Goal: Task Accomplishment & Management: Manage account settings

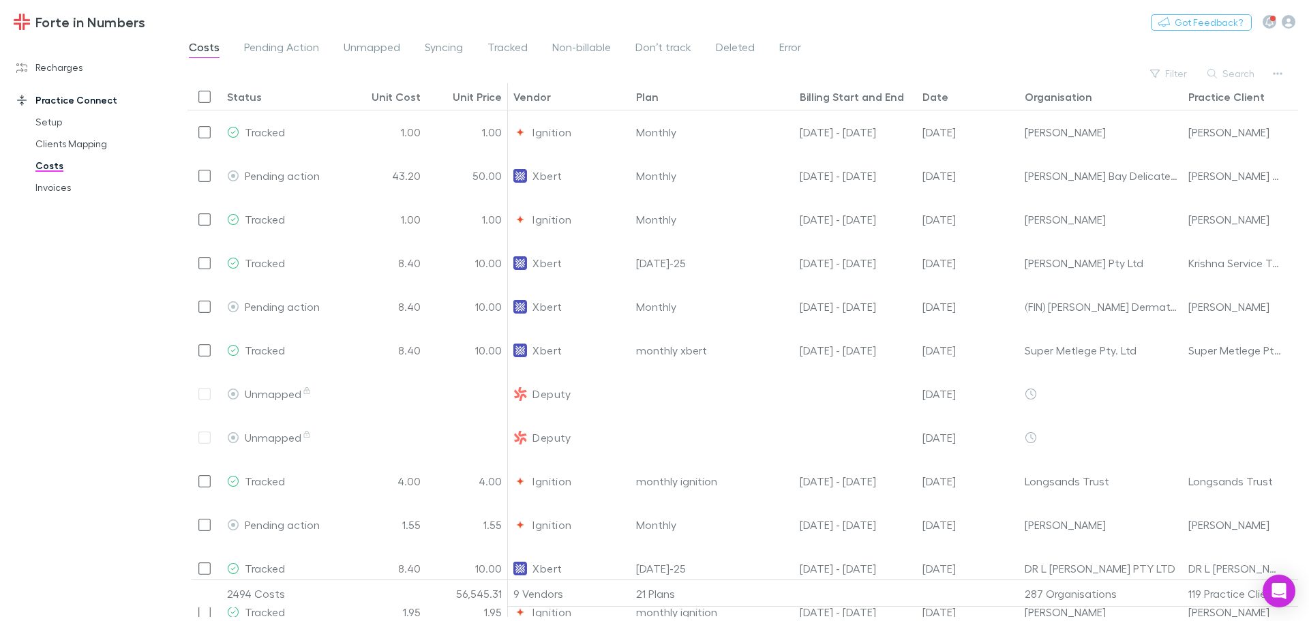
click at [653, 82] on div "Filter Search" at bounding box center [1216, 73] width 144 height 19
click at [653, 76] on button "Search" at bounding box center [1232, 73] width 62 height 16
type input "**********"
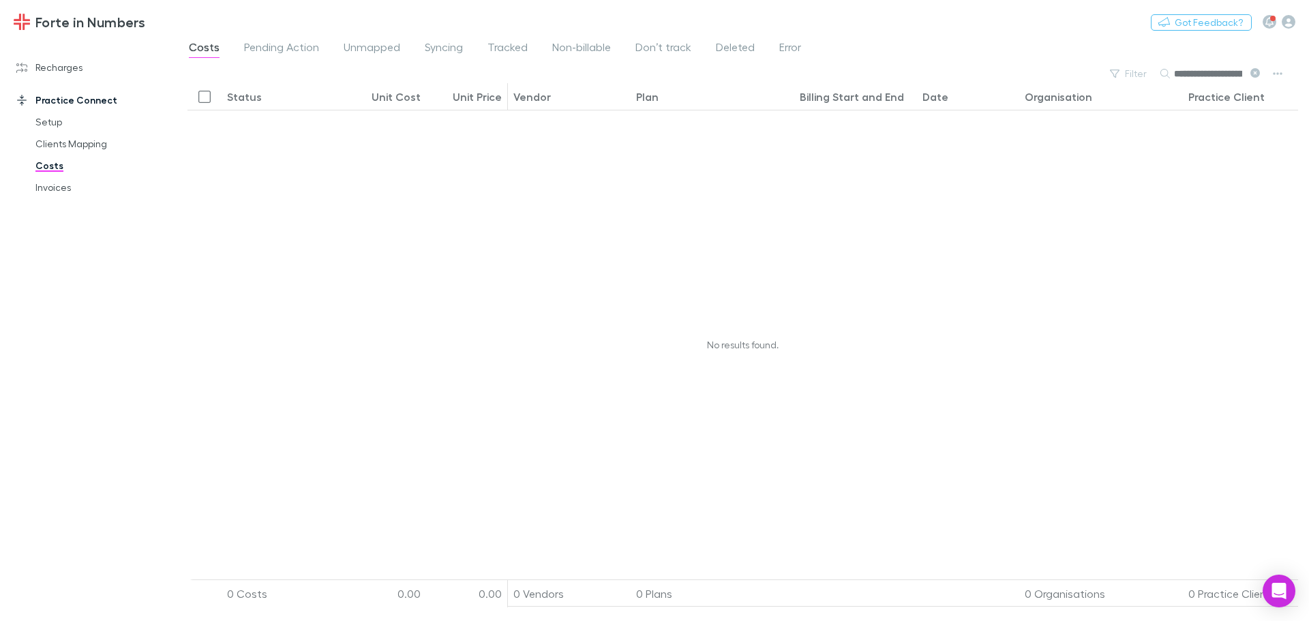
click at [653, 75] on icon at bounding box center [1256, 73] width 10 height 10
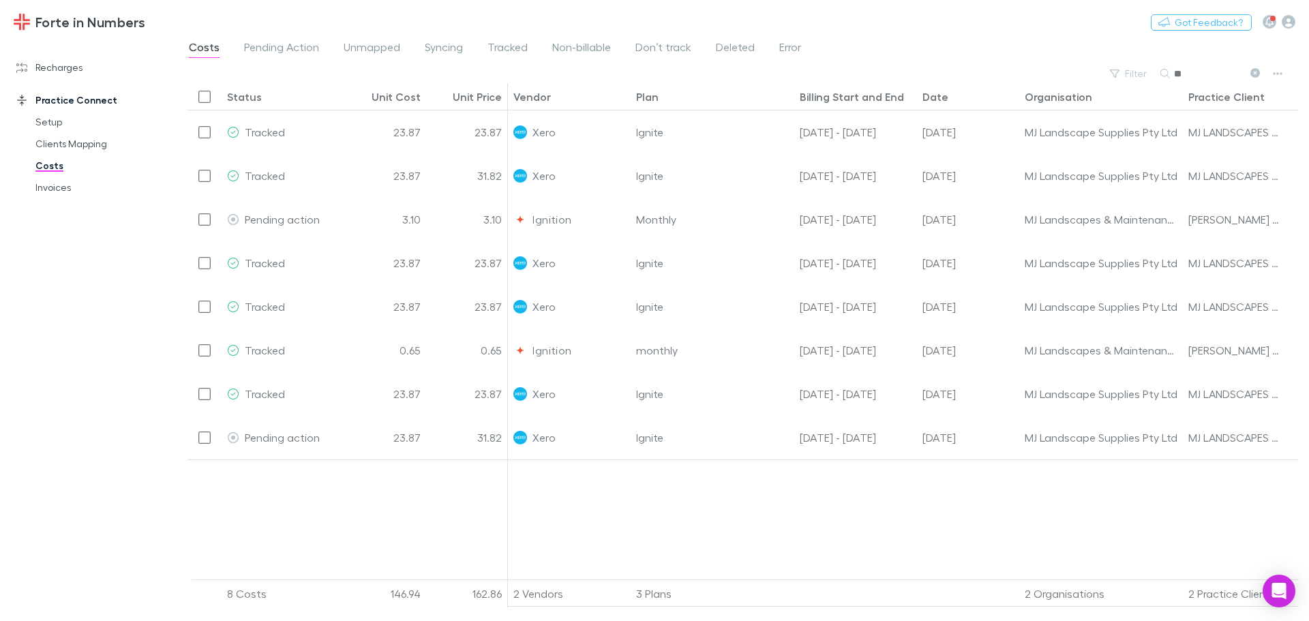
type input "**"
click at [653, 93] on div "Date" at bounding box center [936, 97] width 26 height 14
drag, startPoint x: 59, startPoint y: 72, endPoint x: 55, endPoint y: 79, distance: 8.2
click at [59, 72] on link "Recharges" at bounding box center [93, 68] width 181 height 22
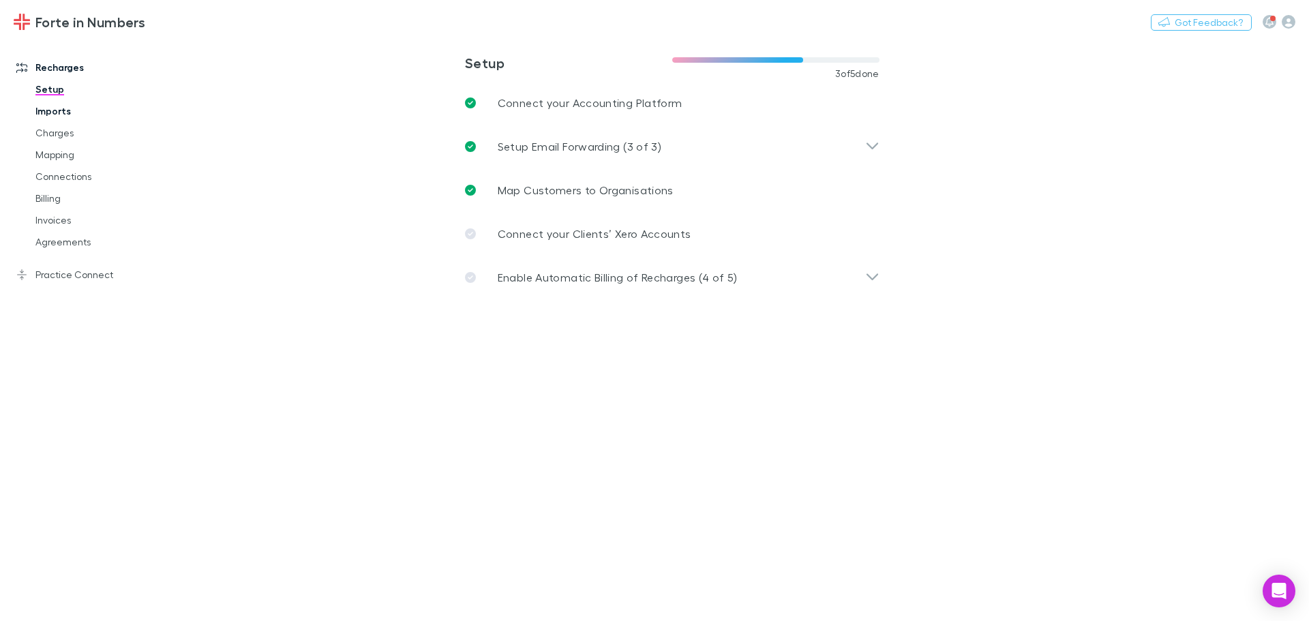
click at [59, 113] on link "Imports" at bounding box center [103, 111] width 162 height 22
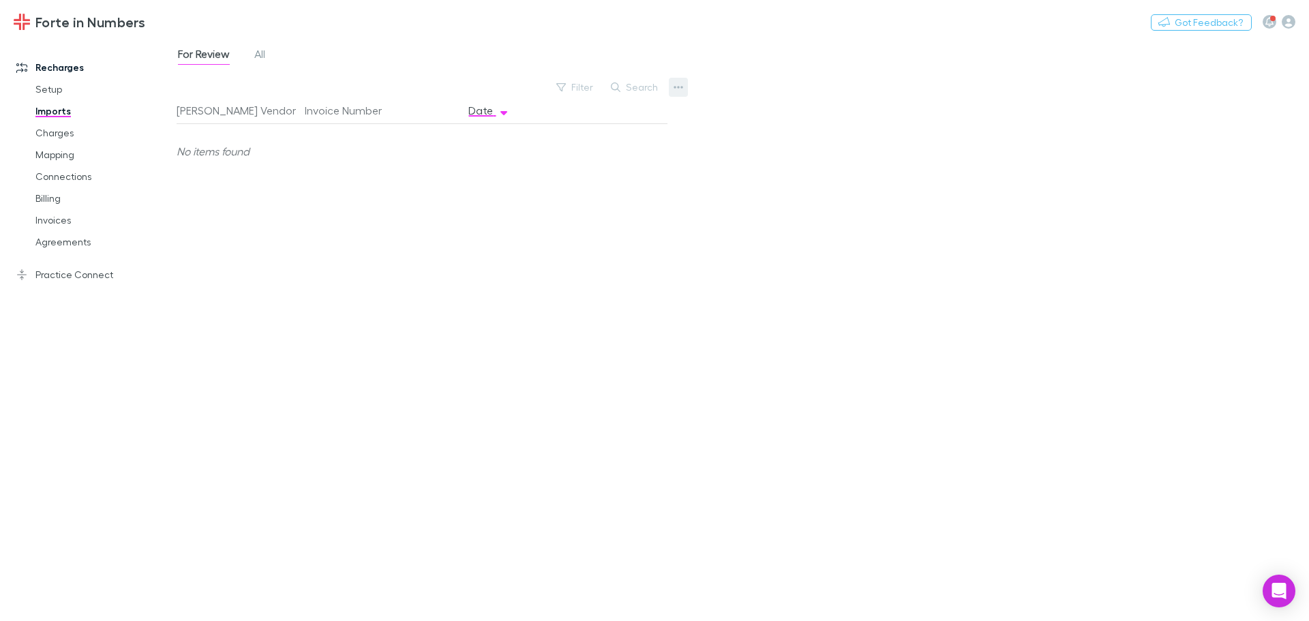
click at [653, 91] on button "button" at bounding box center [678, 87] width 19 height 19
click at [609, 111] on p "Custom CSV Import" at bounding box center [594, 114] width 166 height 16
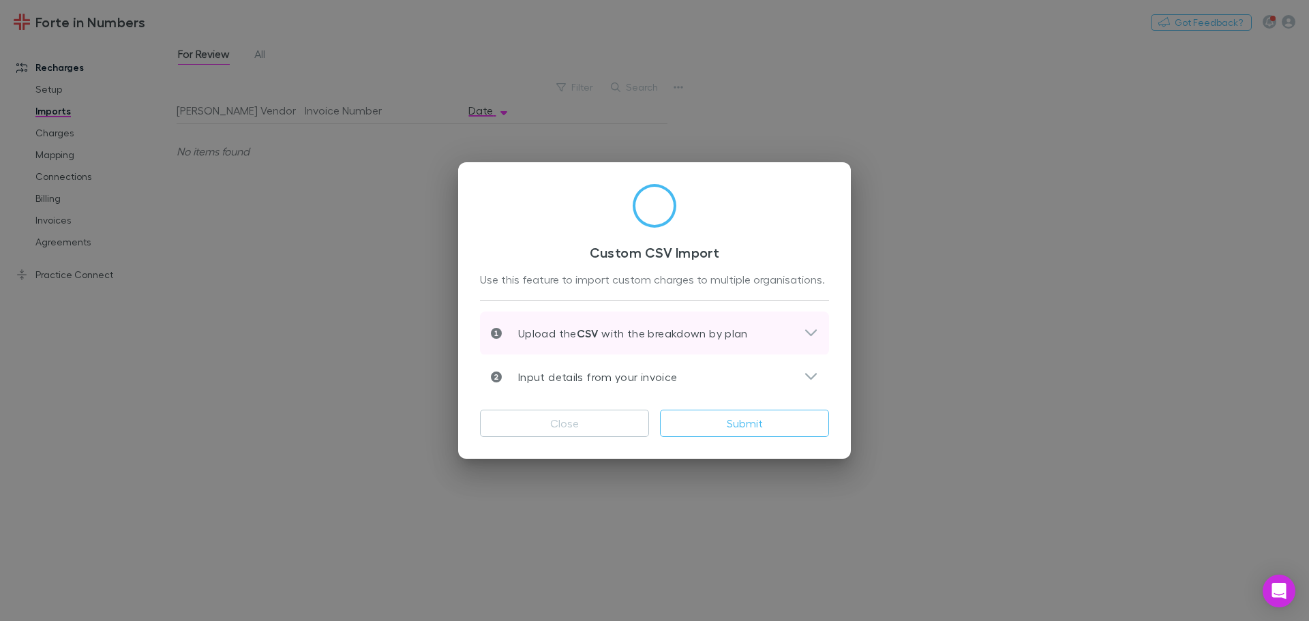
click at [653, 339] on icon at bounding box center [811, 333] width 14 height 16
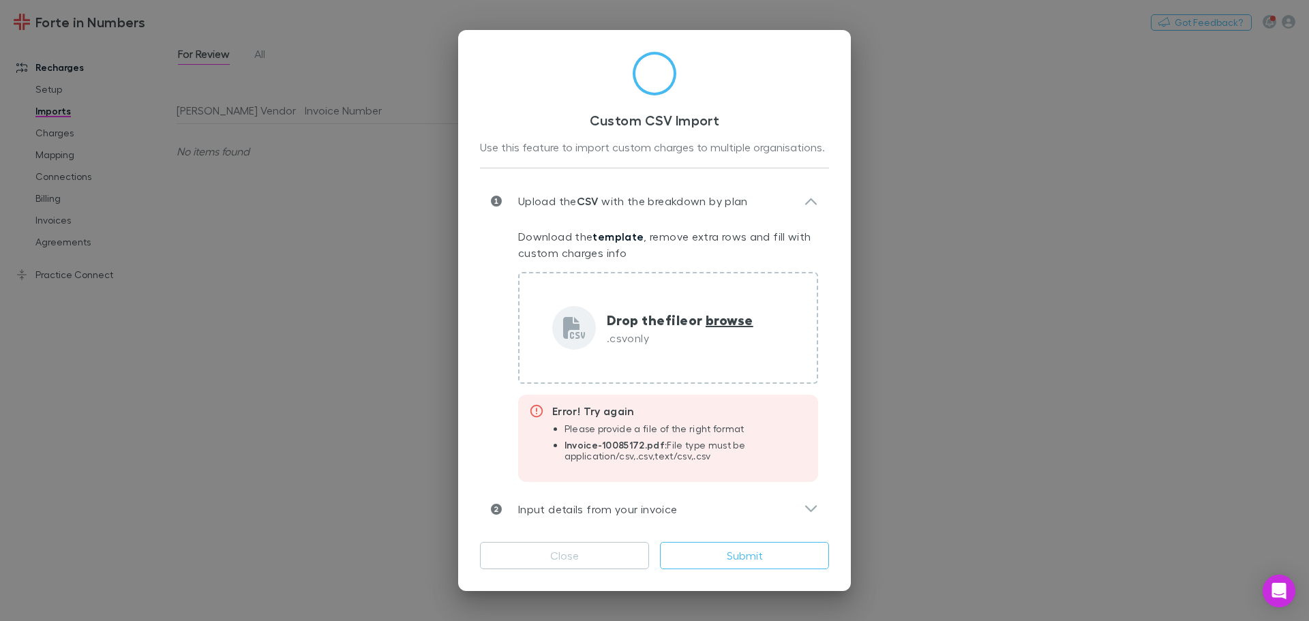
click at [117, 295] on div "Custom CSV Import Use this feature to import custom charges to multiple organis…" at bounding box center [654, 310] width 1309 height 621
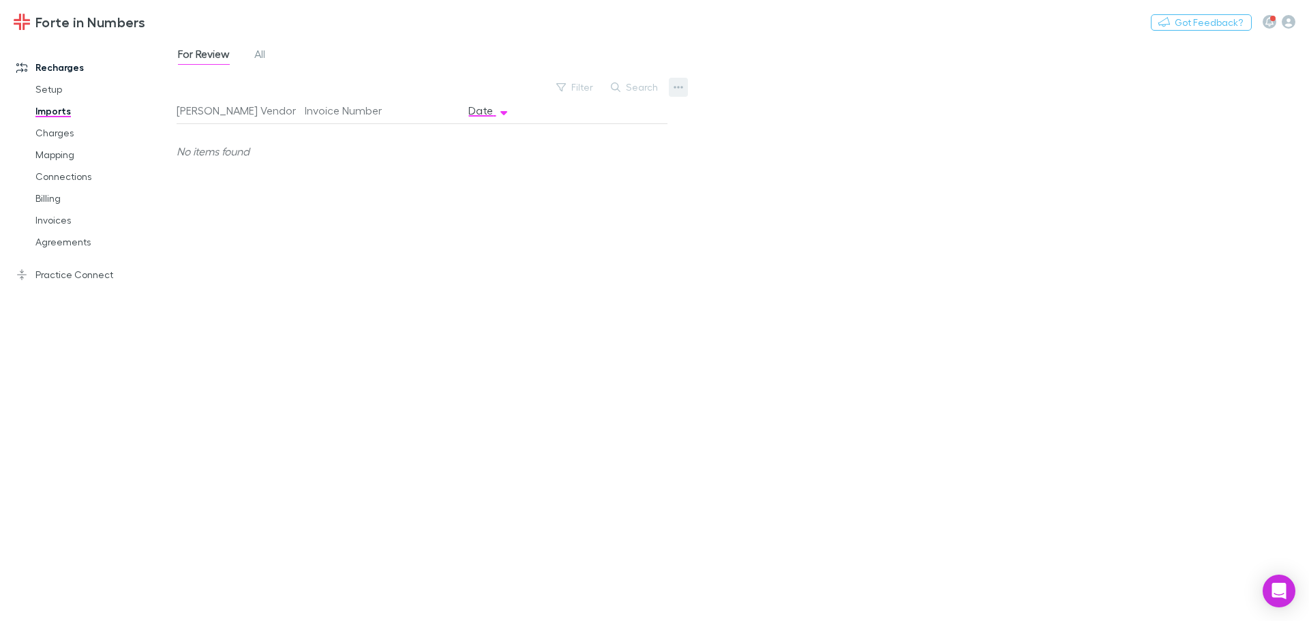
click at [653, 84] on icon "button" at bounding box center [679, 87] width 10 height 11
click at [623, 117] on p "Custom CSV Import" at bounding box center [594, 114] width 166 height 16
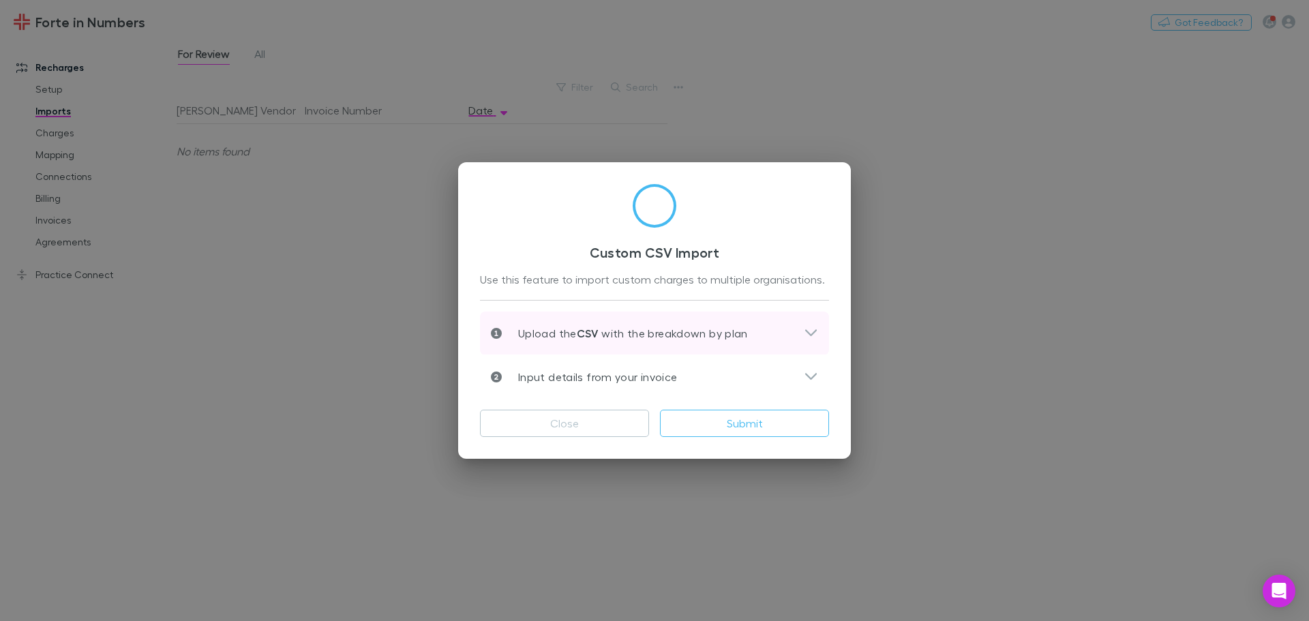
click at [653, 326] on div "Upload the CSV with the breakdown by plan" at bounding box center [647, 333] width 313 height 16
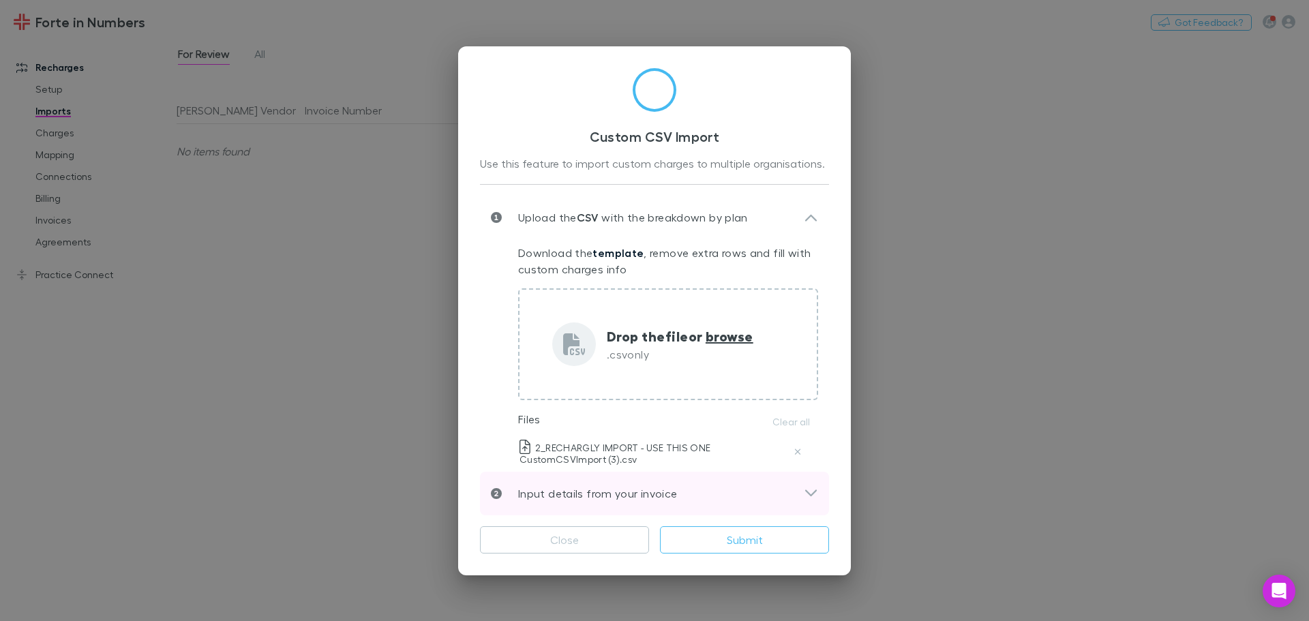
click at [653, 494] on icon at bounding box center [811, 494] width 14 height 16
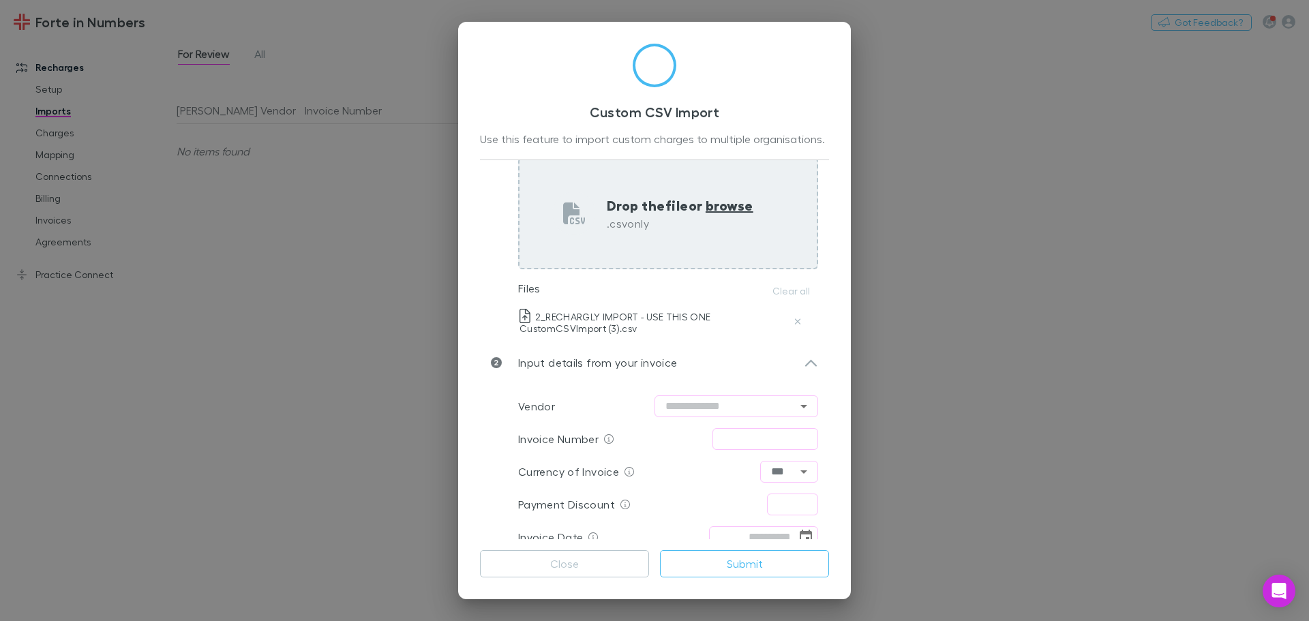
scroll to position [121, 0]
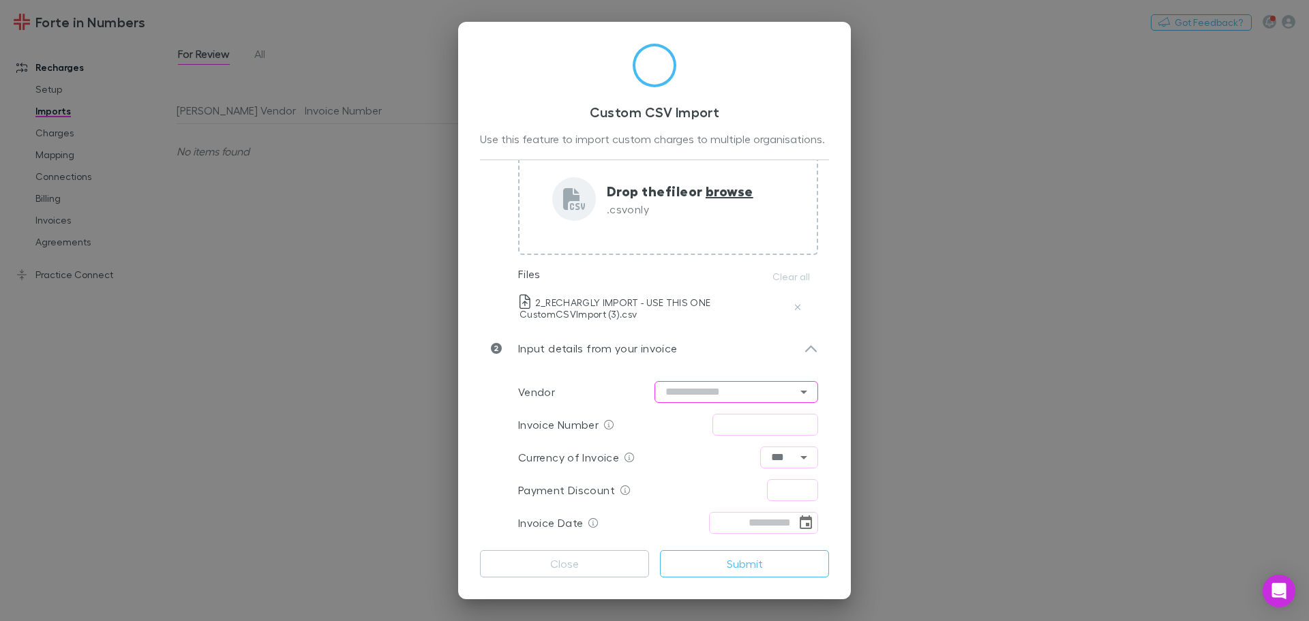
click at [653, 394] on input "text" at bounding box center [737, 392] width 164 height 22
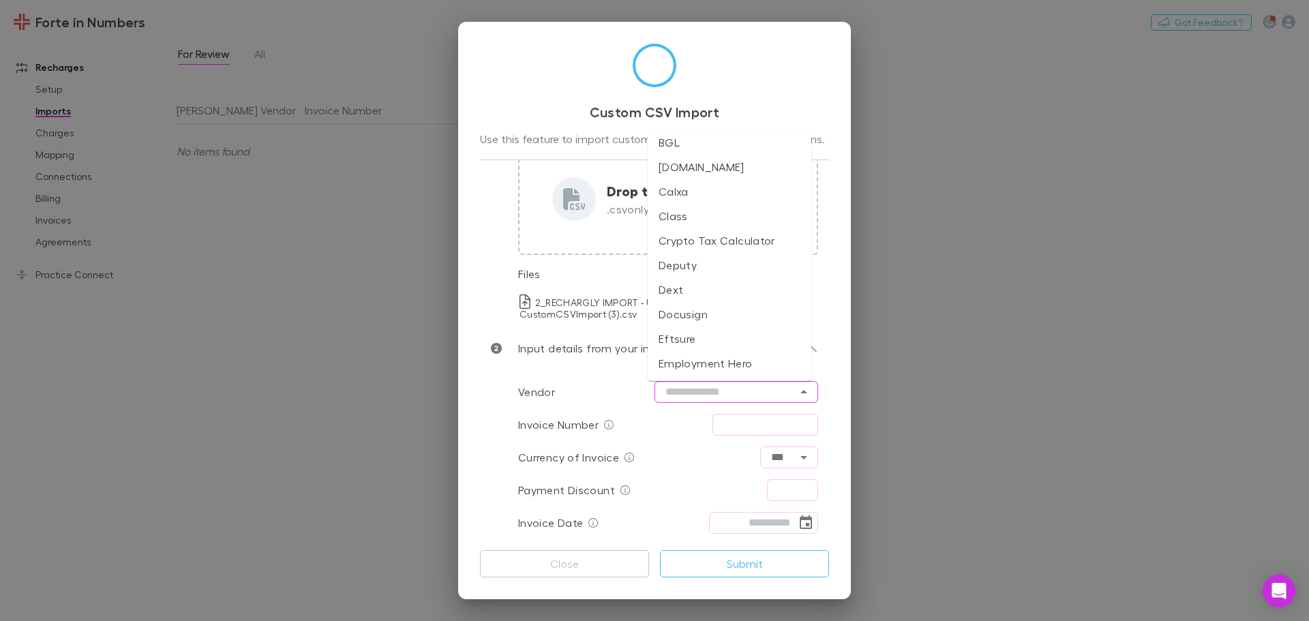
click at [653, 192] on li "Calxa" at bounding box center [730, 191] width 164 height 25
type input "*****"
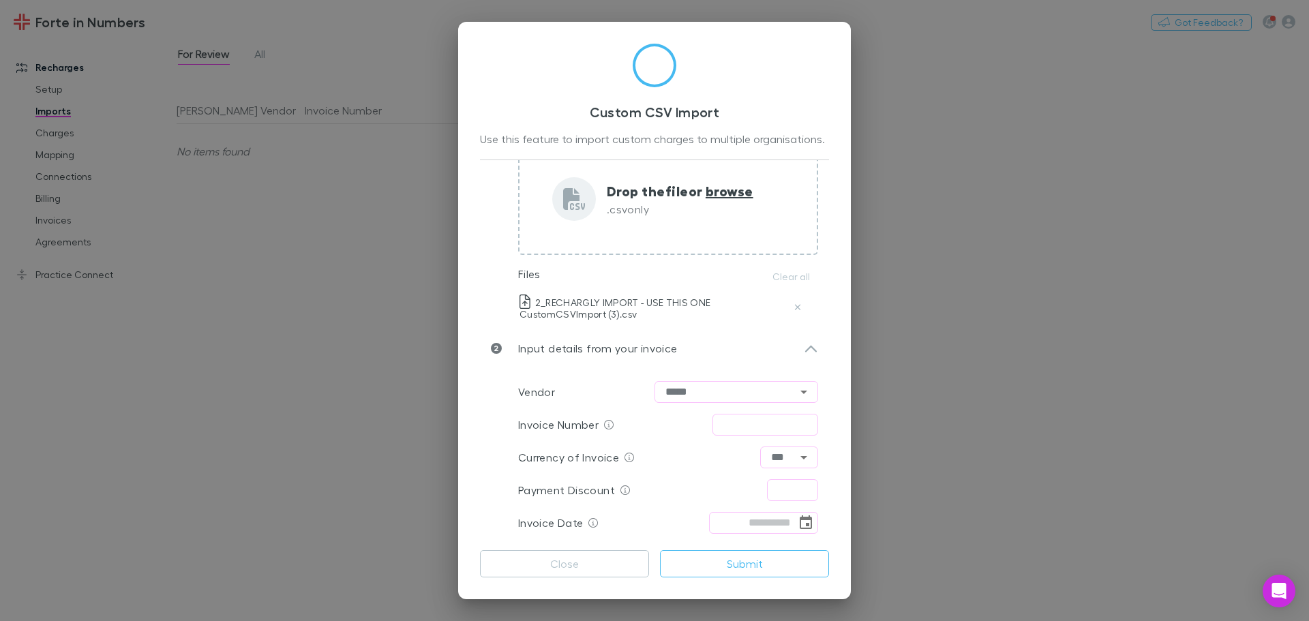
click at [653, 413] on div "Invoice Number ​" at bounding box center [668, 424] width 300 height 33
click at [653, 421] on input "text" at bounding box center [766, 425] width 106 height 22
type input "********"
click at [653, 488] on input "text" at bounding box center [792, 490] width 51 height 22
type input "****"
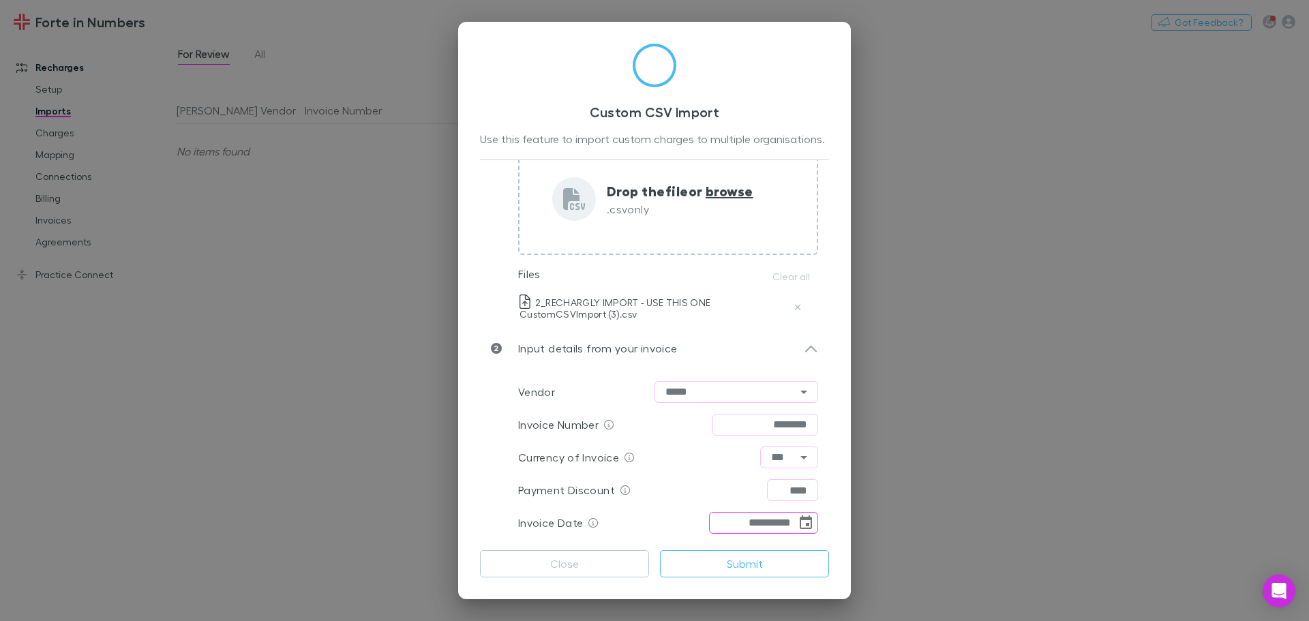
type input "**********"
click at [653, 567] on button "Submit" at bounding box center [744, 563] width 169 height 27
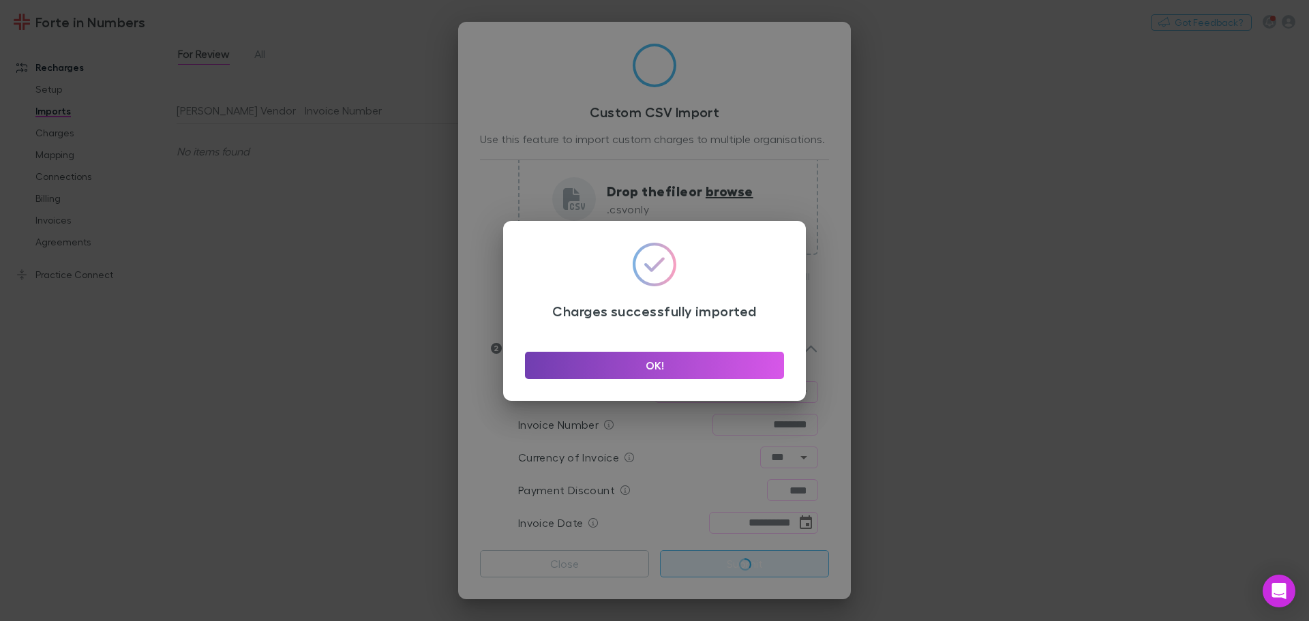
click at [653, 357] on button "OK!" at bounding box center [654, 365] width 259 height 27
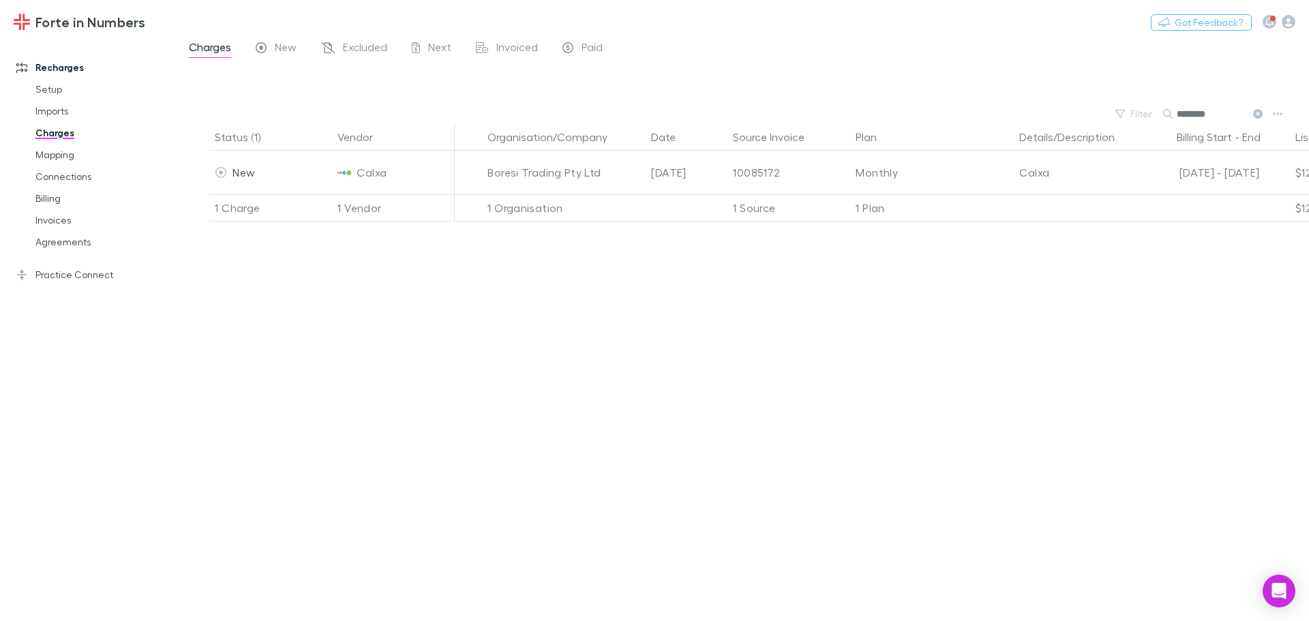
click at [653, 53] on div "Charges New Excluded Next Invoiced Paid" at bounding box center [743, 51] width 1133 height 26
click at [653, 21] on icon "button" at bounding box center [1270, 22] width 8 height 10
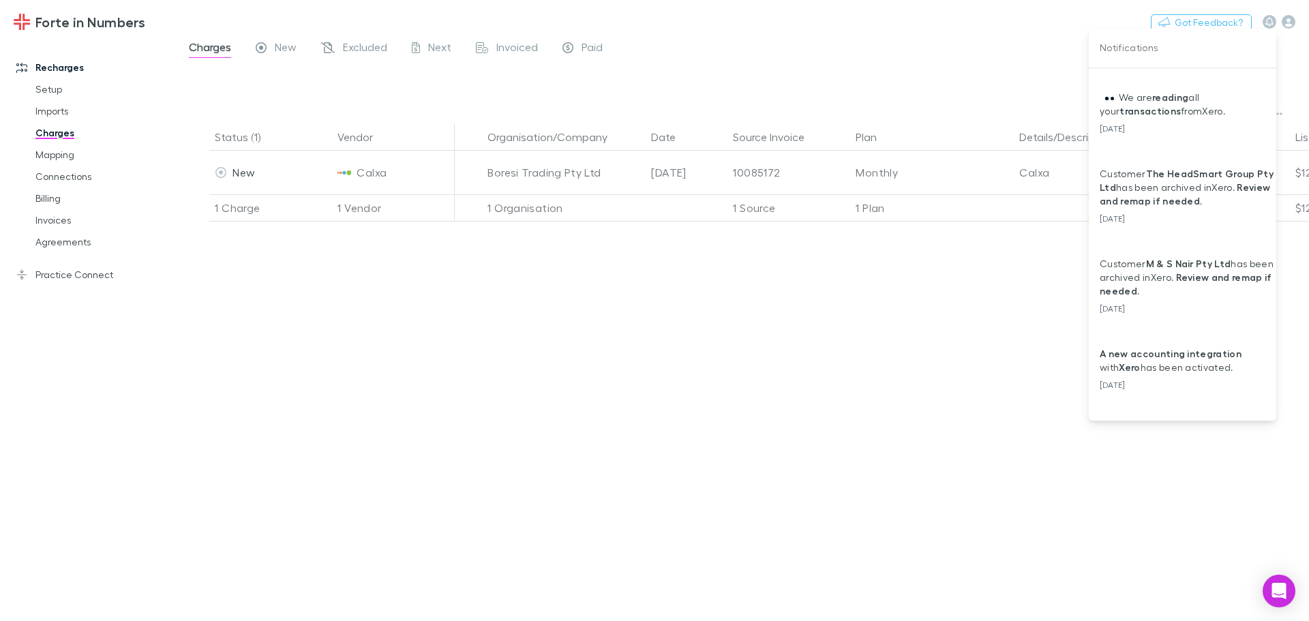
click at [653, 23] on div at bounding box center [654, 310] width 1309 height 621
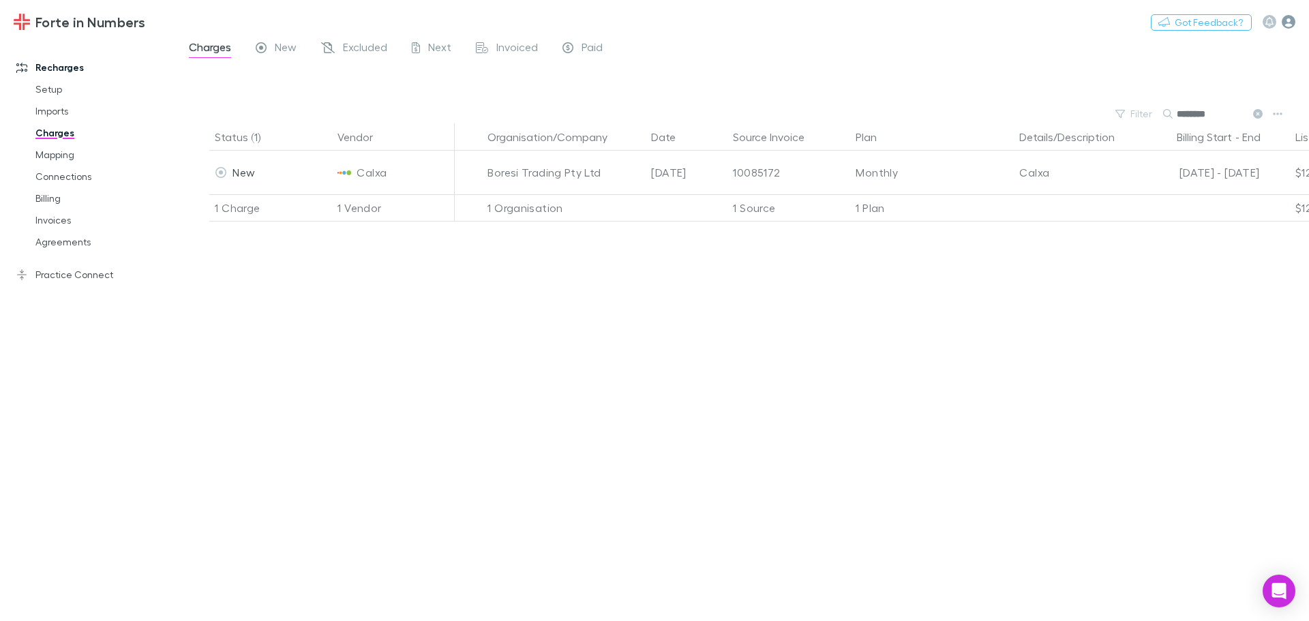
click at [653, 23] on icon "button" at bounding box center [1289, 22] width 14 height 14
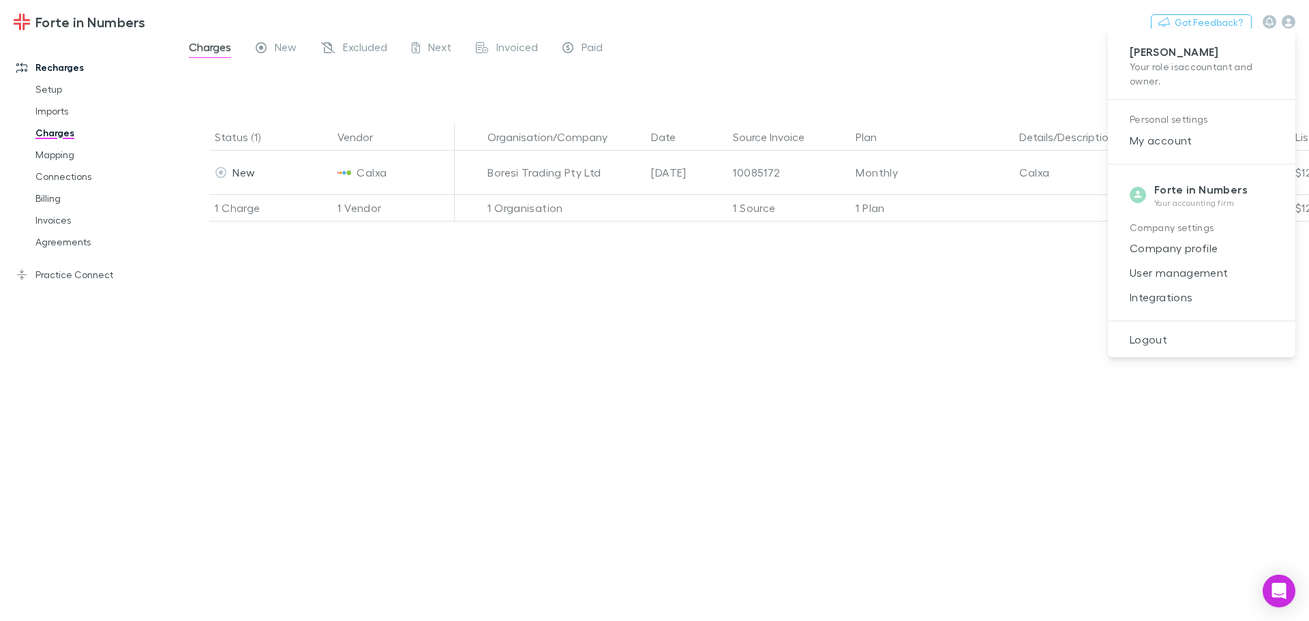
click at [653, 346] on div at bounding box center [654, 310] width 1309 height 621
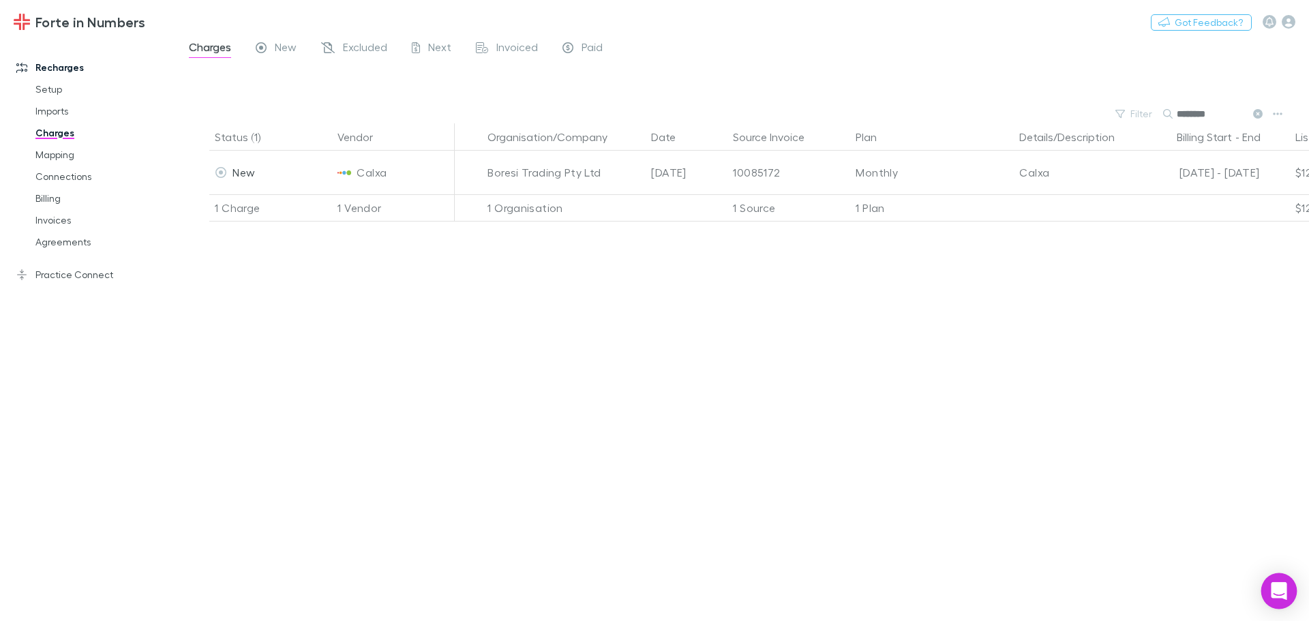
click at [653, 578] on div "Open Intercom Messenger" at bounding box center [1280, 592] width 36 height 36
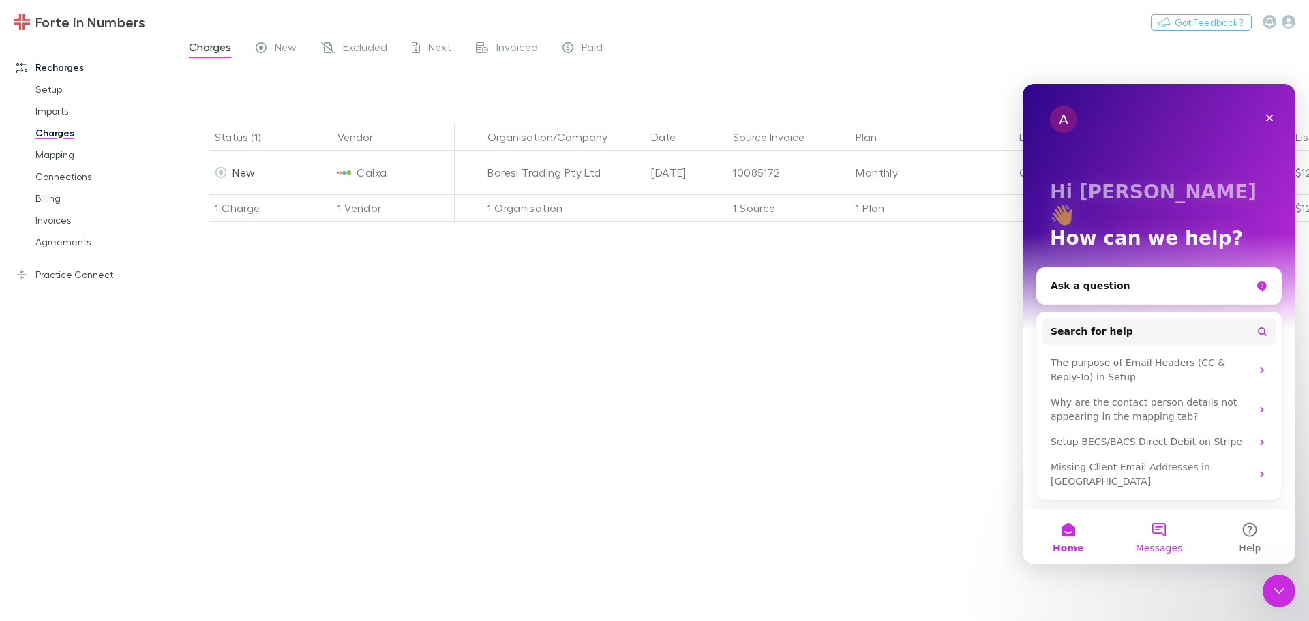
click at [653, 527] on button "Messages" at bounding box center [1159, 536] width 91 height 55
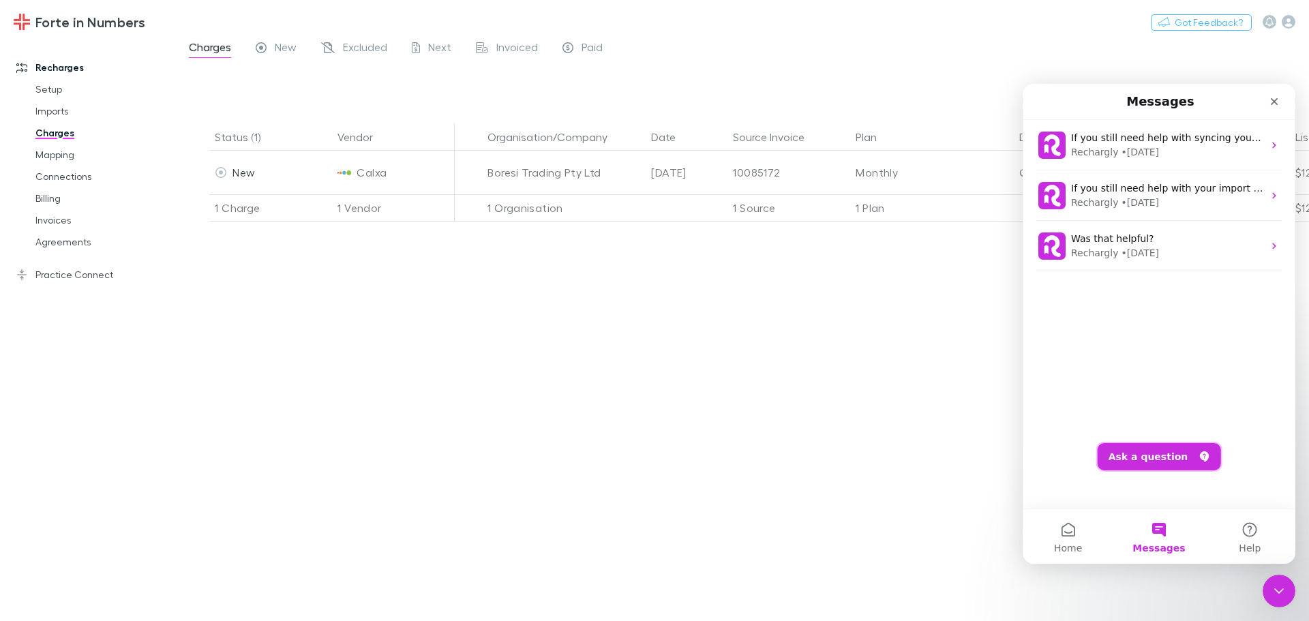
click at [653, 464] on button "Ask a question" at bounding box center [1159, 456] width 123 height 27
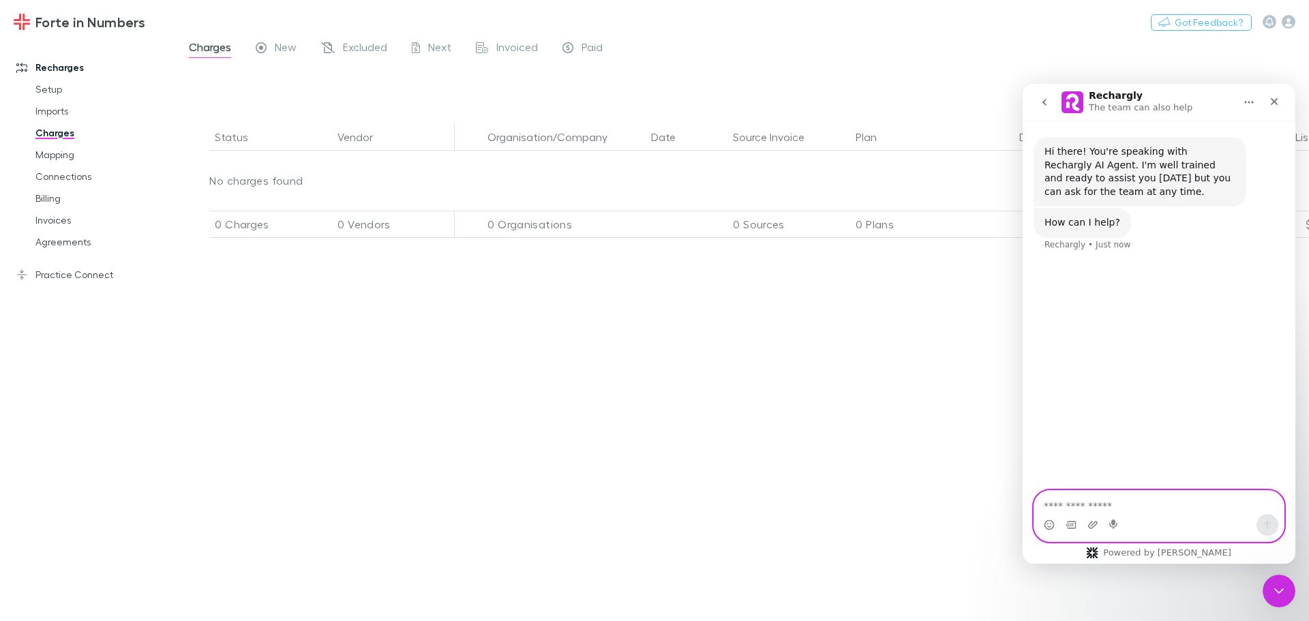
click at [653, 505] on textarea "Ask a question…" at bounding box center [1160, 502] width 250 height 23
type input "**********"
click at [653, 504] on textarea "Ask a question…" at bounding box center [1160, 502] width 250 height 23
type textarea "**********"
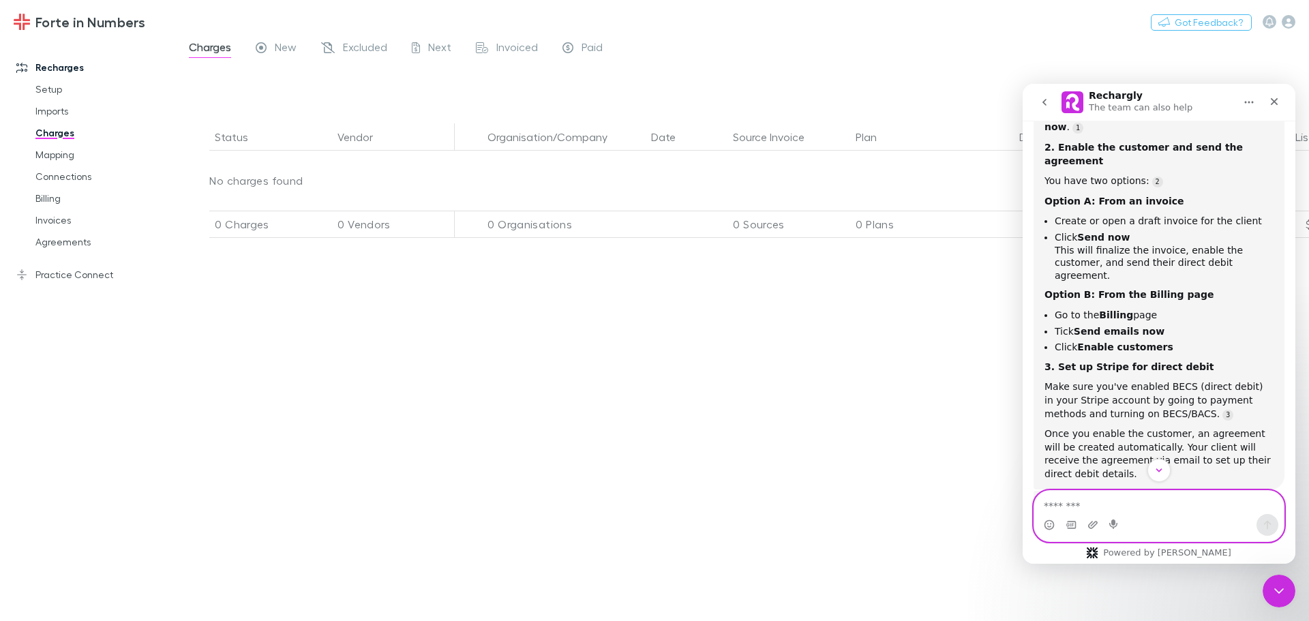
scroll to position [316, 0]
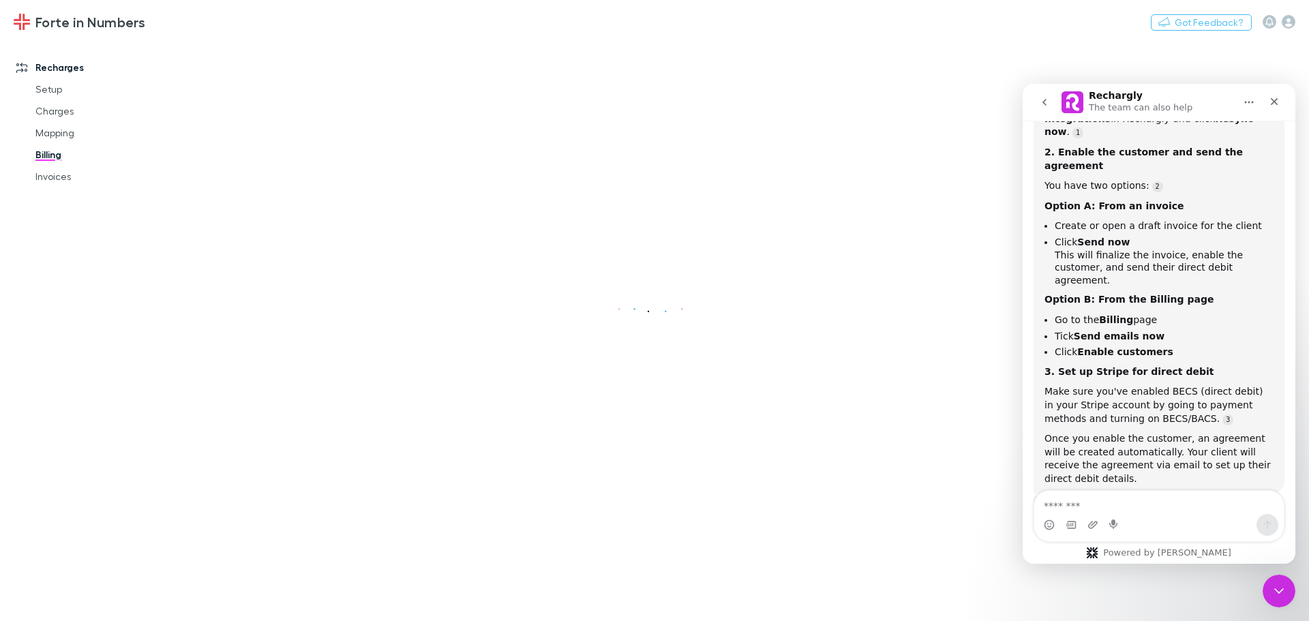
scroll to position [316, 0]
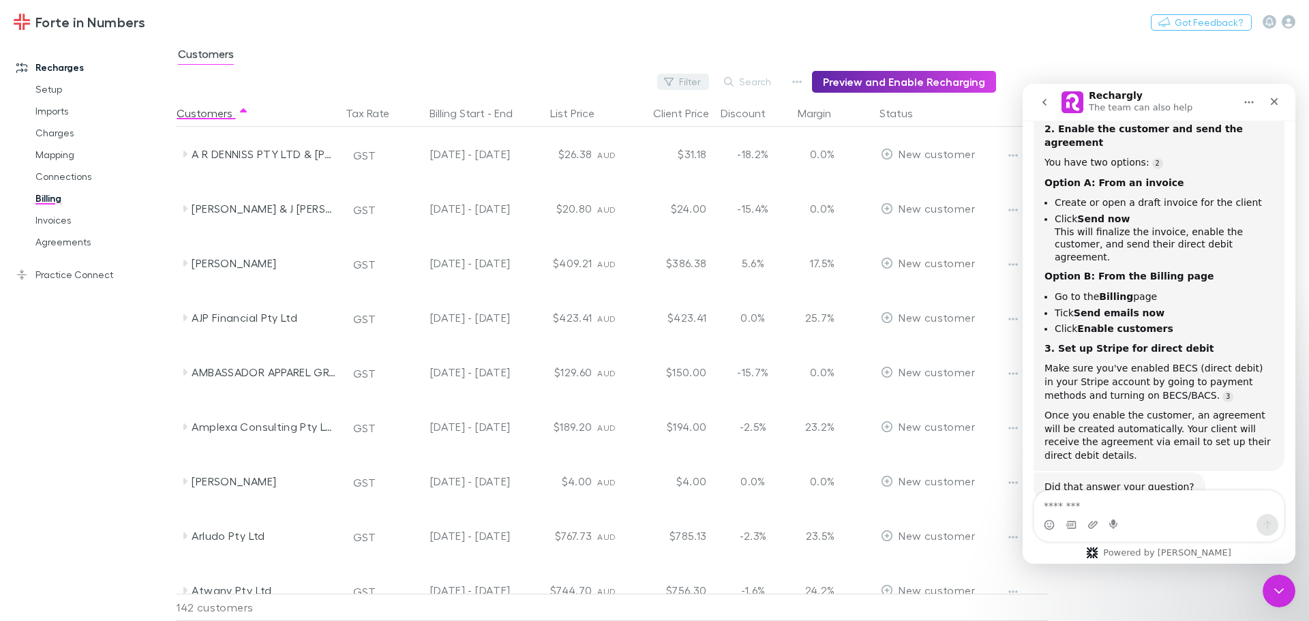
click at [691, 80] on button "Filter" at bounding box center [683, 82] width 52 height 16
click at [691, 80] on div at bounding box center [654, 310] width 1309 height 621
click at [769, 83] on button "Search" at bounding box center [748, 82] width 62 height 16
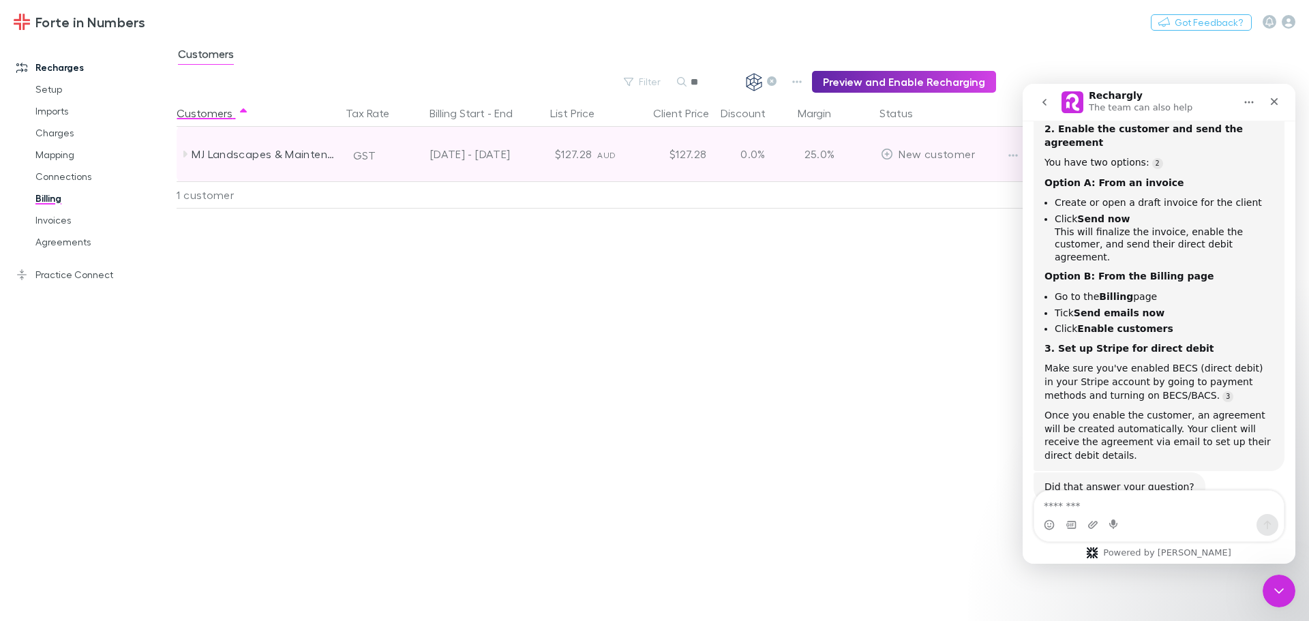
type input "**"
click at [185, 151] on icon at bounding box center [184, 154] width 11 height 11
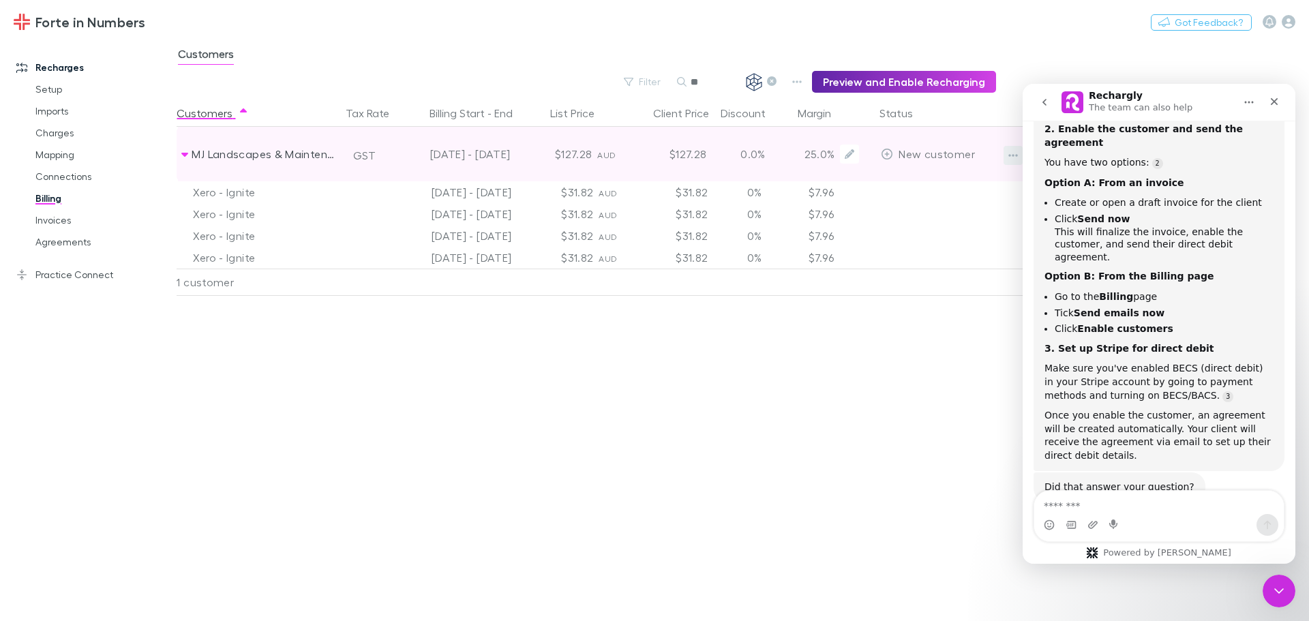
click at [1005, 151] on button "button" at bounding box center [1013, 155] width 19 height 19
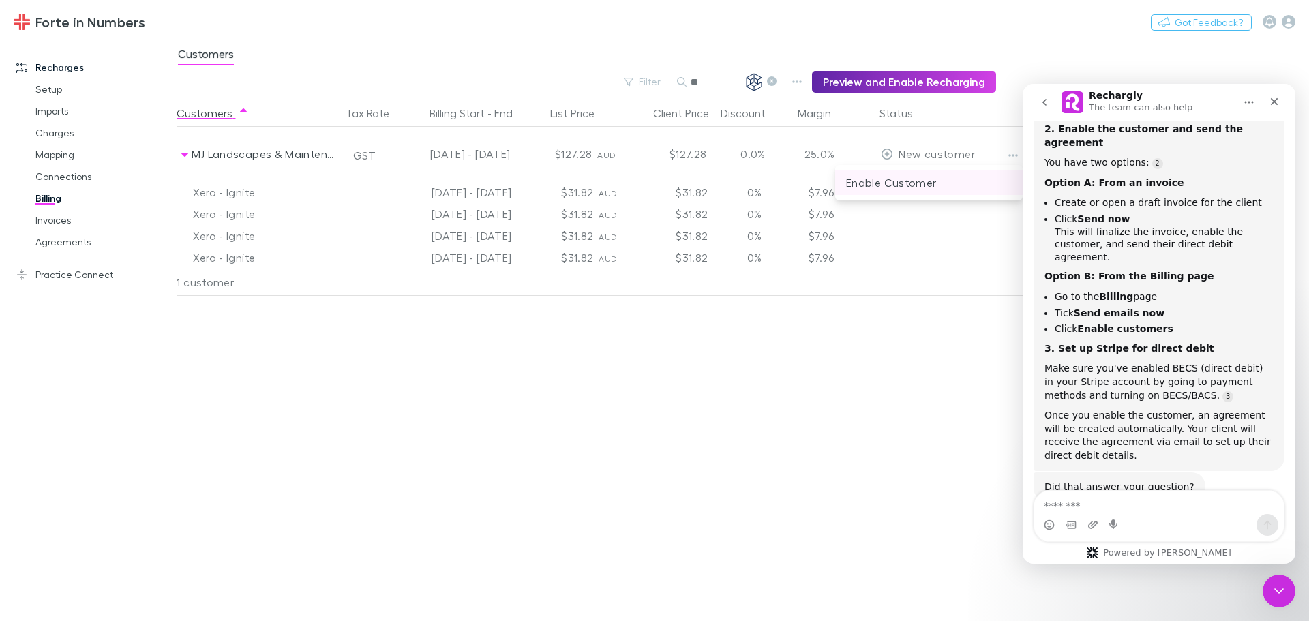
click at [897, 183] on p "Enable Customer" at bounding box center [929, 183] width 166 height 16
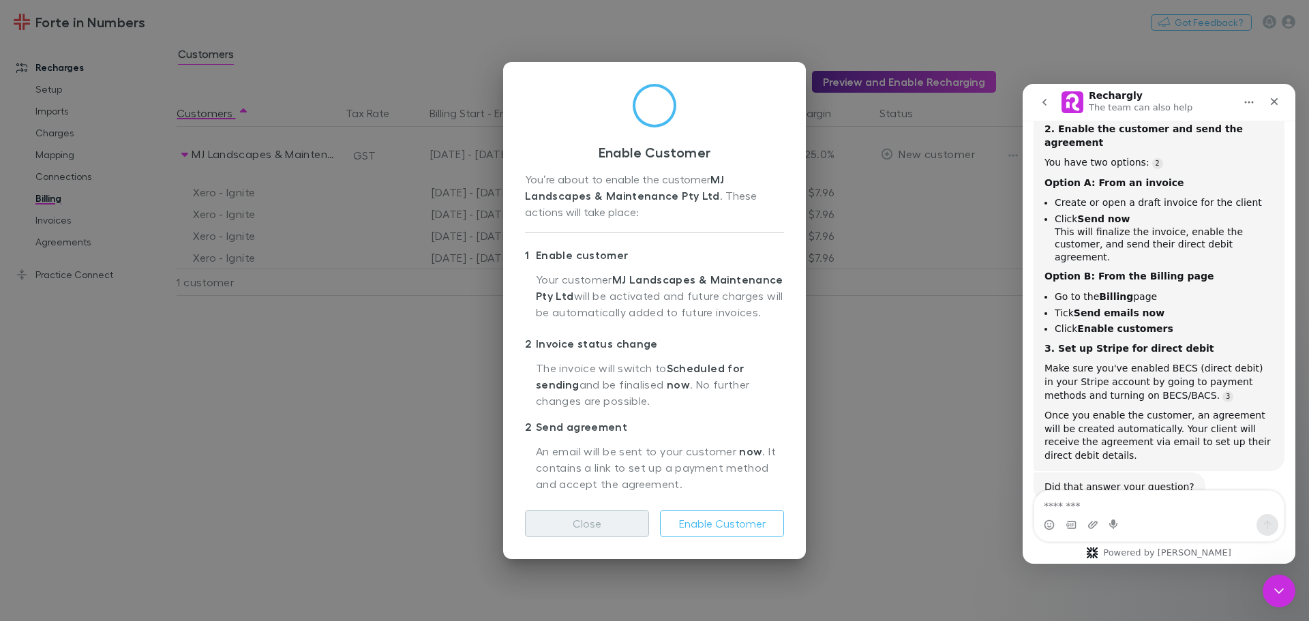
click at [597, 520] on button "Close" at bounding box center [587, 523] width 124 height 27
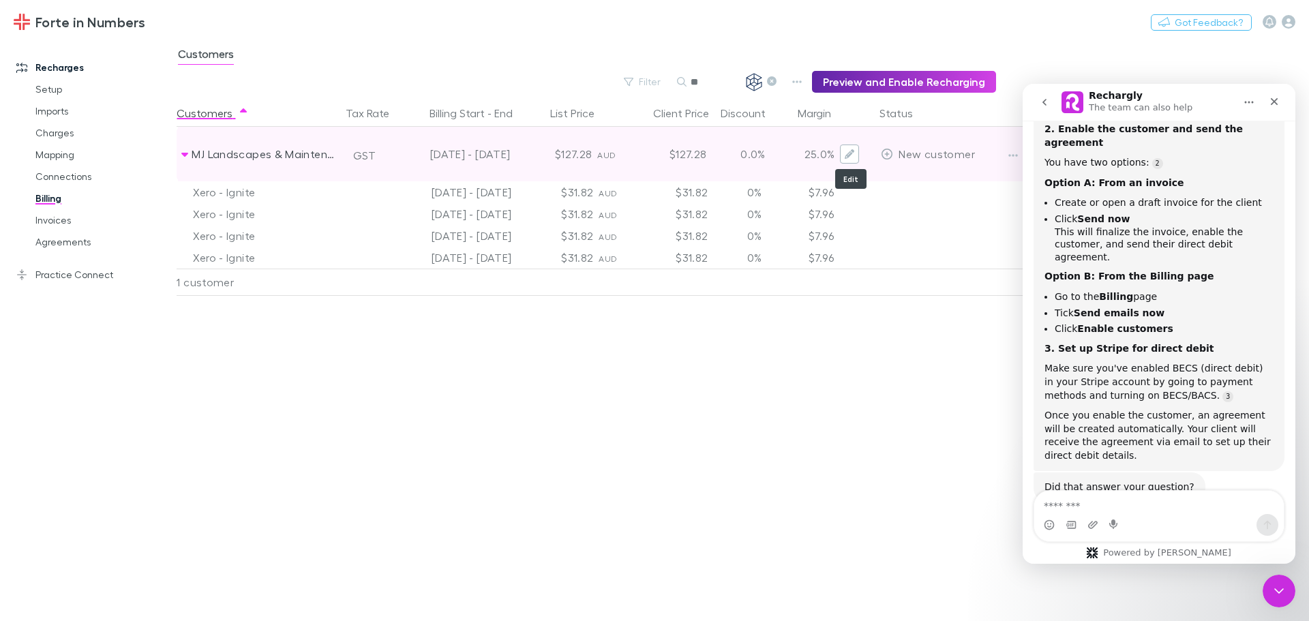
click at [844, 154] on button "Edit" at bounding box center [849, 154] width 19 height 19
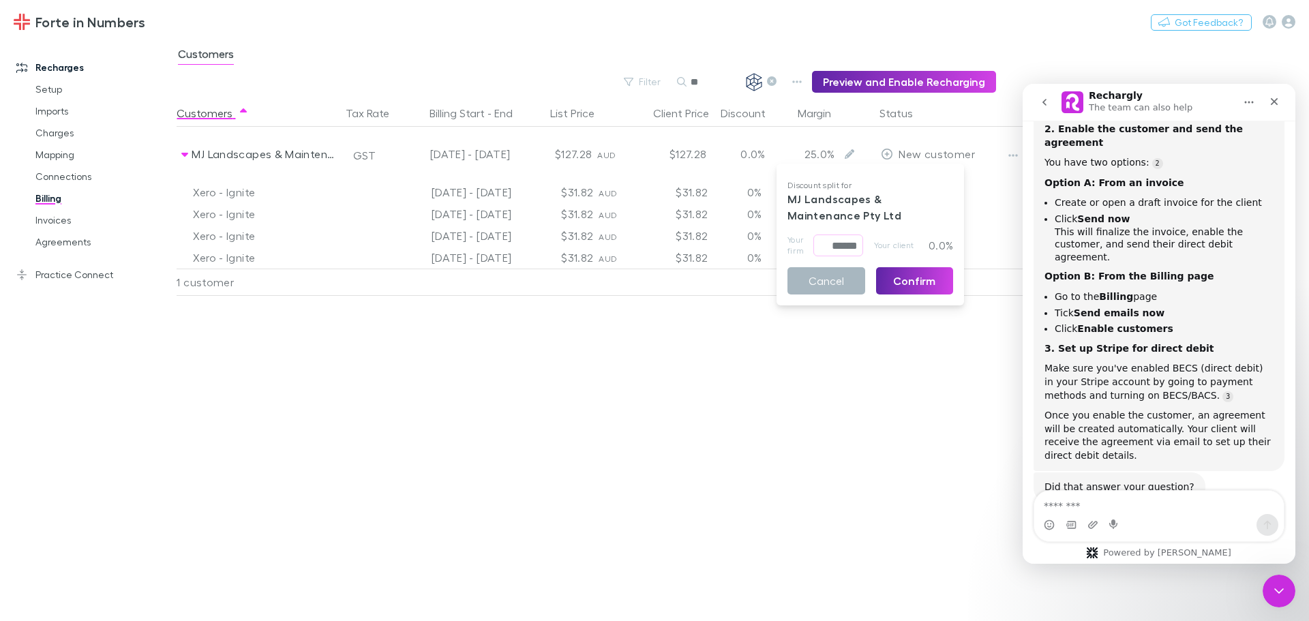
click at [836, 286] on button "Cancel" at bounding box center [827, 280] width 78 height 27
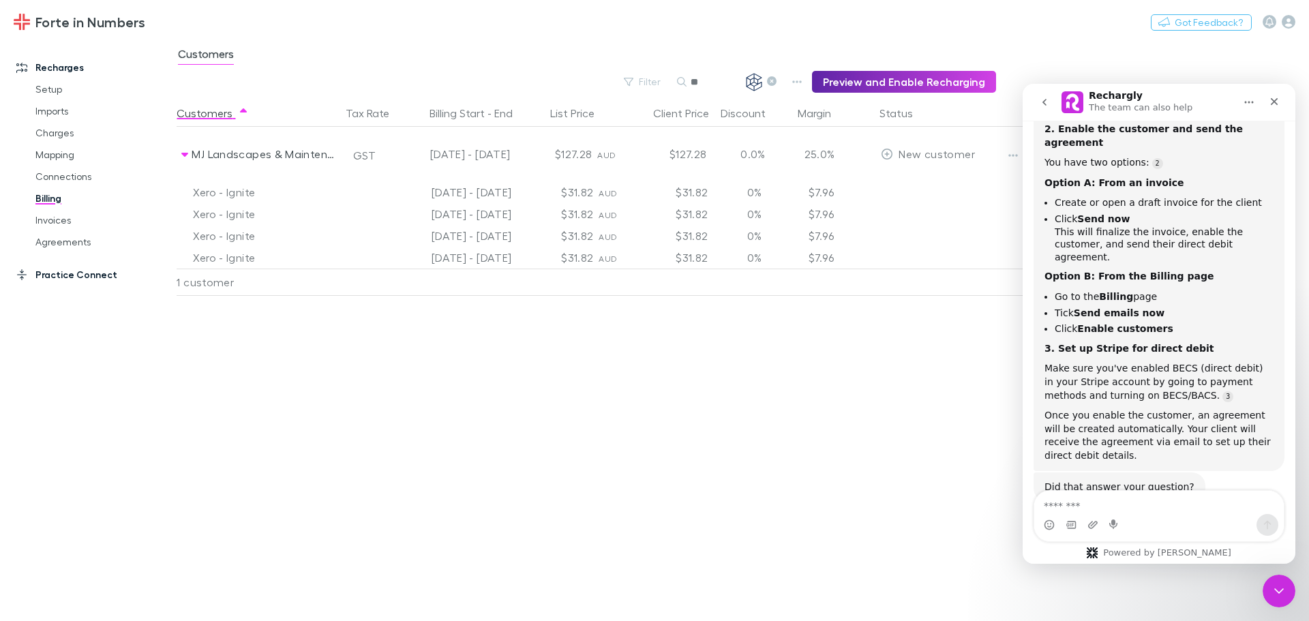
click at [74, 274] on link "Practice Connect" at bounding box center [93, 275] width 181 height 22
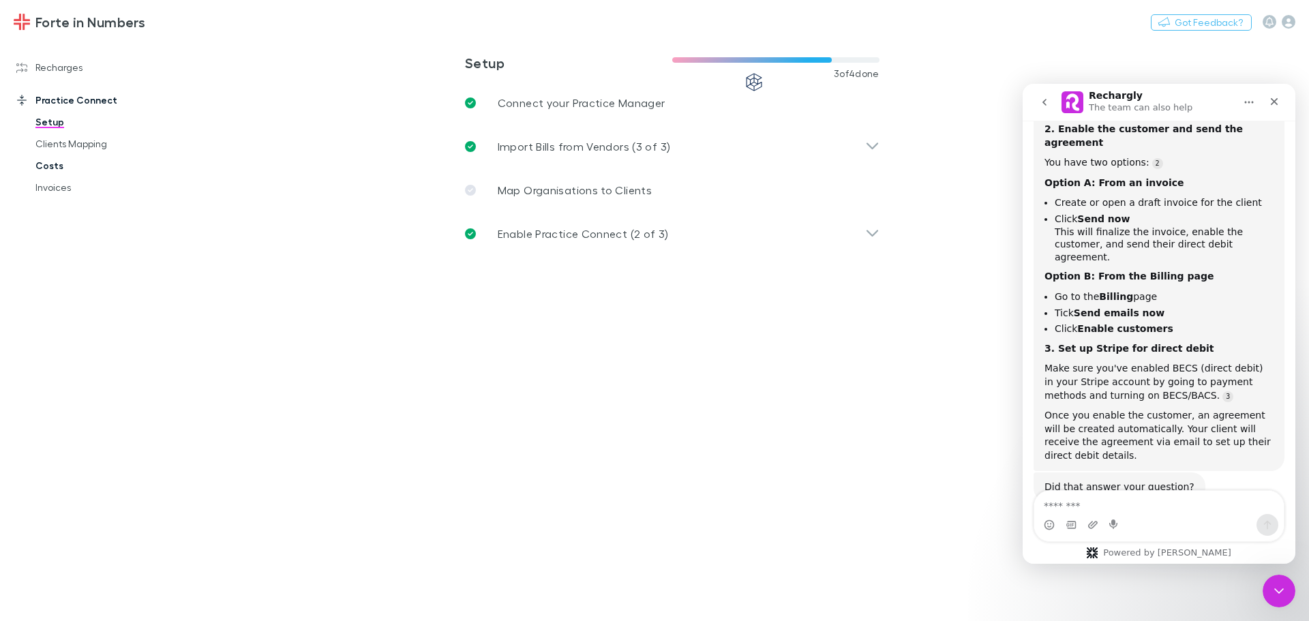
click at [60, 167] on link "Costs" at bounding box center [103, 166] width 162 height 22
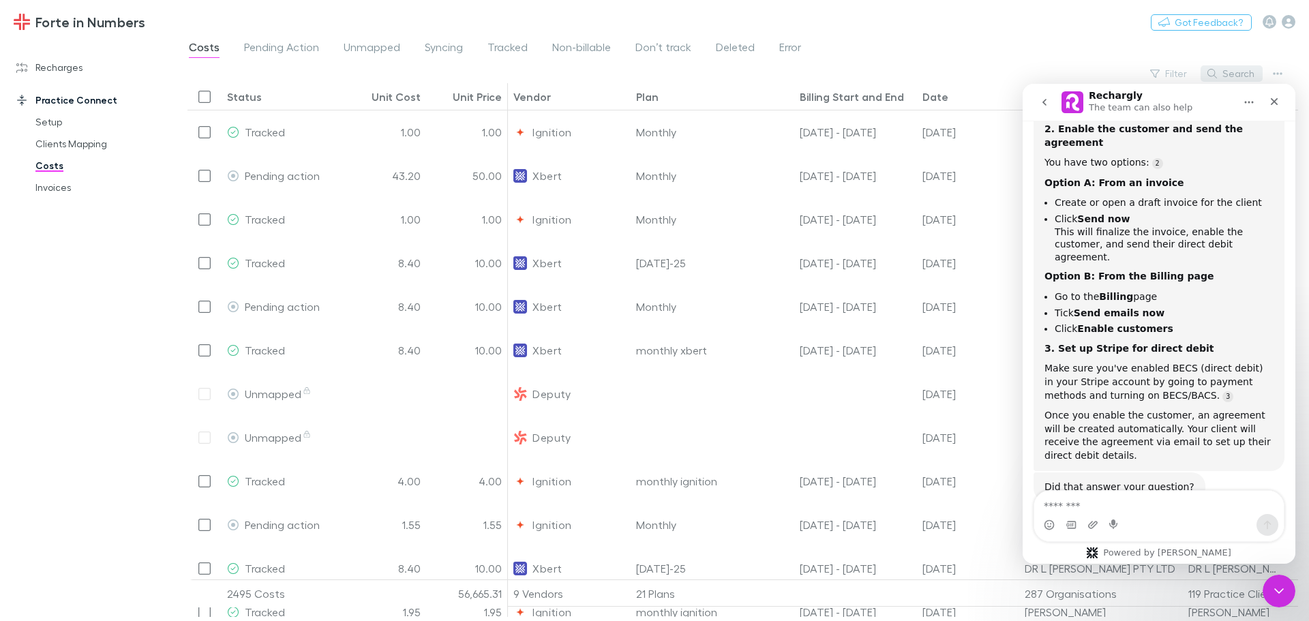
click at [1227, 78] on button "Search" at bounding box center [1232, 73] width 62 height 16
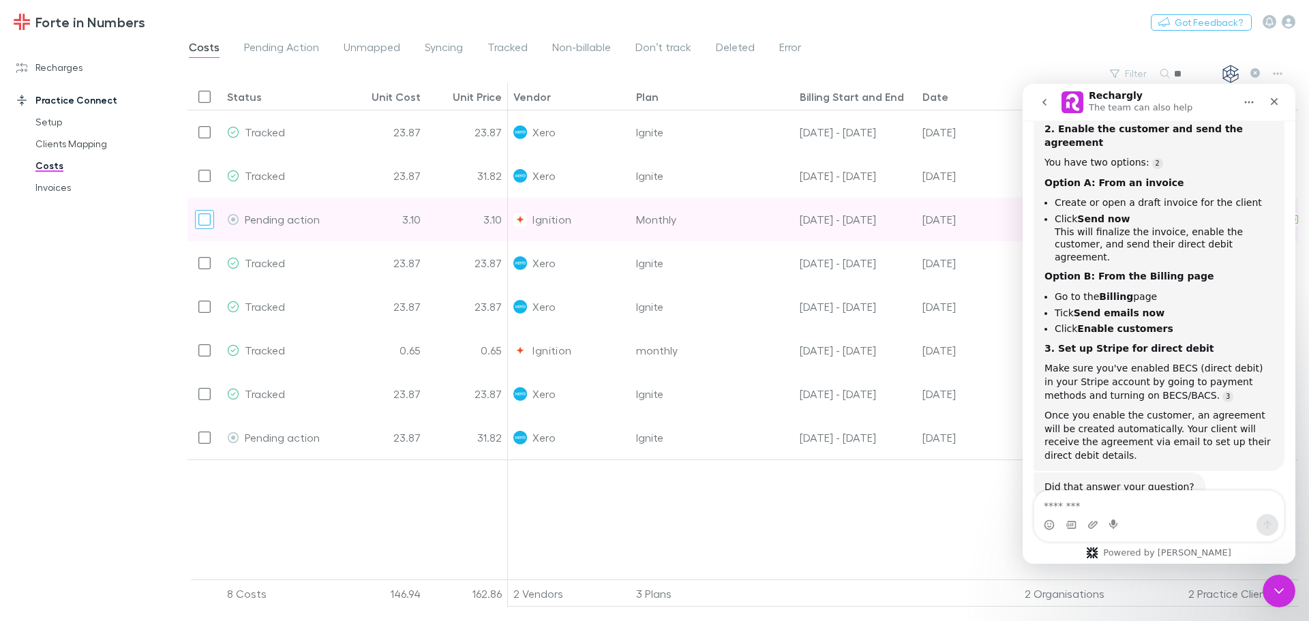
type input "**"
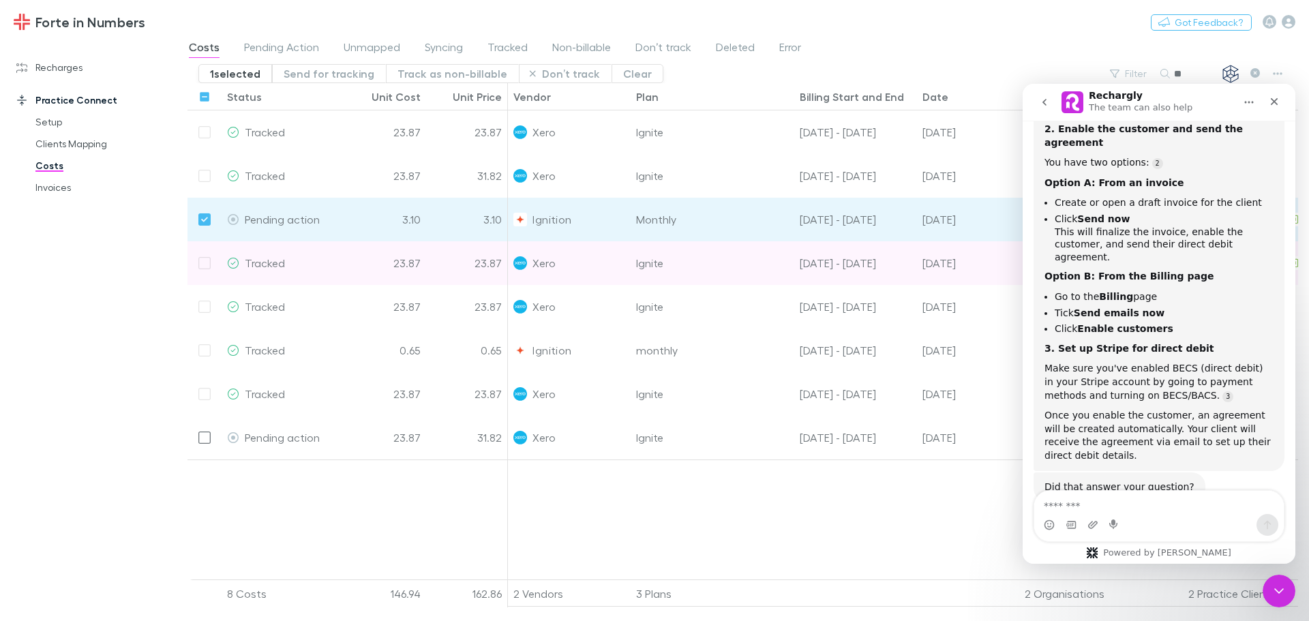
click at [203, 266] on div at bounding box center [205, 263] width 34 height 44
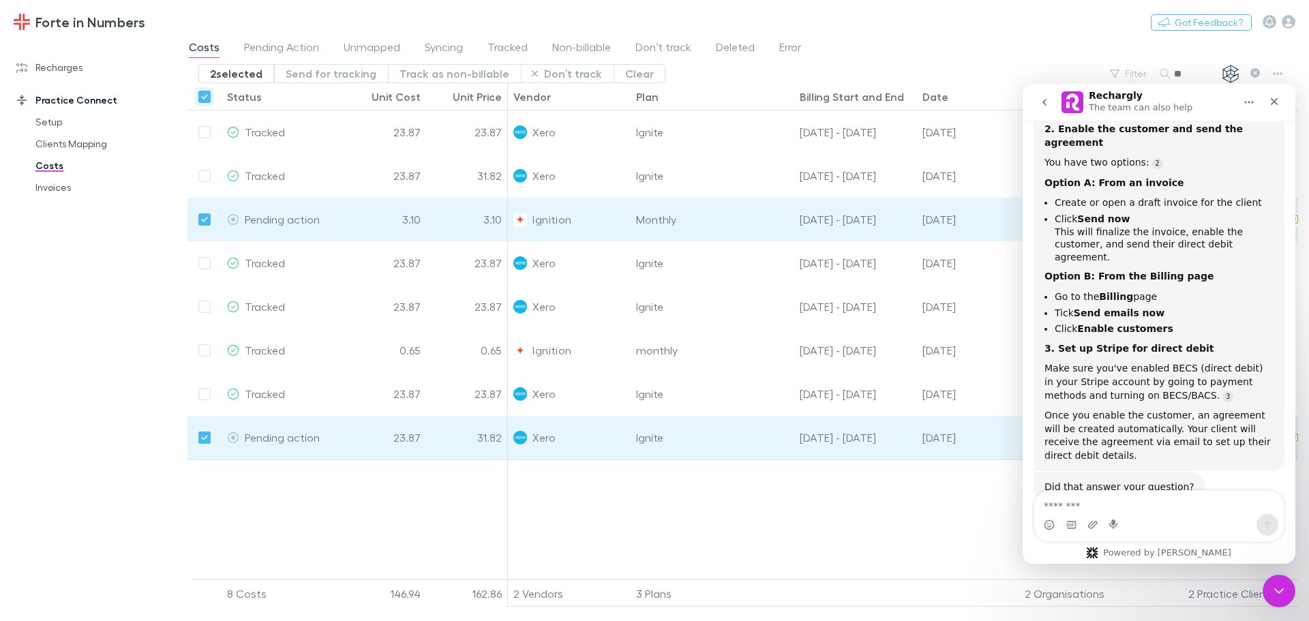
drag, startPoint x: 539, startPoint y: 74, endPoint x: 565, endPoint y: 209, distance: 137.4
click at [539, 74] on button "Don’t track" at bounding box center [567, 73] width 93 height 19
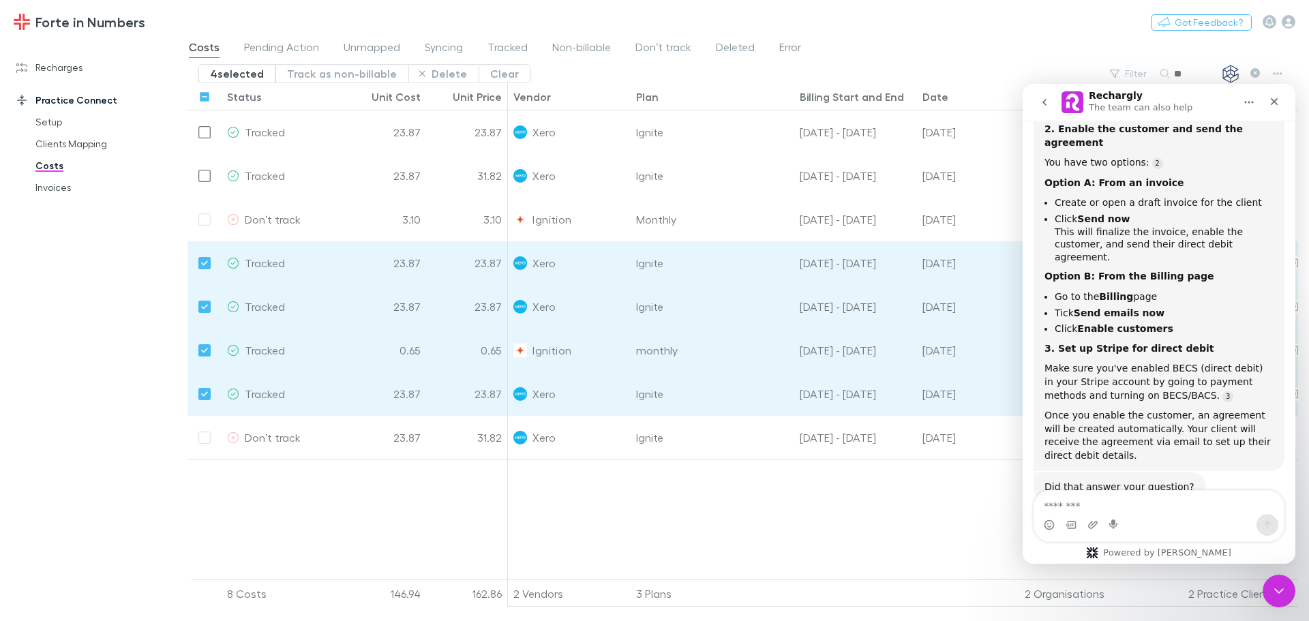
drag, startPoint x: 364, startPoint y: 78, endPoint x: 210, endPoint y: 286, distance: 258.9
click at [364, 78] on button "Track as non-billable" at bounding box center [342, 73] width 133 height 19
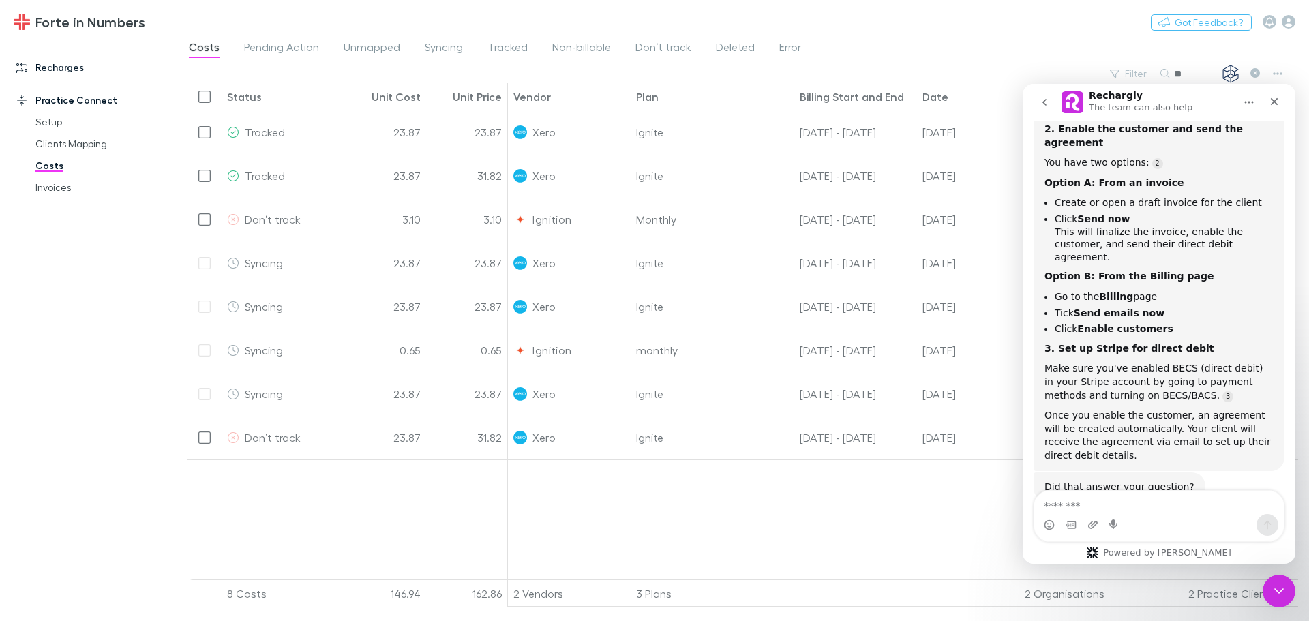
click at [68, 64] on link "Recharges" at bounding box center [93, 68] width 181 height 22
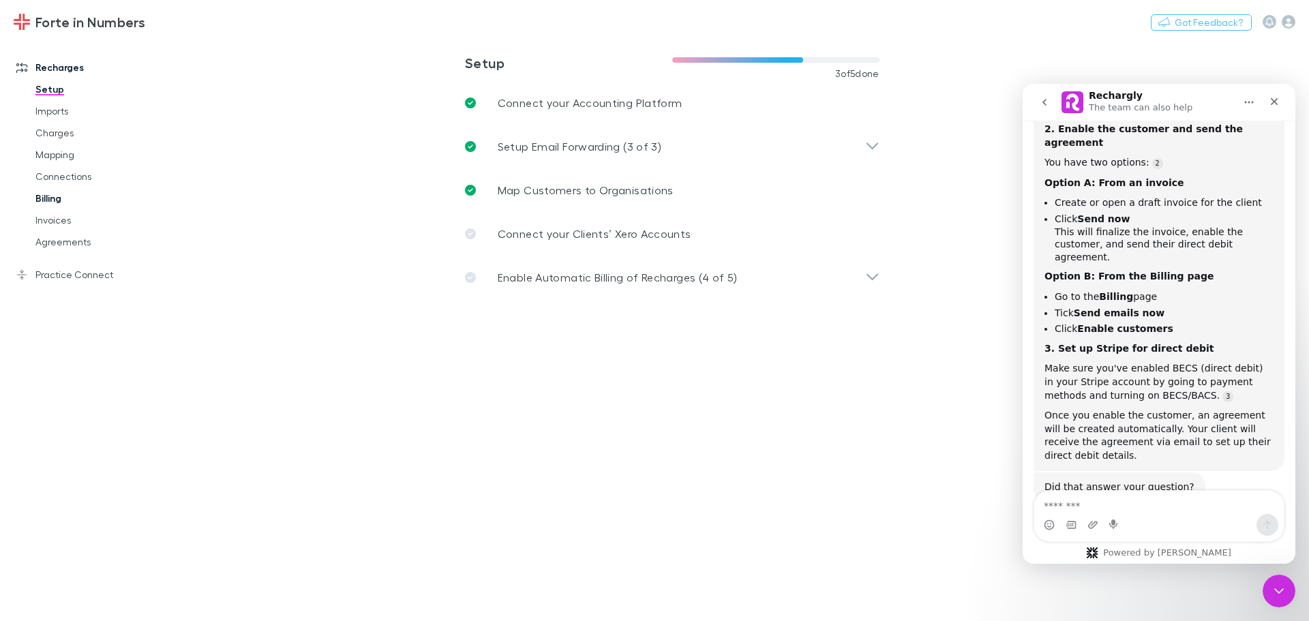
click at [43, 203] on link "Billing" at bounding box center [103, 199] width 162 height 22
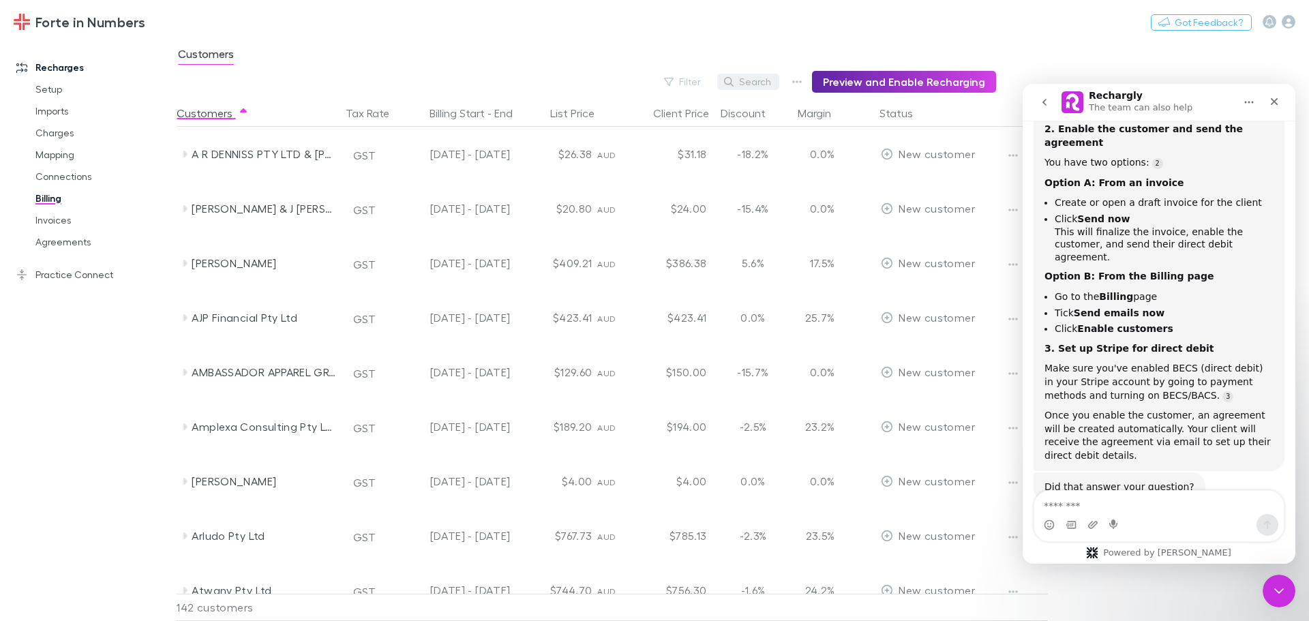
click at [745, 76] on button "Search" at bounding box center [748, 82] width 62 height 16
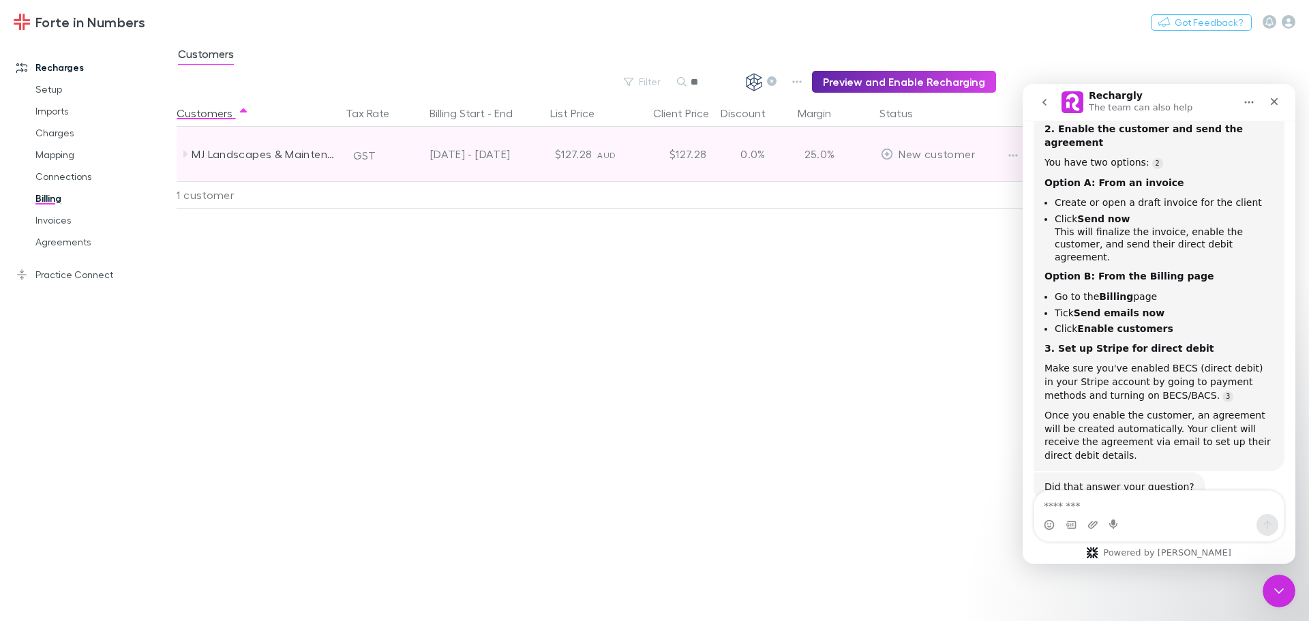
type input "**"
click at [183, 154] on icon at bounding box center [184, 154] width 11 height 11
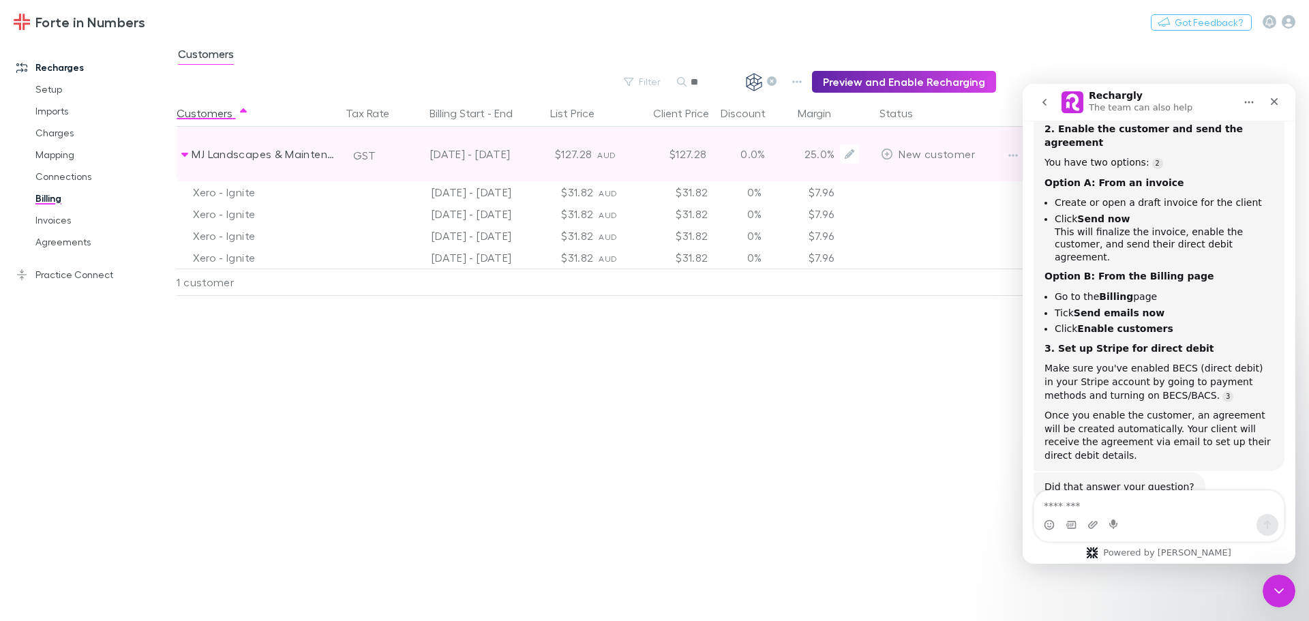
click at [947, 155] on span "New customer" at bounding box center [937, 153] width 76 height 13
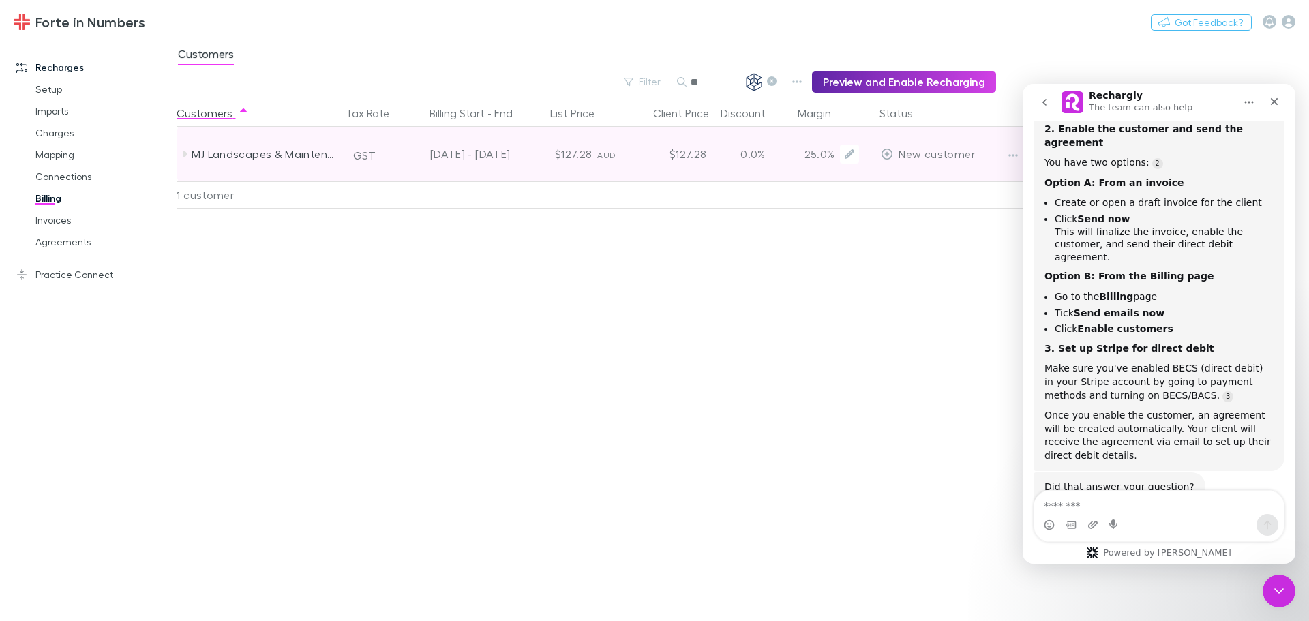
click at [947, 155] on span "New customer" at bounding box center [937, 153] width 76 height 13
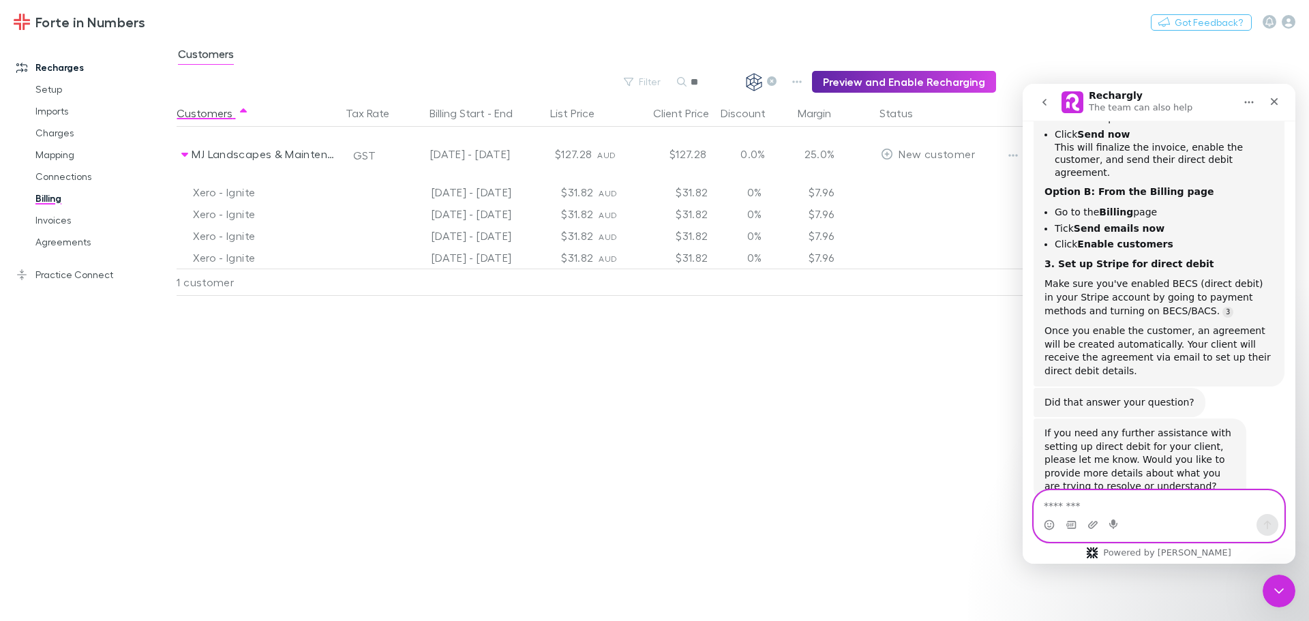
click at [1135, 507] on textarea "Message…" at bounding box center [1160, 502] width 250 height 23
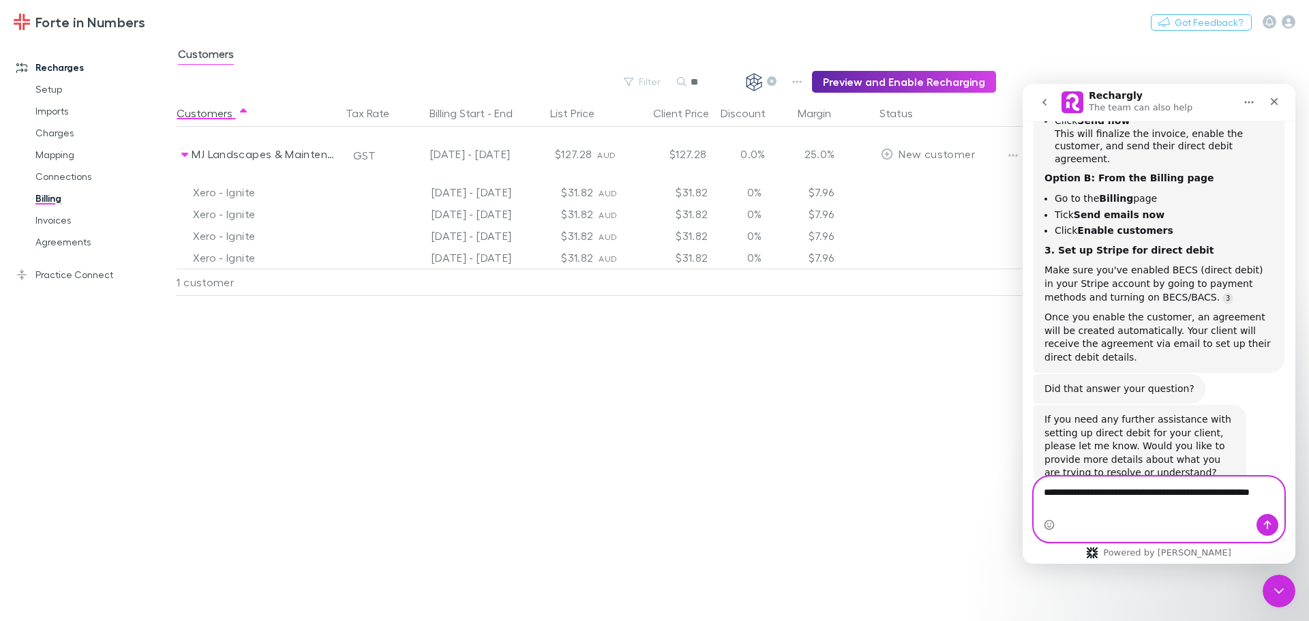
scroll to position [414, 0]
type textarea "**********"
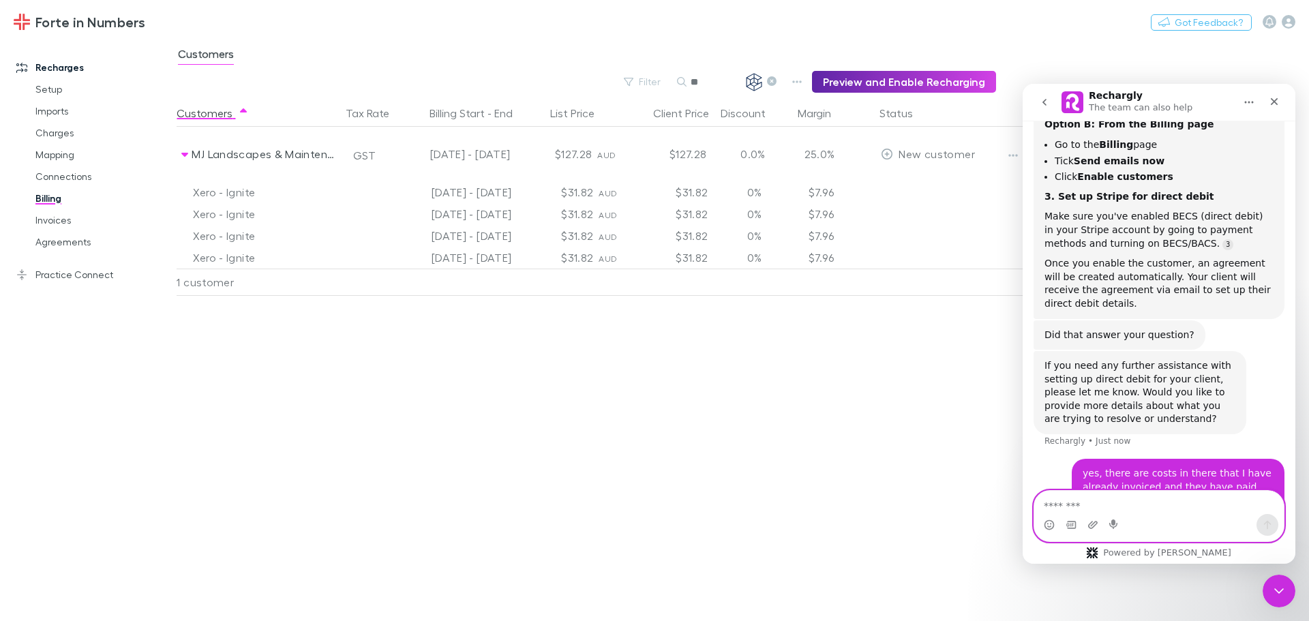
scroll to position [512, 0]
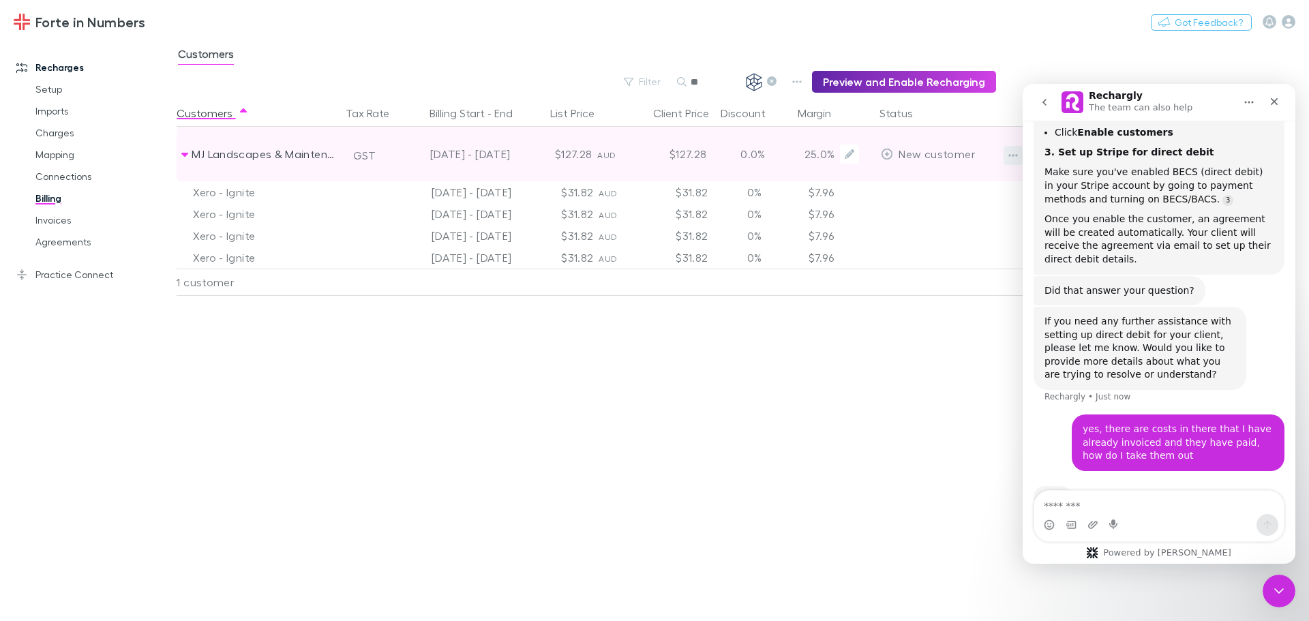
click at [1007, 153] on button "button" at bounding box center [1013, 155] width 19 height 19
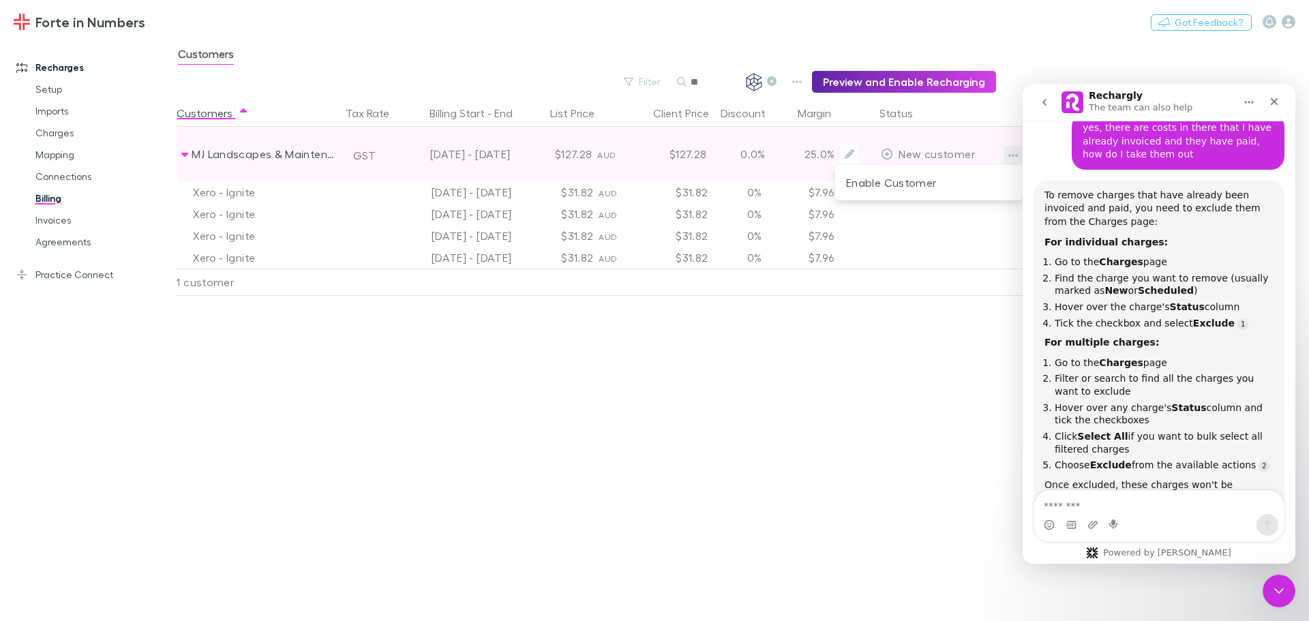
scroll to position [812, 0]
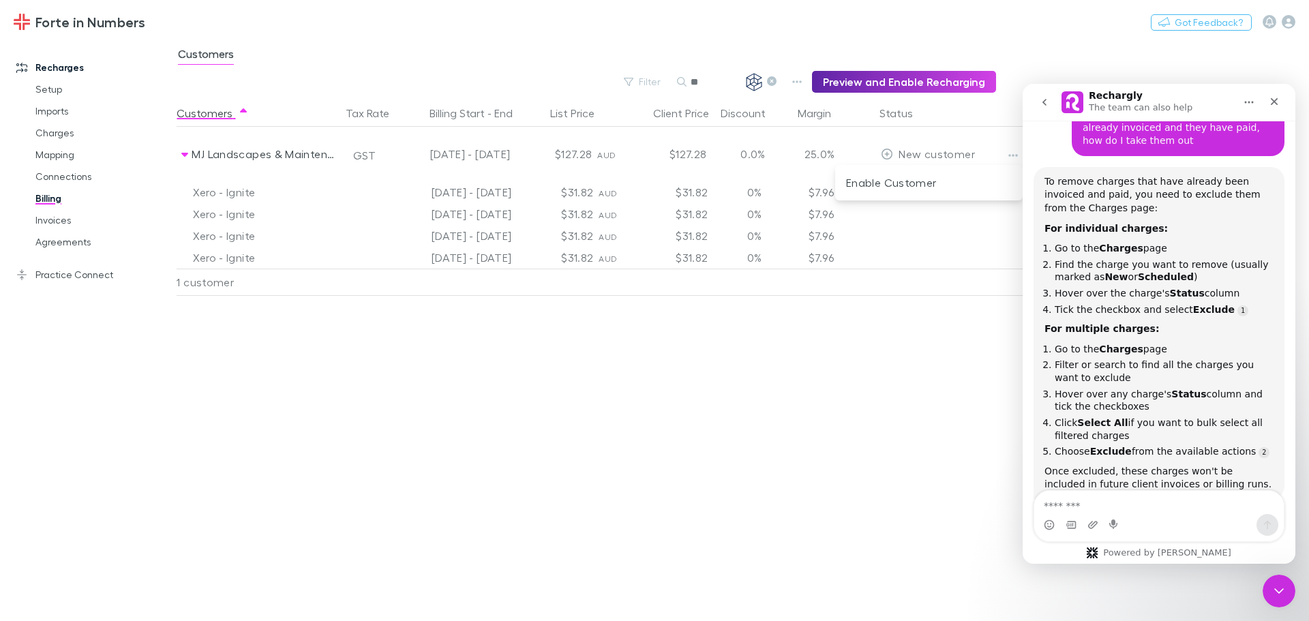
click at [67, 129] on div at bounding box center [654, 310] width 1309 height 621
click at [57, 140] on link "Charges" at bounding box center [103, 133] width 162 height 22
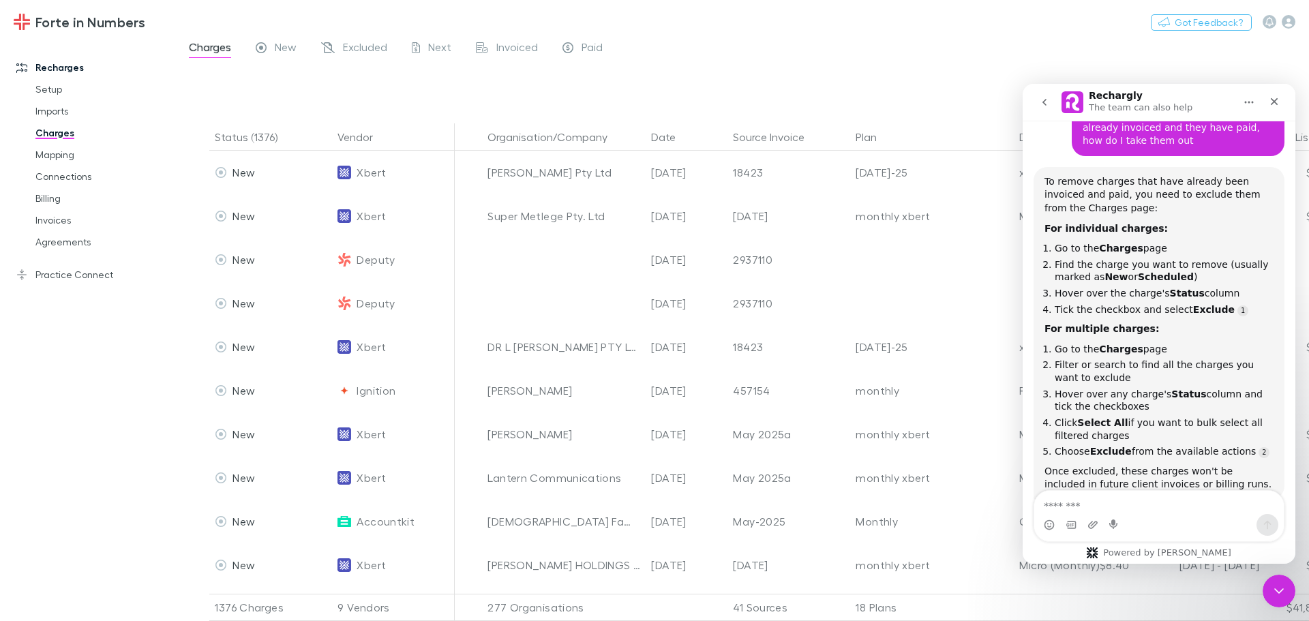
click at [872, 70] on div at bounding box center [755, 84] width 1108 height 40
click at [1043, 103] on icon "go back" at bounding box center [1044, 102] width 11 height 11
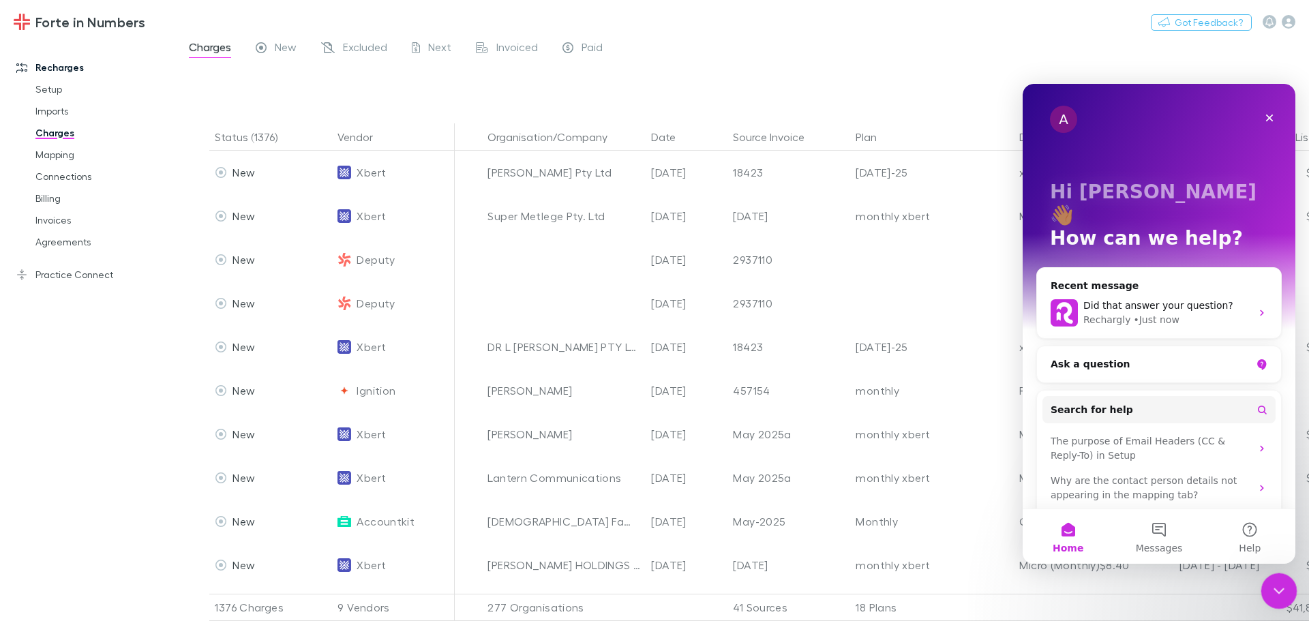
click at [1282, 599] on div "Close Intercom Messenger" at bounding box center [1277, 589] width 33 height 33
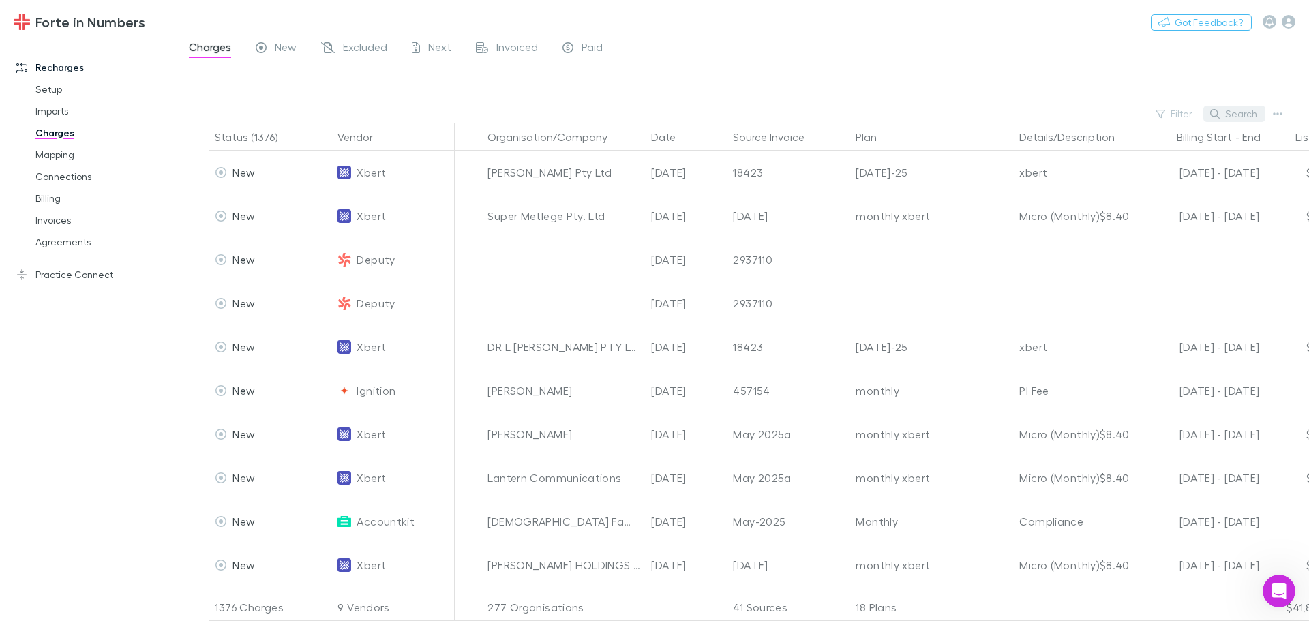
click at [1230, 113] on button "Search" at bounding box center [1235, 114] width 62 height 16
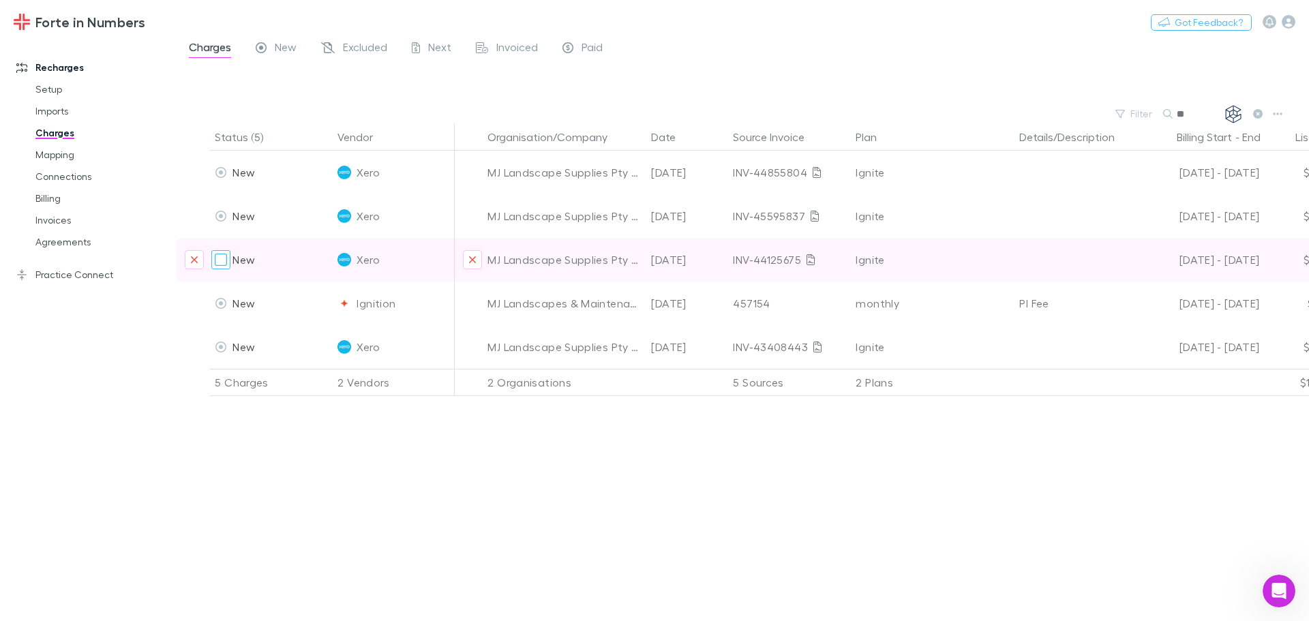
type input "**"
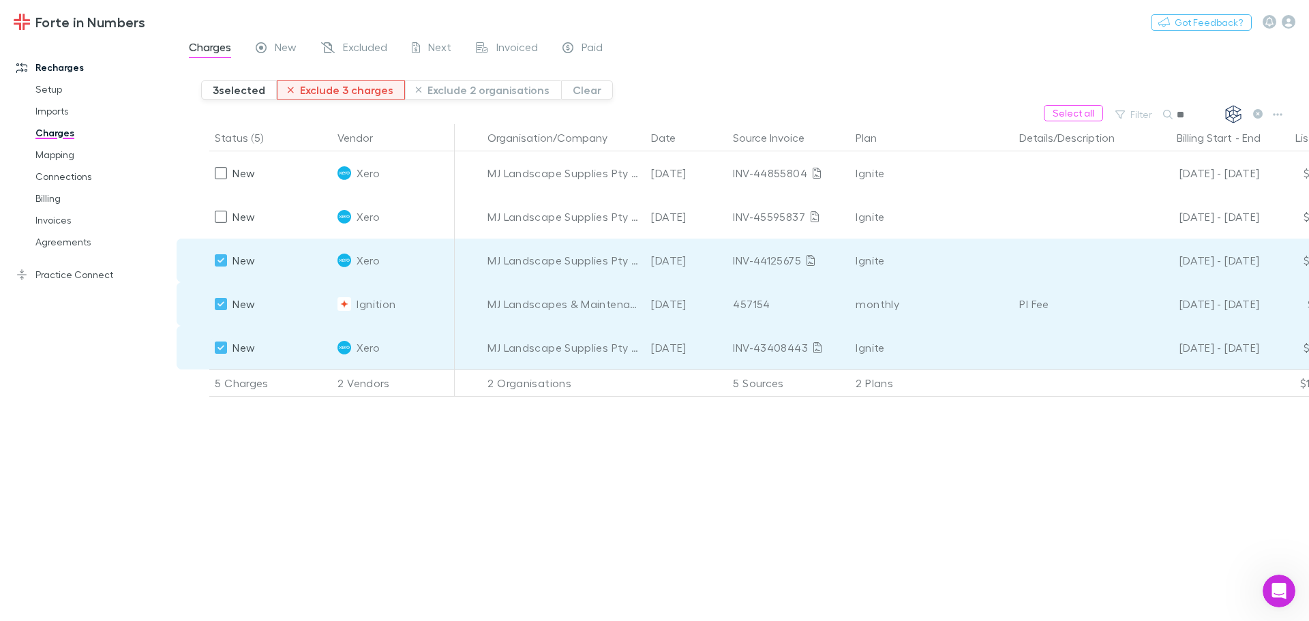
click at [344, 93] on button "Exclude 3 charges" at bounding box center [341, 89] width 128 height 19
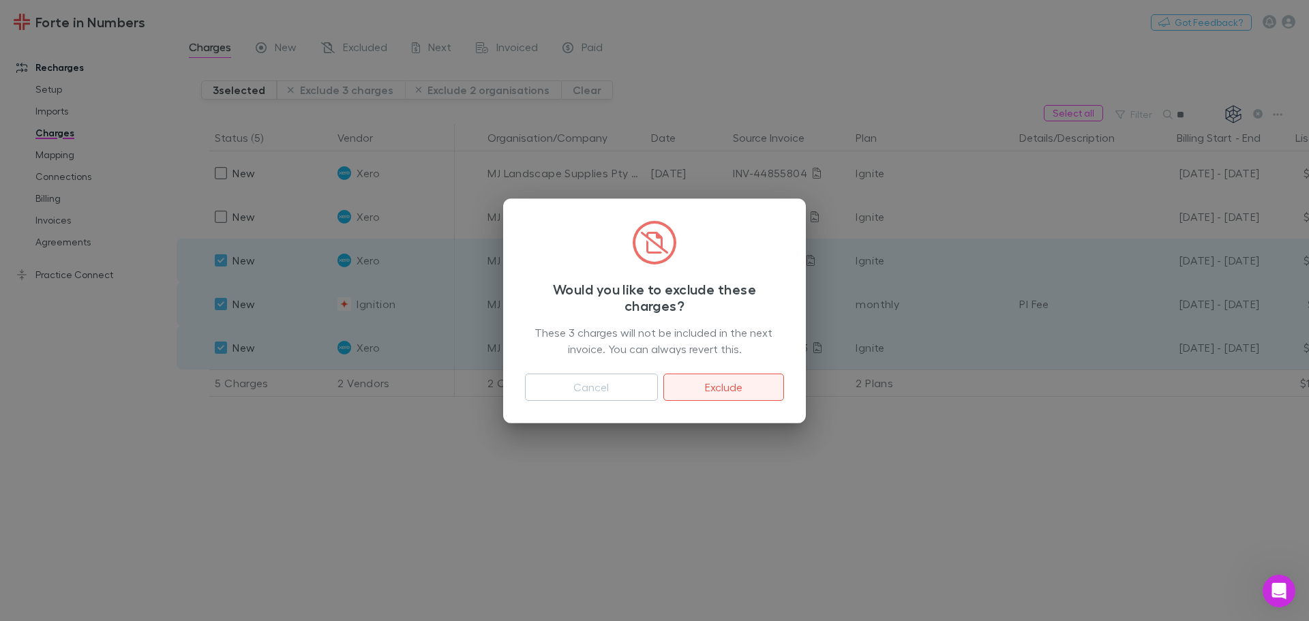
click at [739, 392] on button "Exclude" at bounding box center [724, 387] width 121 height 27
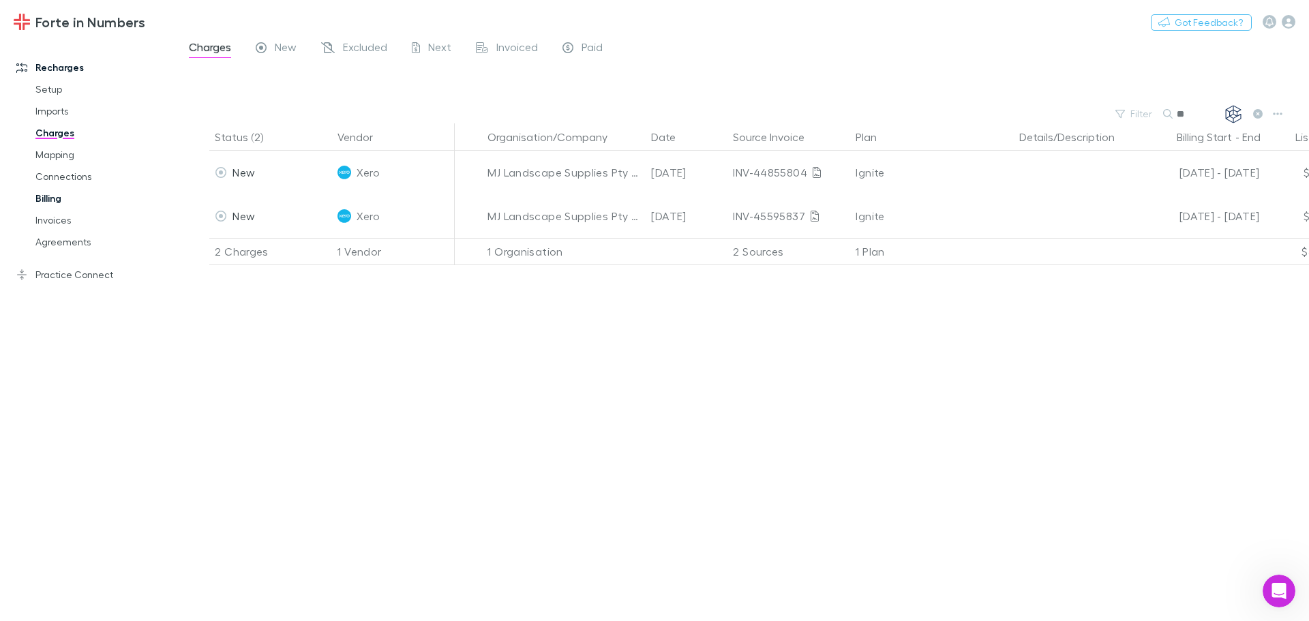
click at [57, 196] on link "Billing" at bounding box center [103, 199] width 162 height 22
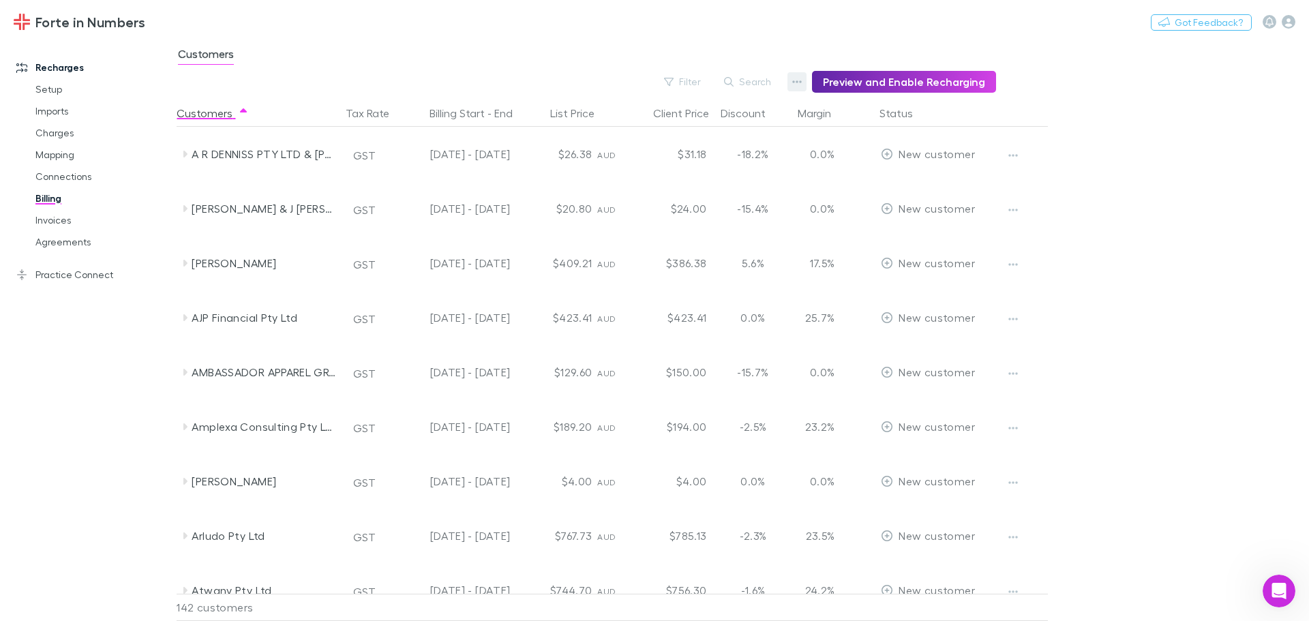
click at [802, 83] on icon "button" at bounding box center [797, 81] width 10 height 11
click at [779, 87] on div at bounding box center [654, 310] width 1309 height 621
drag, startPoint x: 763, startPoint y: 87, endPoint x: 771, endPoint y: 80, distance: 9.7
click at [762, 87] on div "Billing Settings Discount Split Admin Fee" at bounding box center [654, 310] width 1309 height 621
click at [771, 80] on div "Billing Settings Discount Split Admin Fee" at bounding box center [654, 310] width 1309 height 621
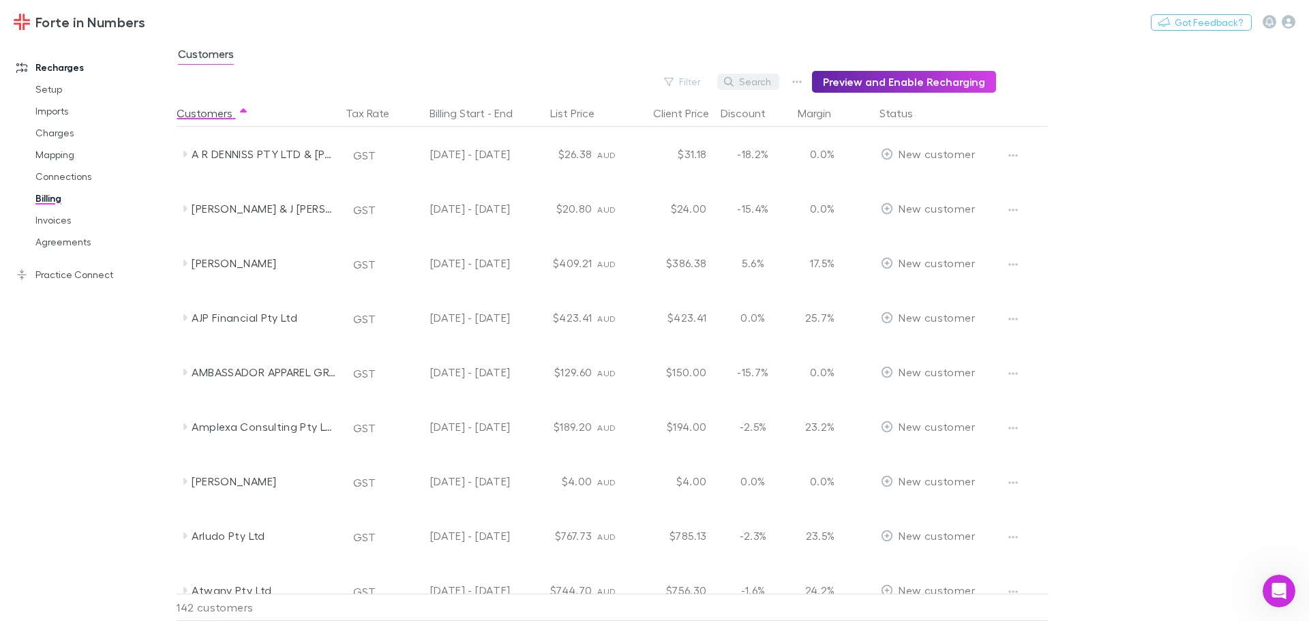
click at [748, 80] on button "Search" at bounding box center [748, 82] width 62 height 16
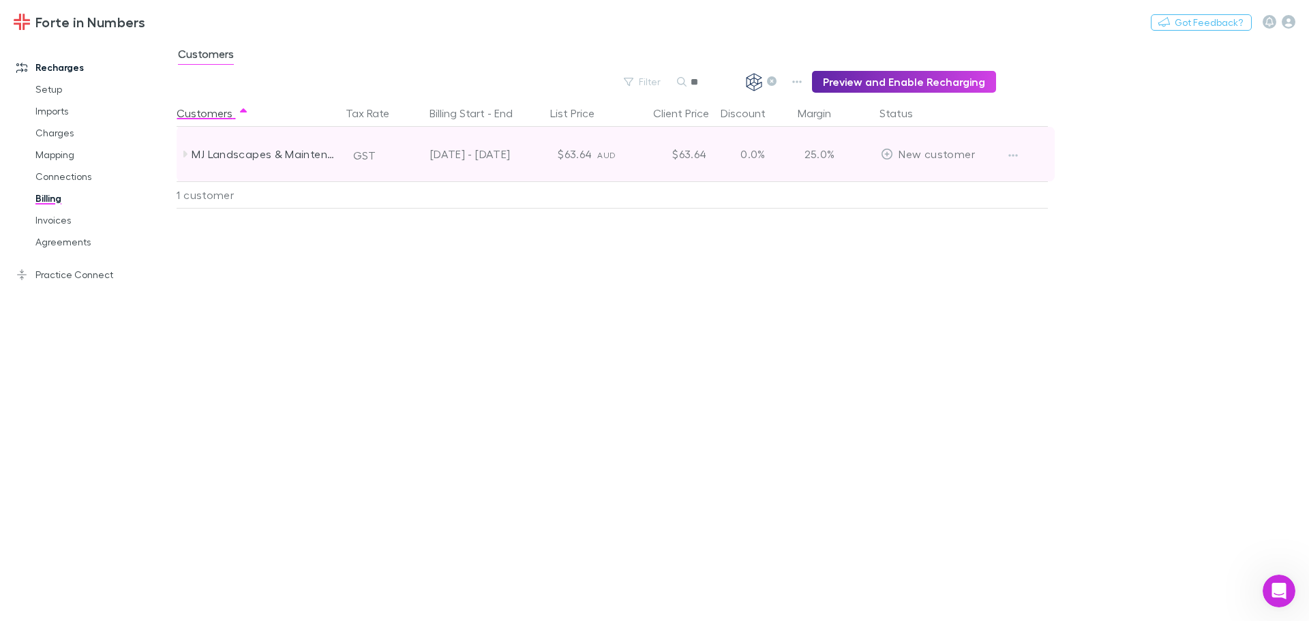
type input "**"
click at [183, 153] on icon at bounding box center [184, 154] width 11 height 11
click at [844, 153] on button "Edit" at bounding box center [849, 154] width 19 height 19
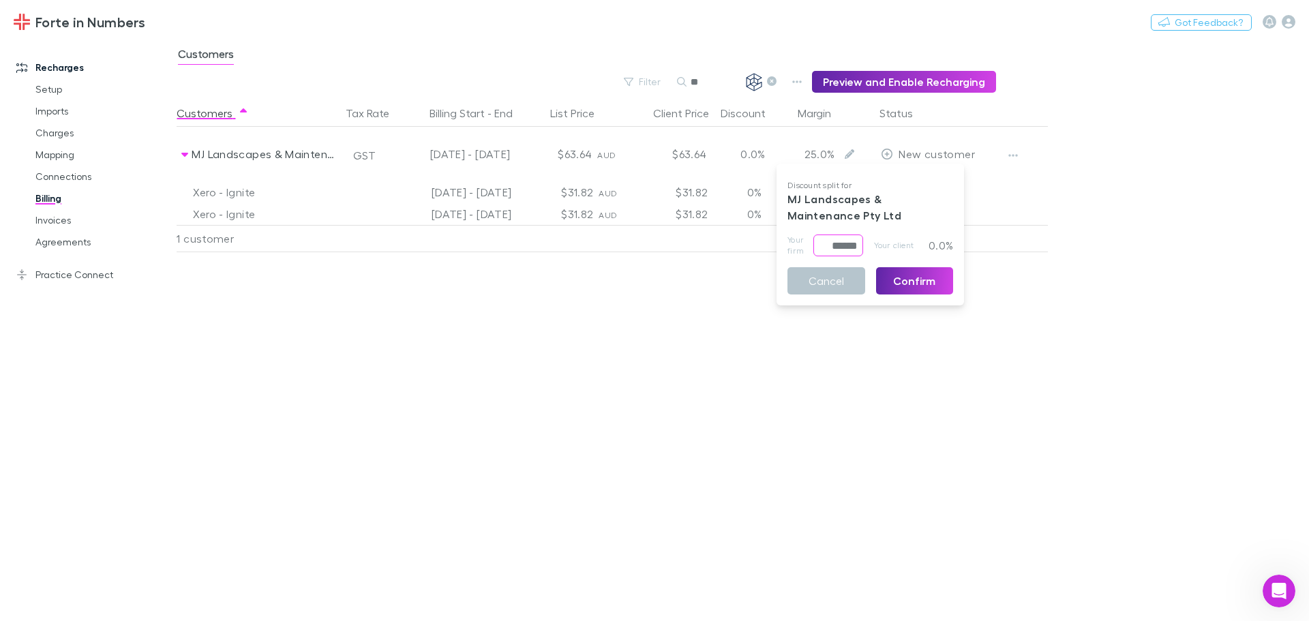
click at [827, 244] on input "******" at bounding box center [839, 246] width 50 height 22
type input "*****"
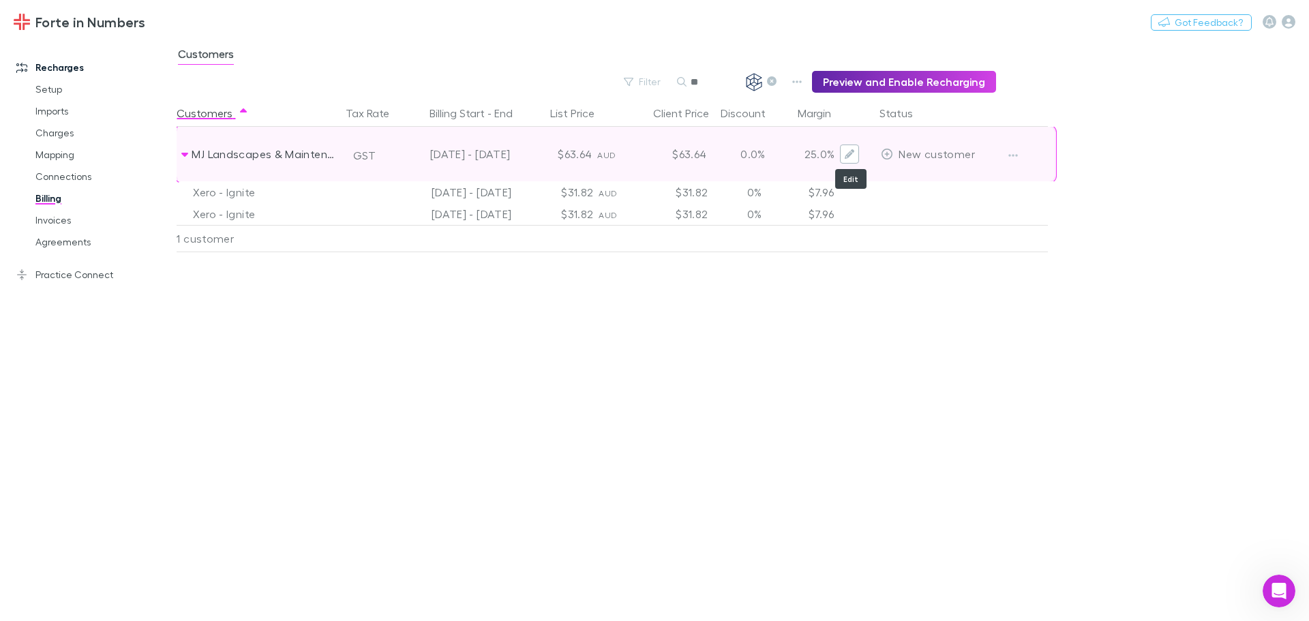
click at [850, 151] on icon "Edit" at bounding box center [850, 154] width 10 height 10
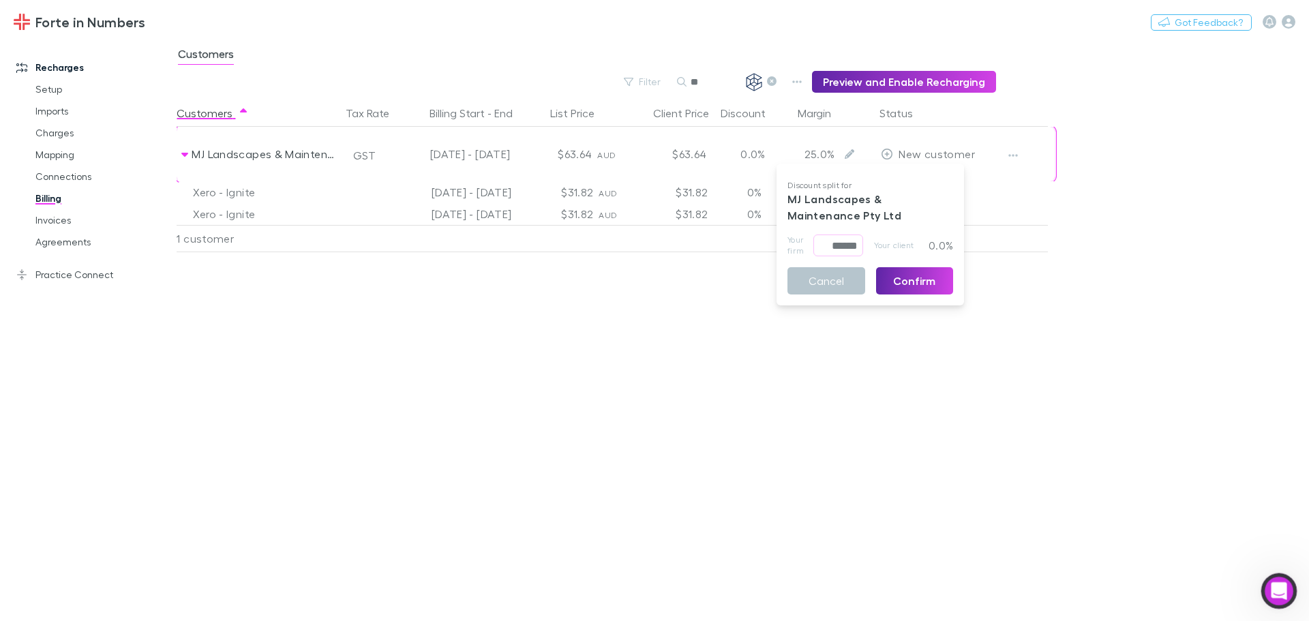
click at [1269, 598] on div "Open Intercom Messenger" at bounding box center [1277, 589] width 45 height 45
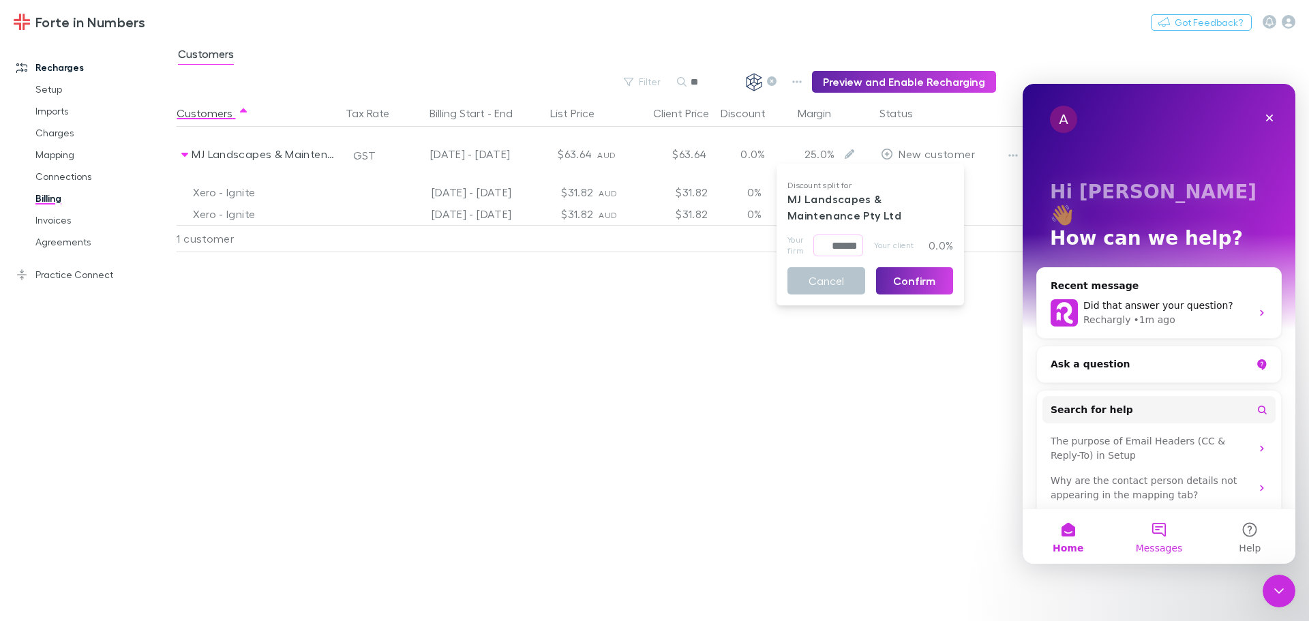
click at [1175, 537] on button "Messages" at bounding box center [1159, 536] width 91 height 55
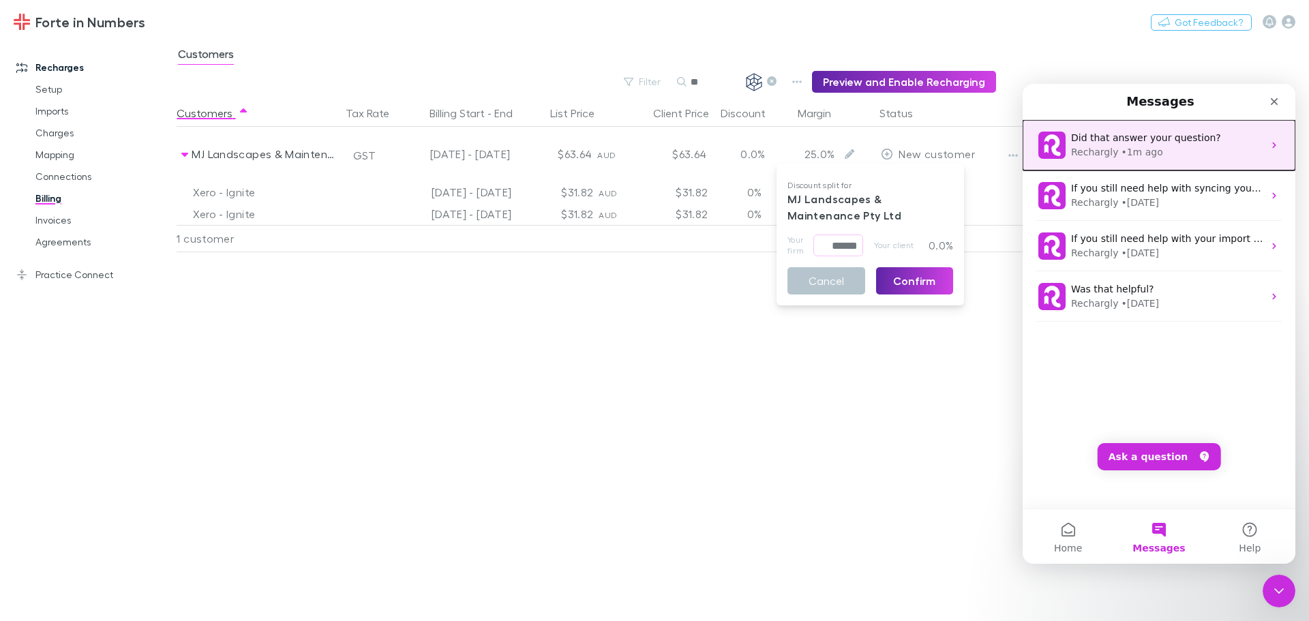
click at [1173, 145] on div "Did that answer your question?" at bounding box center [1167, 138] width 192 height 14
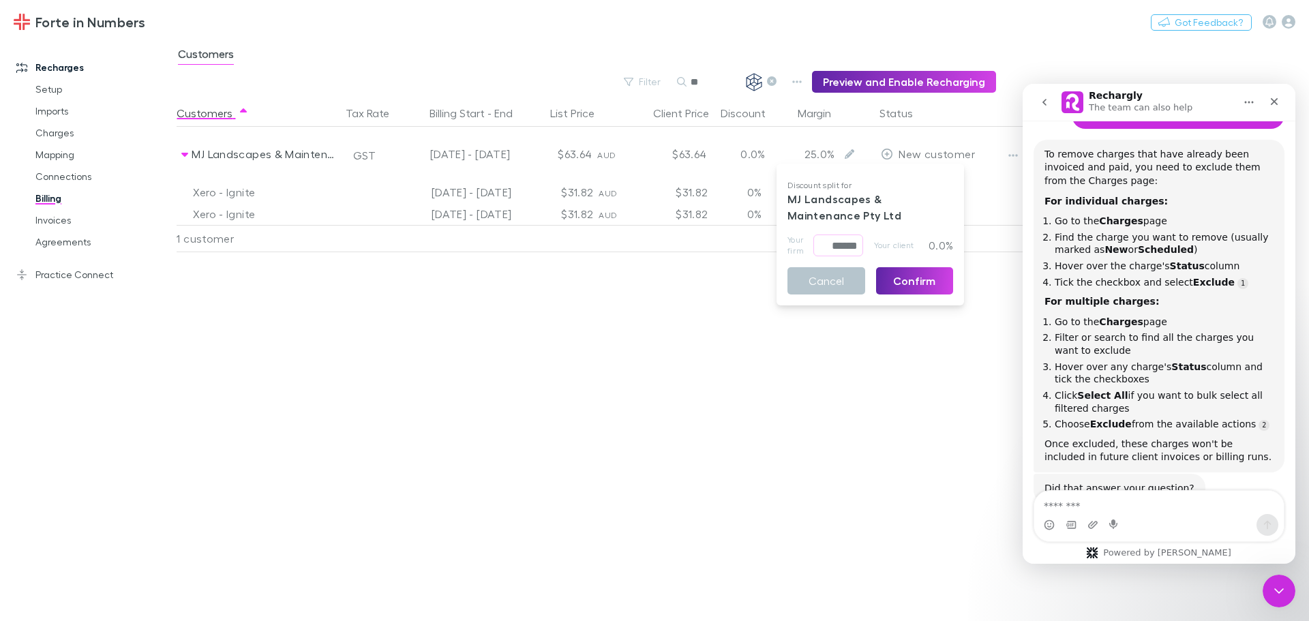
scroll to position [843, 0]
click at [1096, 505] on textarea "Message…" at bounding box center [1160, 502] width 250 height 23
type textarea "**********"
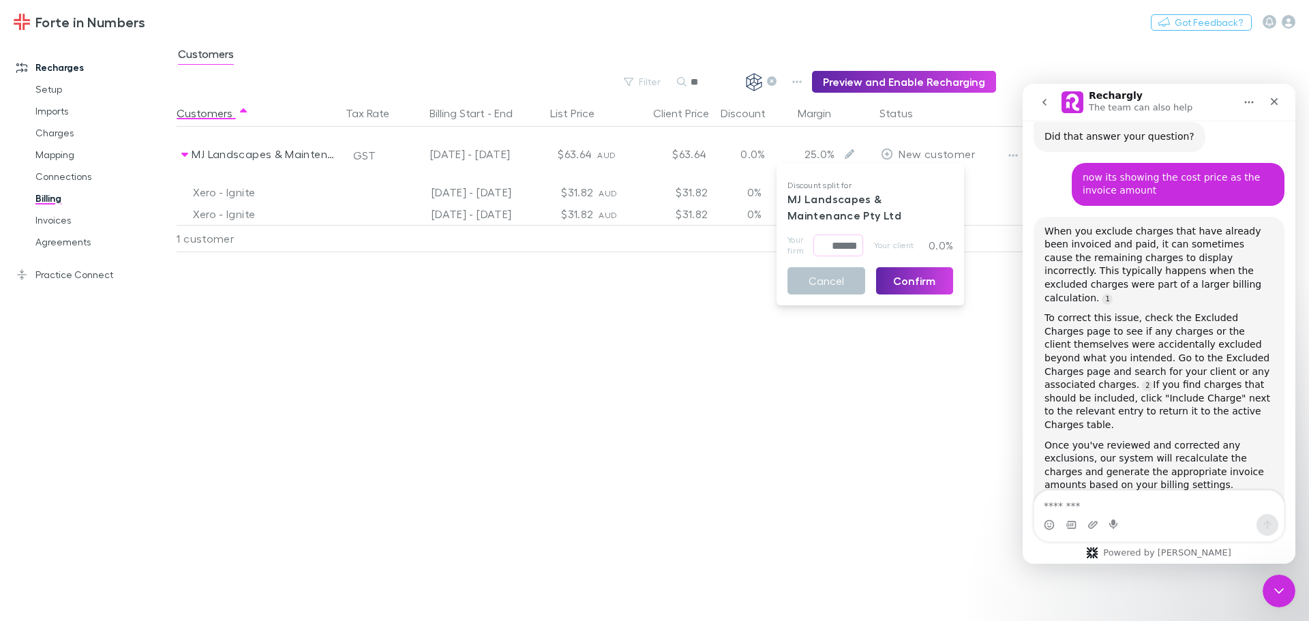
scroll to position [1199, 0]
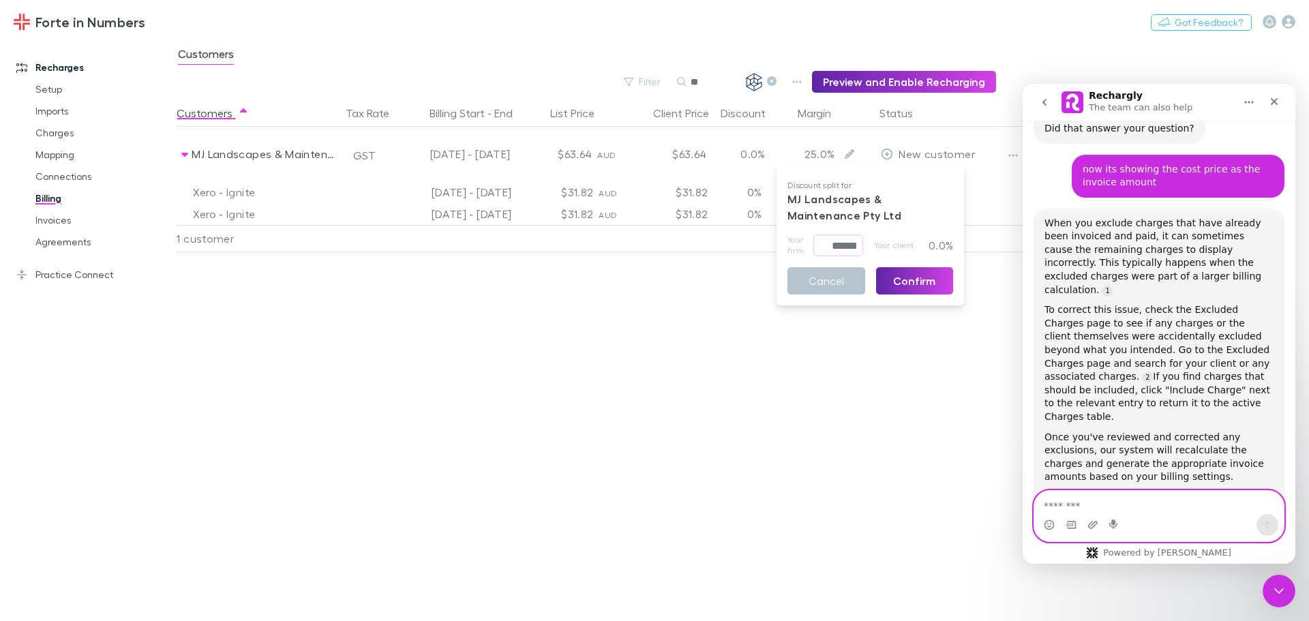
click at [1155, 501] on textarea "Message…" at bounding box center [1160, 502] width 250 height 23
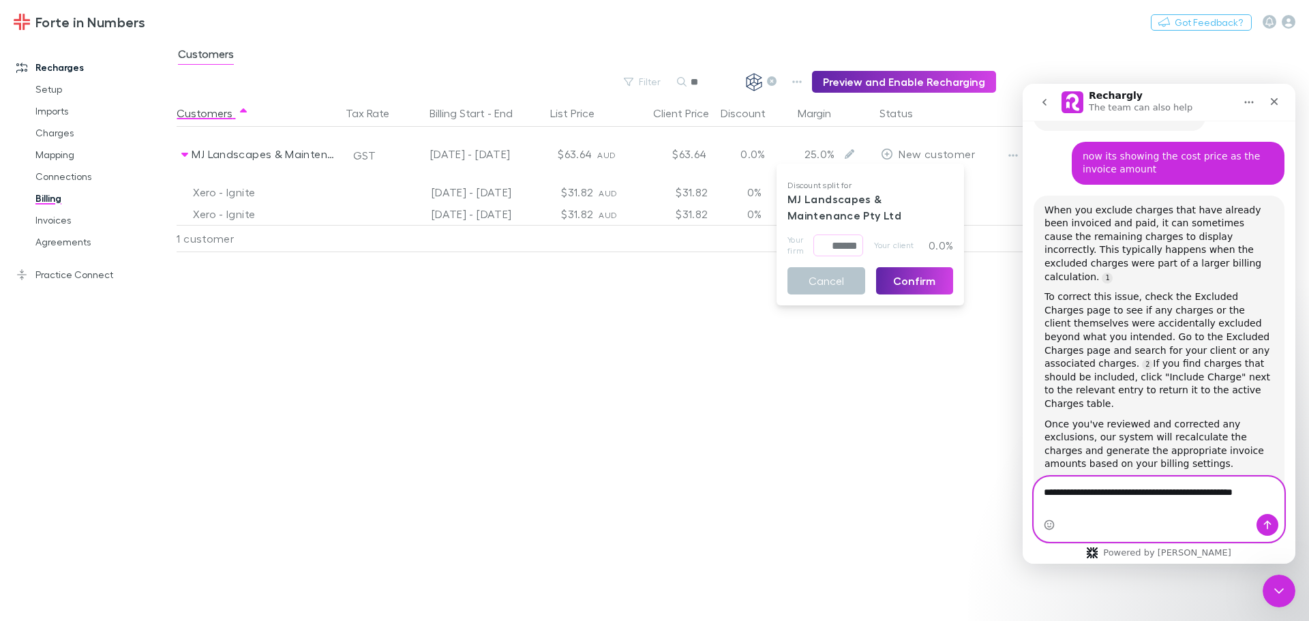
scroll to position [1198, 0]
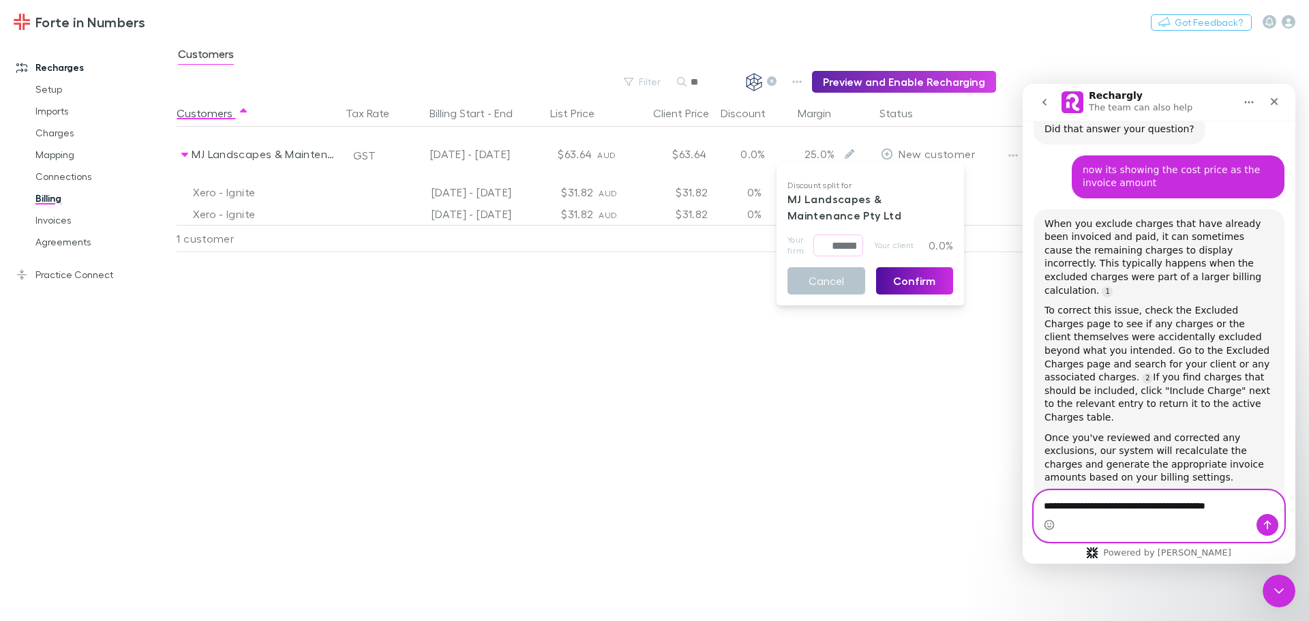
type textarea "**********"
click at [910, 278] on button "Confirm" at bounding box center [915, 280] width 78 height 27
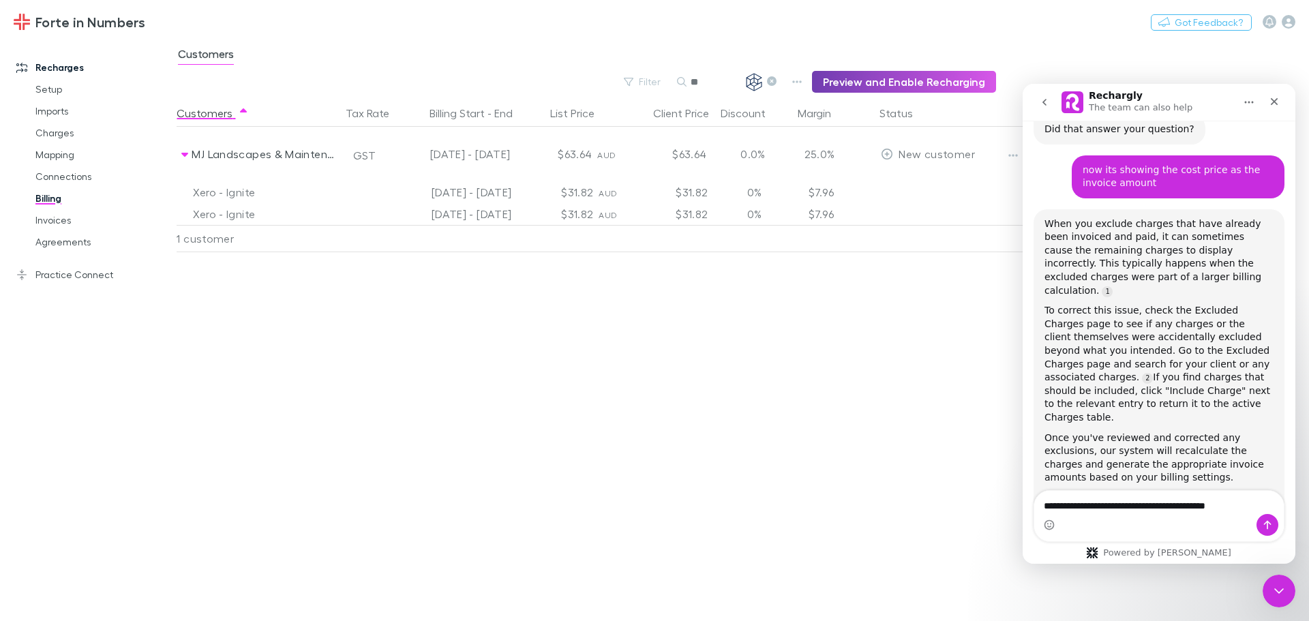
click at [918, 79] on button "Preview and Enable Recharging" at bounding box center [904, 82] width 184 height 22
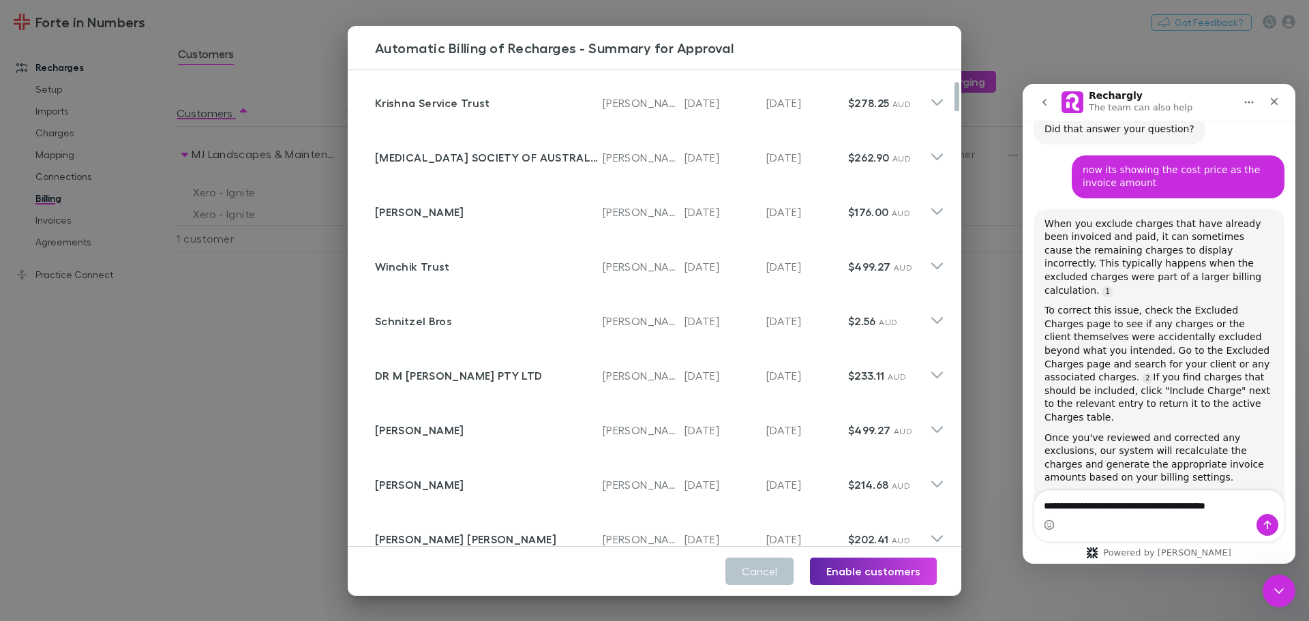
scroll to position [205, 0]
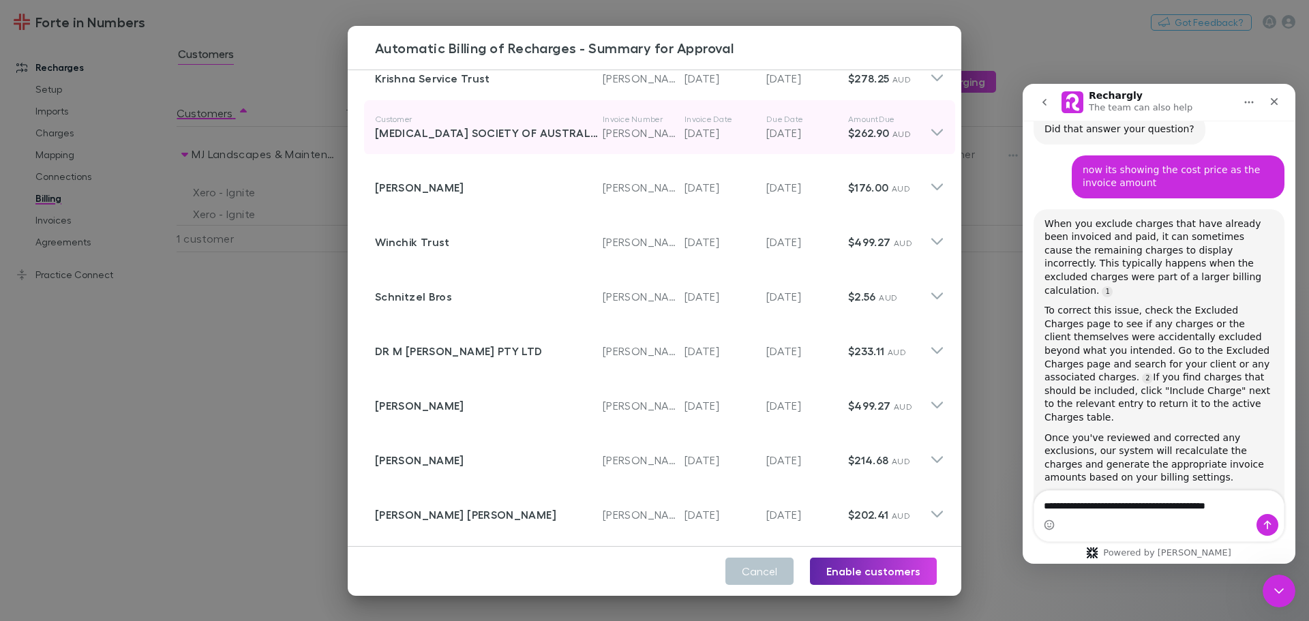
click at [932, 133] on icon at bounding box center [938, 132] width 12 height 7
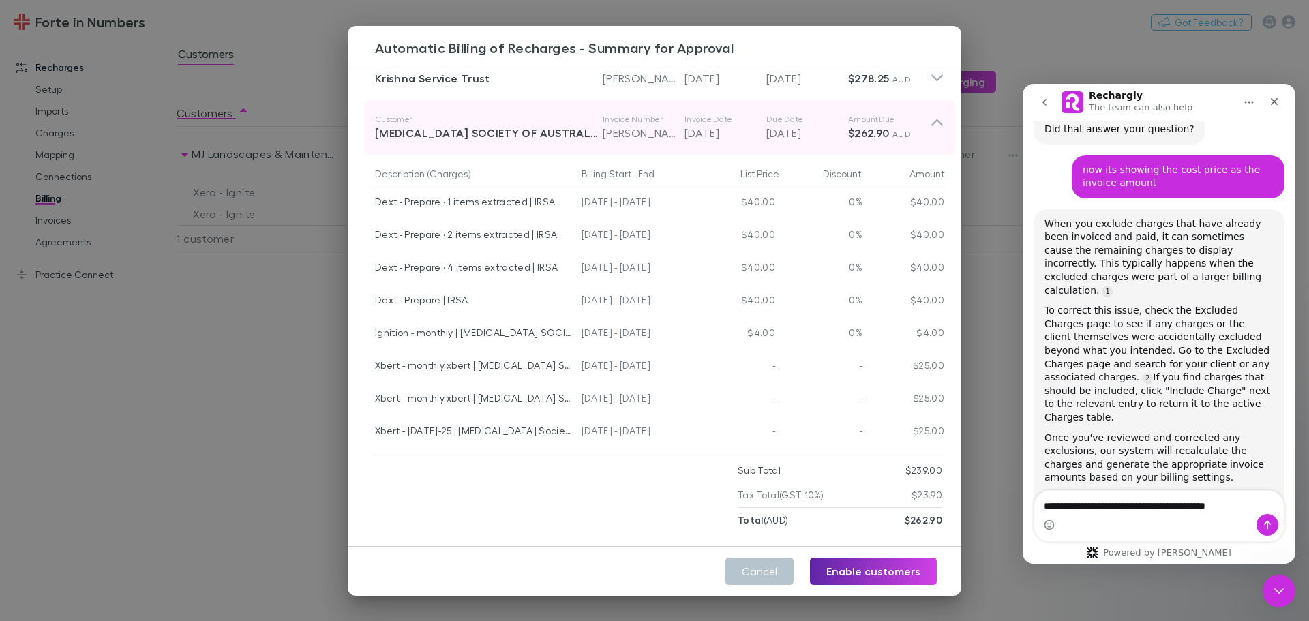
click at [930, 133] on icon at bounding box center [937, 127] width 14 height 27
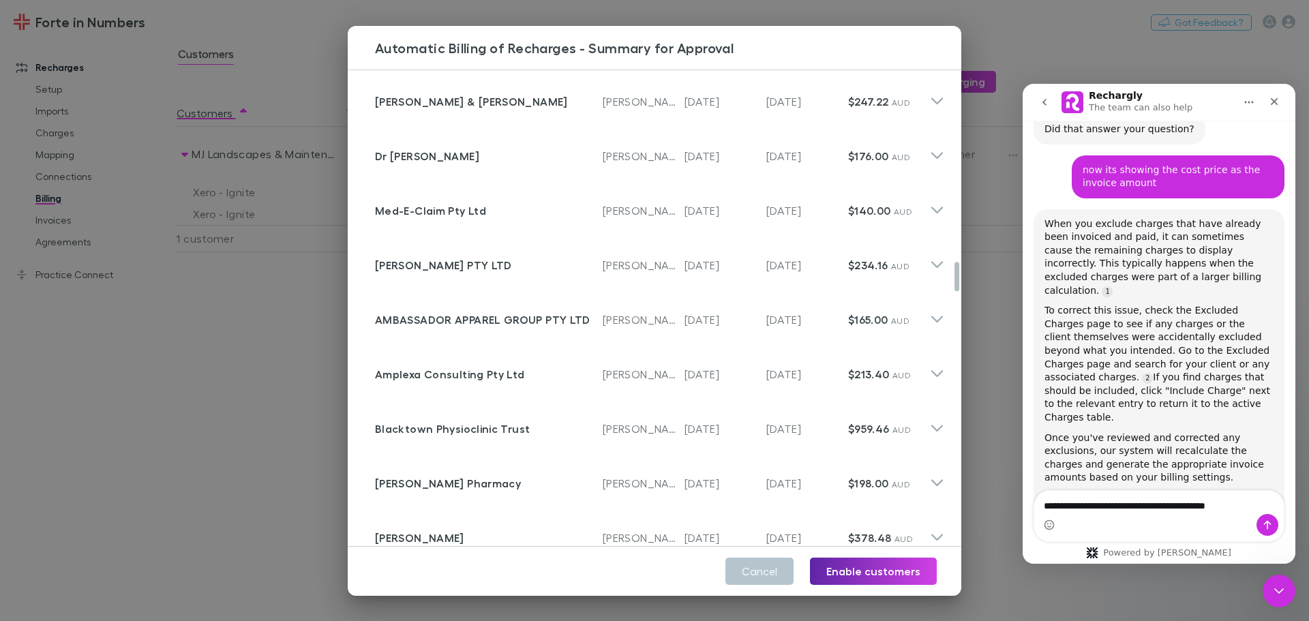
scroll to position [3137, 0]
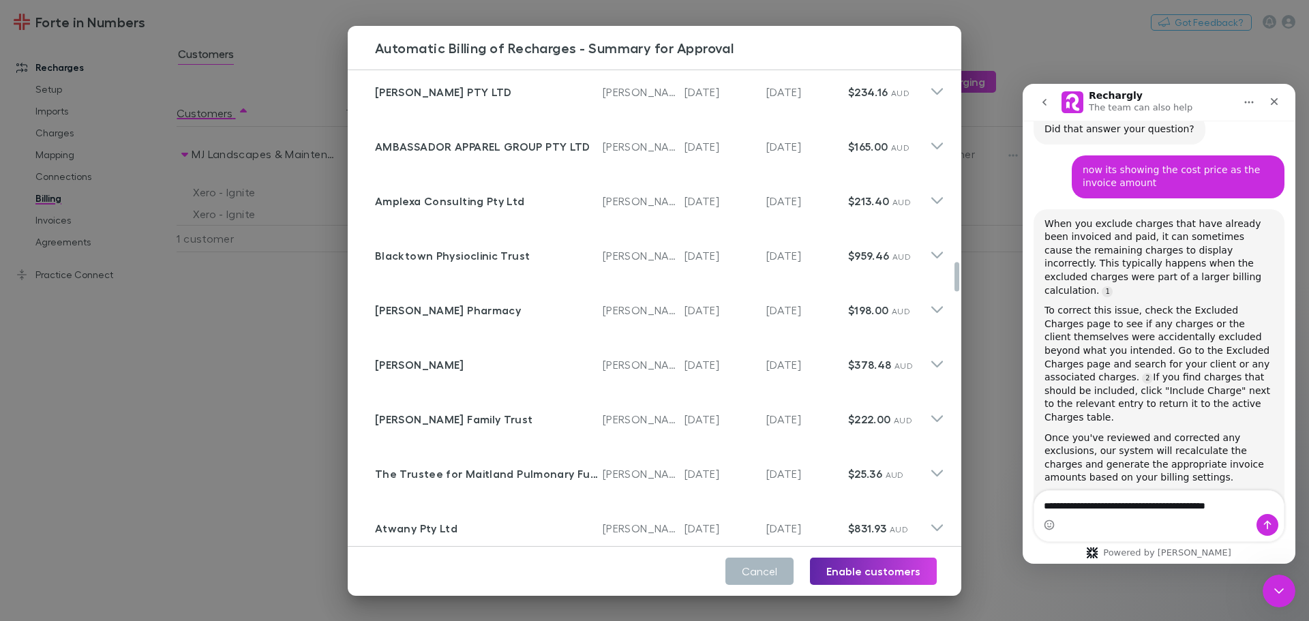
click at [765, 572] on button "Cancel" at bounding box center [760, 571] width 68 height 27
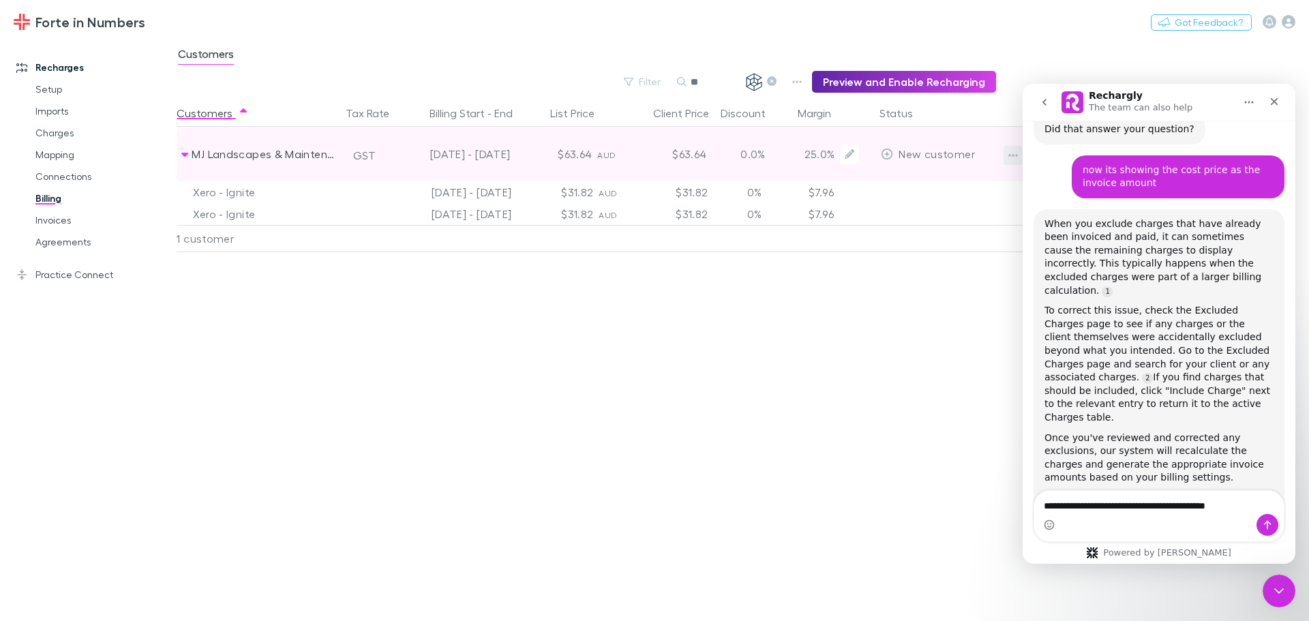
click at [1015, 160] on icon "button" at bounding box center [1014, 155] width 10 height 11
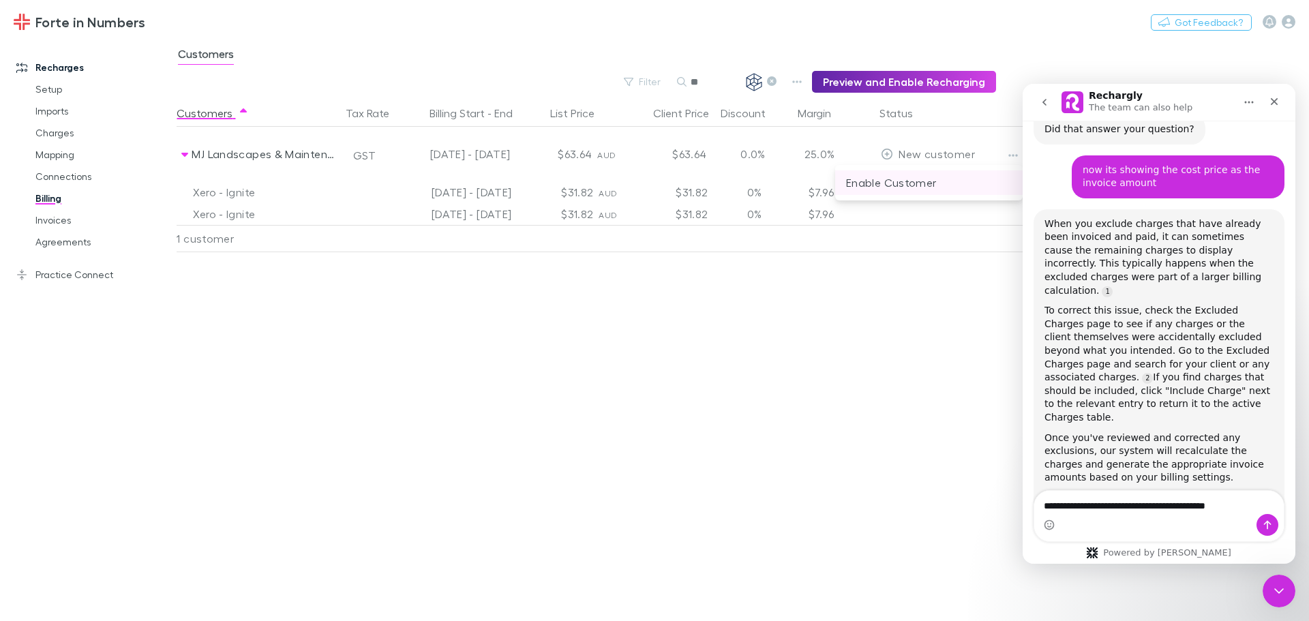
click at [909, 192] on li "Enable Customer" at bounding box center [929, 182] width 188 height 25
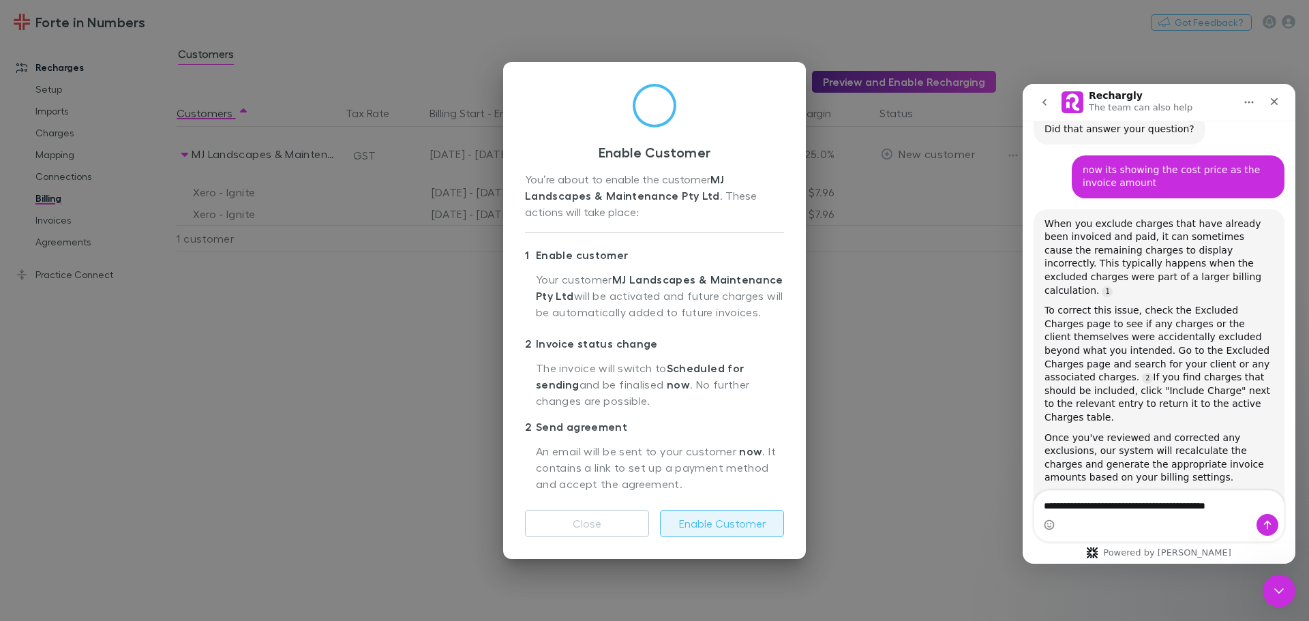
click at [694, 524] on button "Enable Customer" at bounding box center [722, 523] width 124 height 27
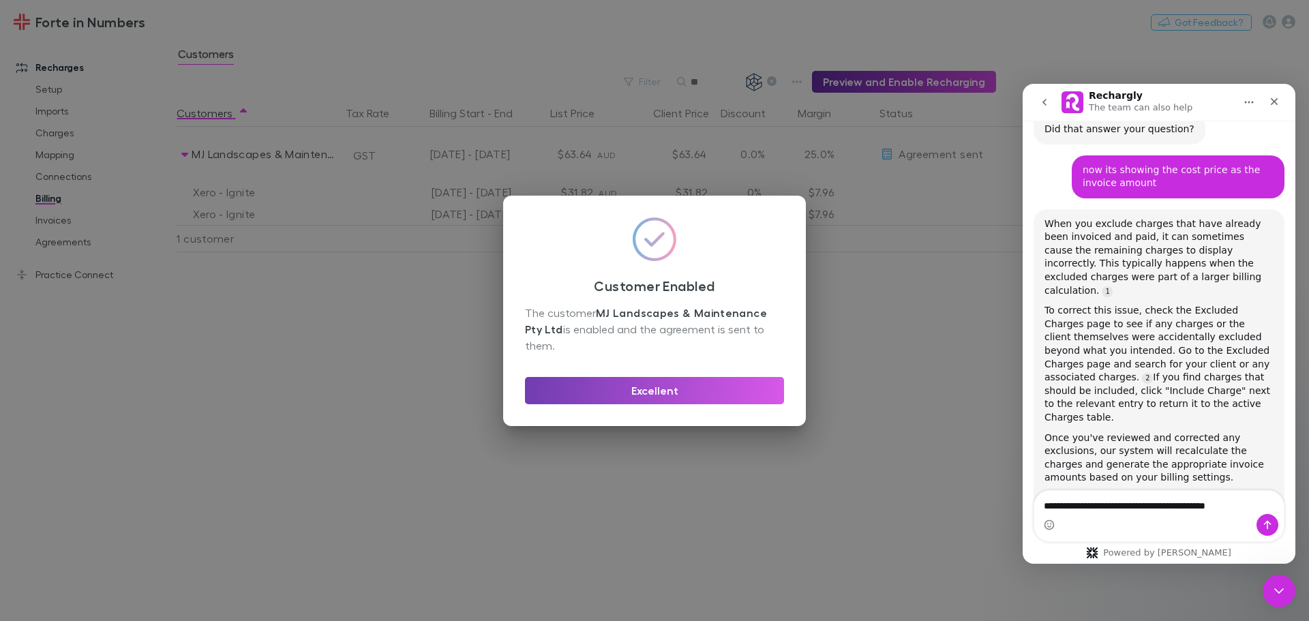
click at [688, 377] on button "Excellent" at bounding box center [654, 390] width 259 height 27
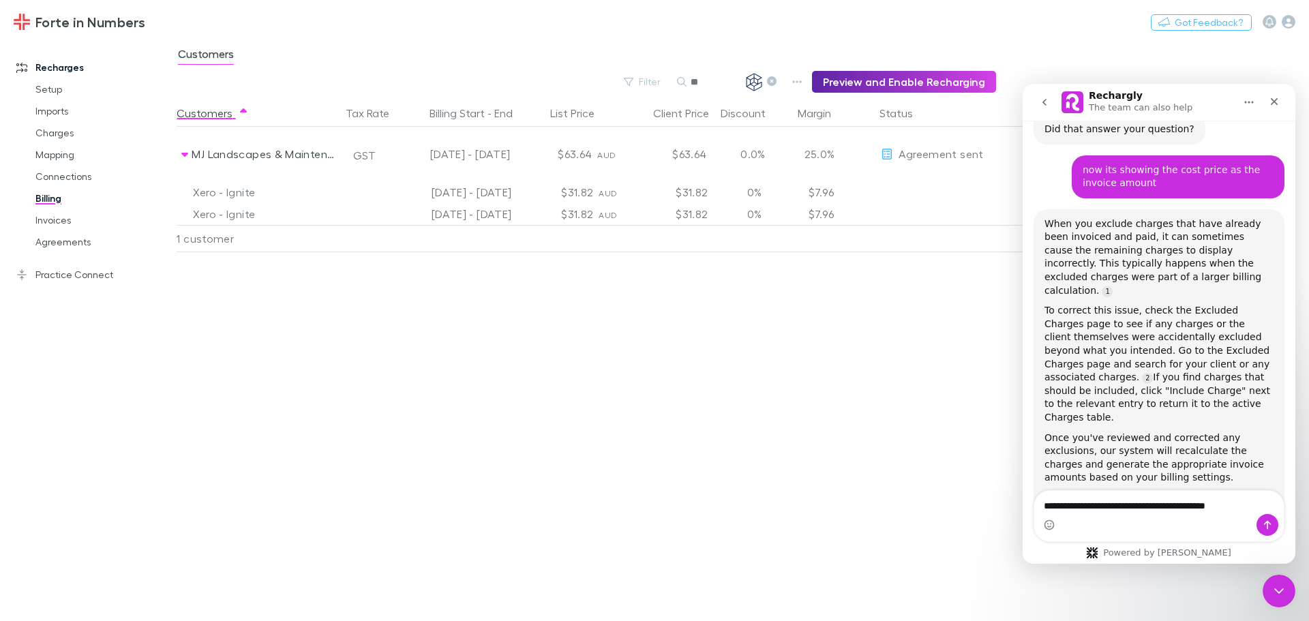
click at [1039, 106] on button "go back" at bounding box center [1045, 102] width 26 height 26
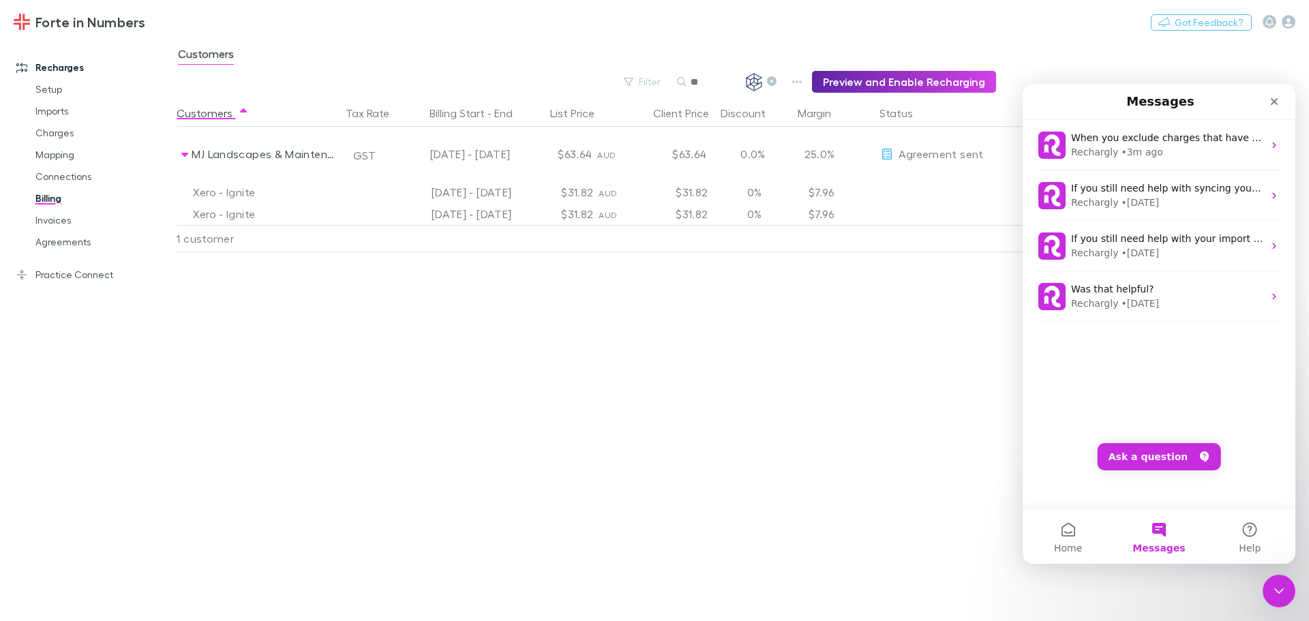
scroll to position [1212, 0]
click at [1274, 586] on icon "Close Intercom Messenger" at bounding box center [1277, 589] width 16 height 16
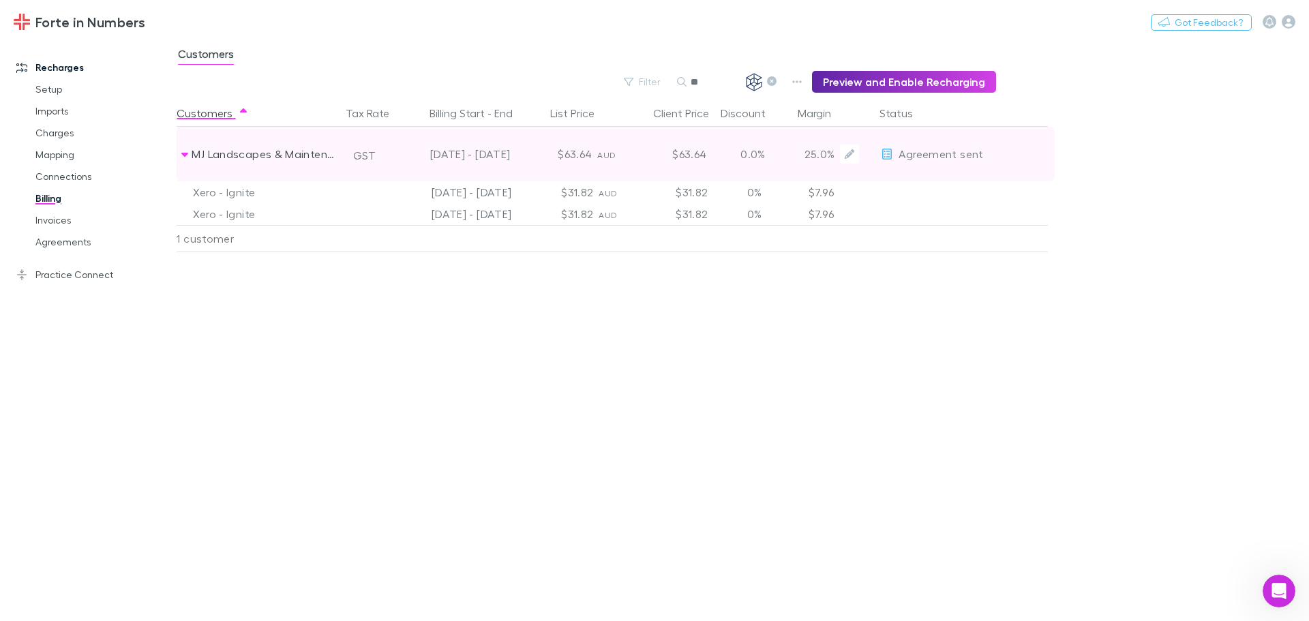
click at [939, 150] on span "Agreement sent" at bounding box center [941, 153] width 85 height 13
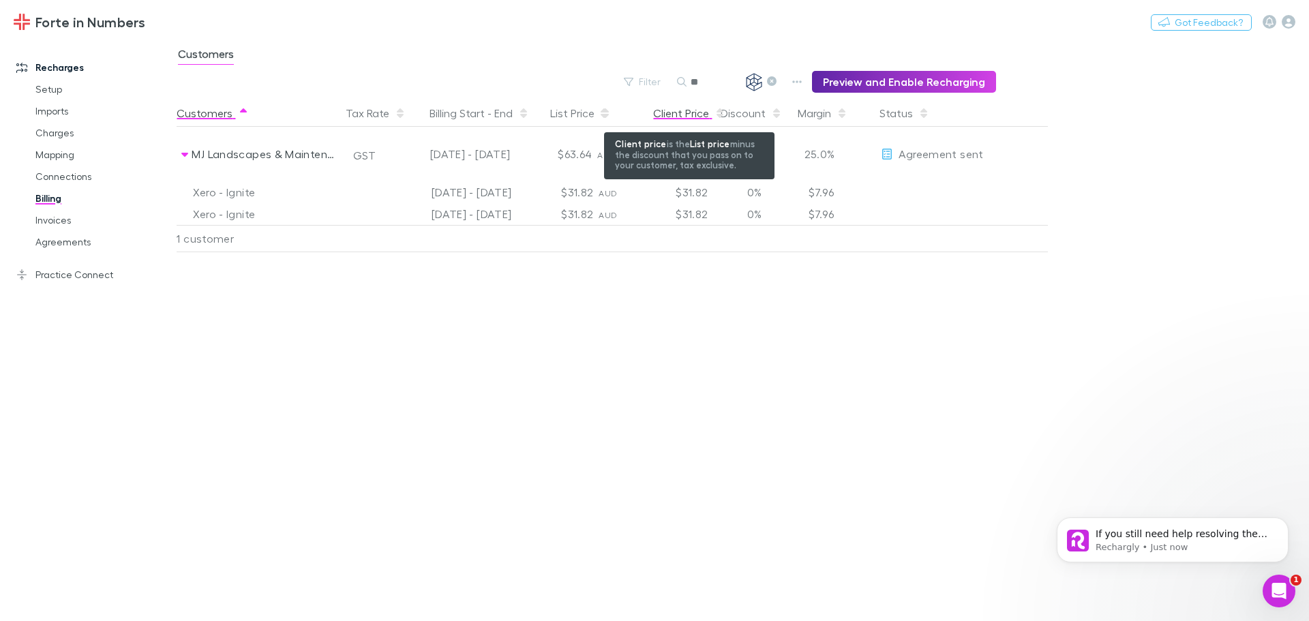
scroll to position [0, 0]
